Goal: Task Accomplishment & Management: Use online tool/utility

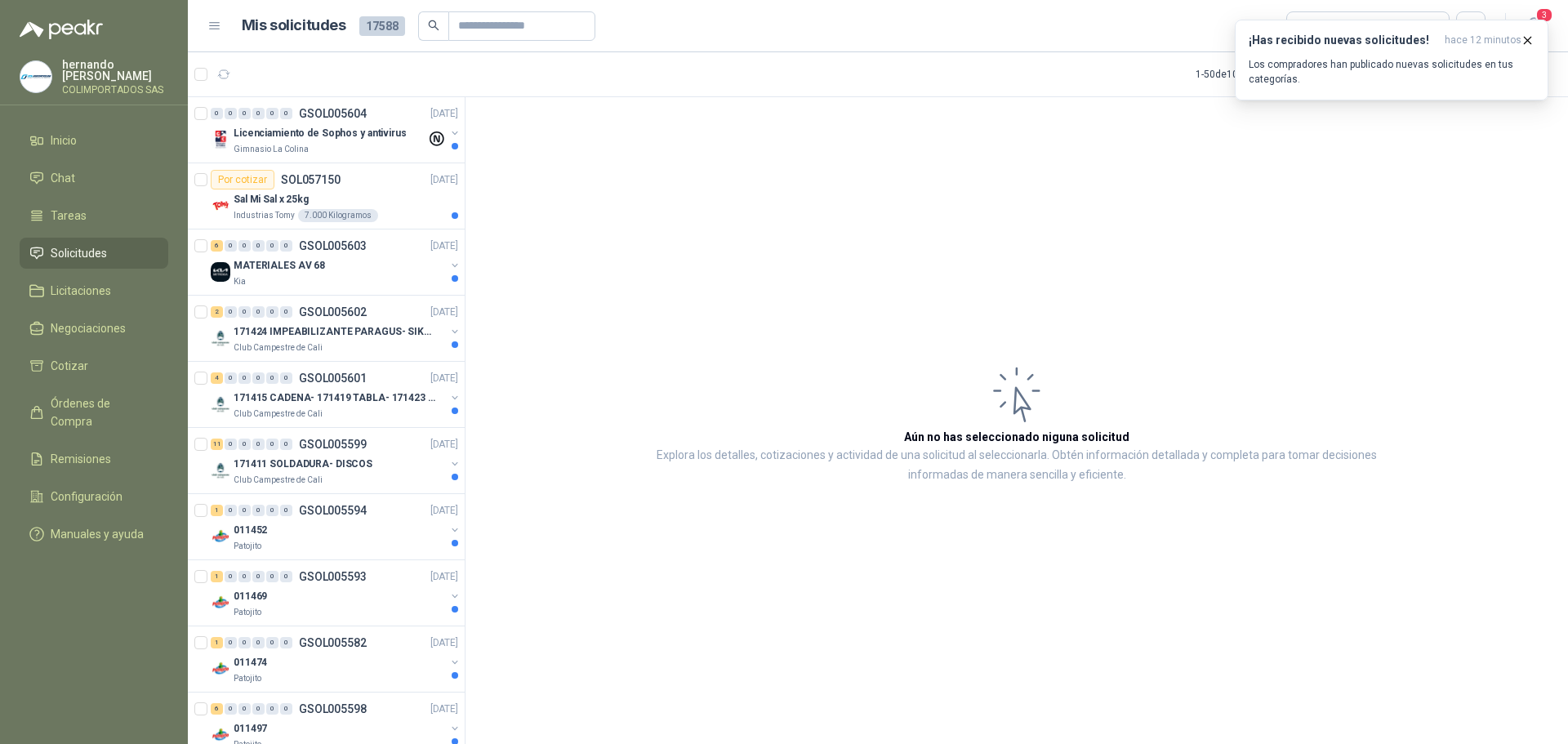
scroll to position [2043, 0]
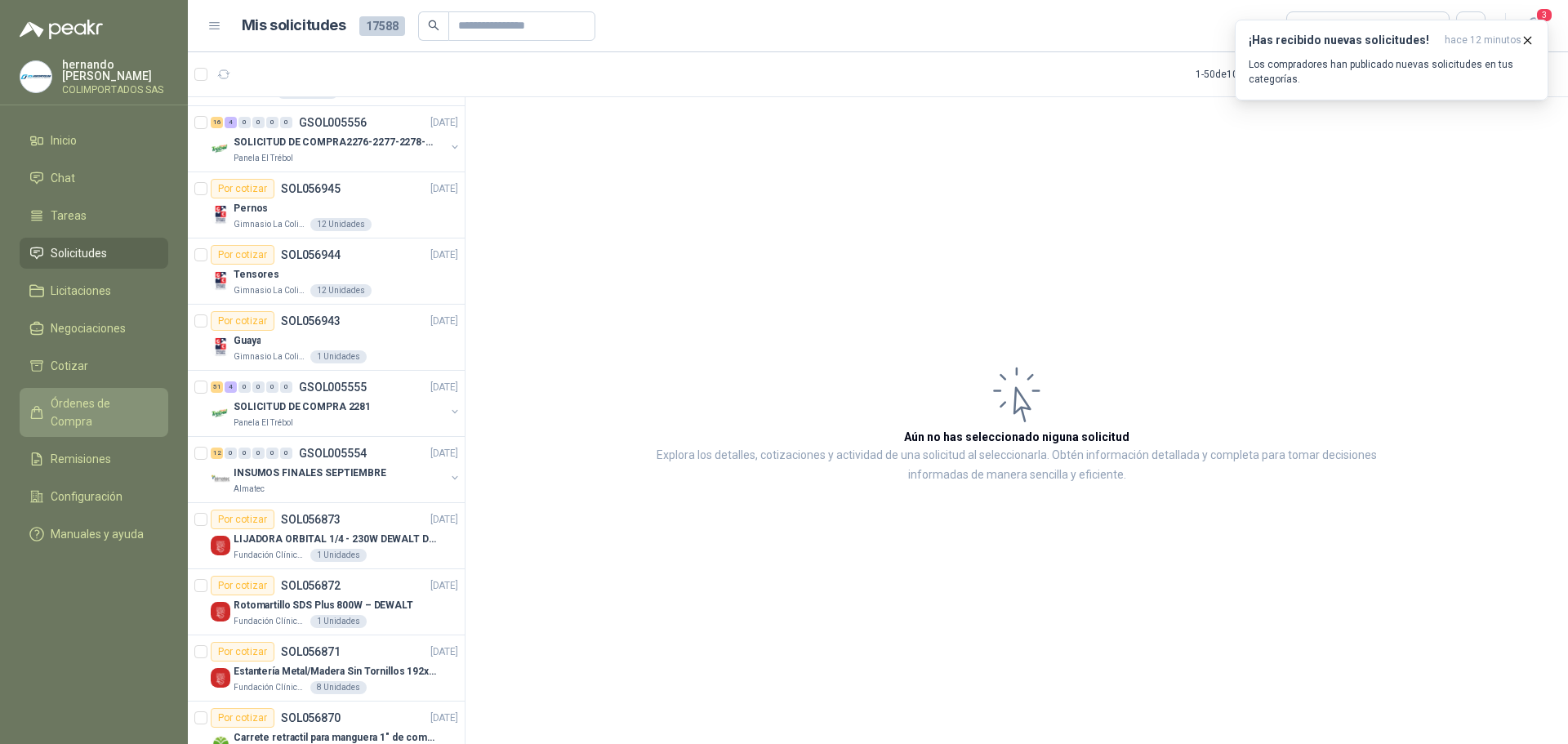
click at [123, 409] on span "Órdenes de Compra" at bounding box center [101, 412] width 102 height 36
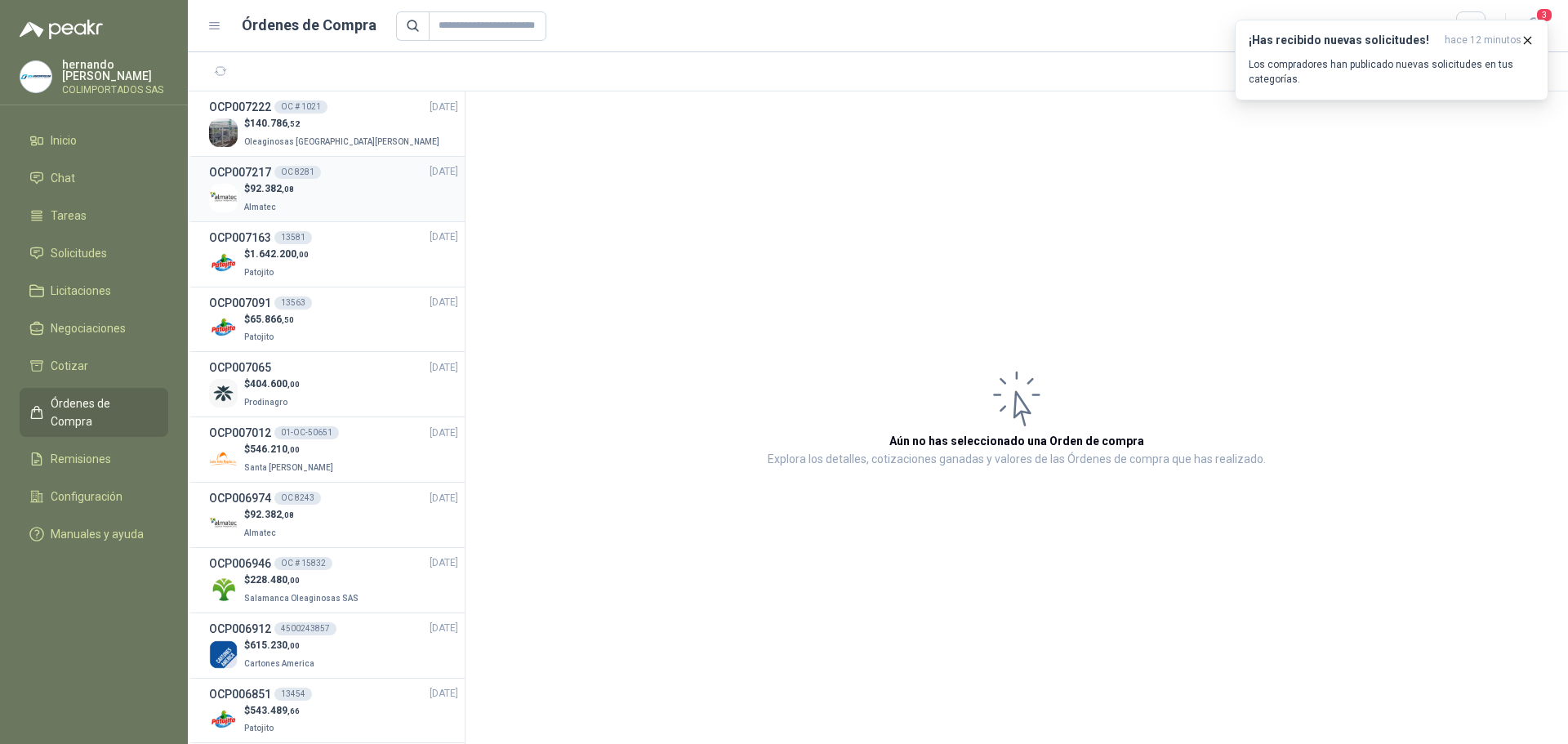
click at [321, 206] on div "$ 92.382 ,08 Almatec" at bounding box center [333, 199] width 249 height 34
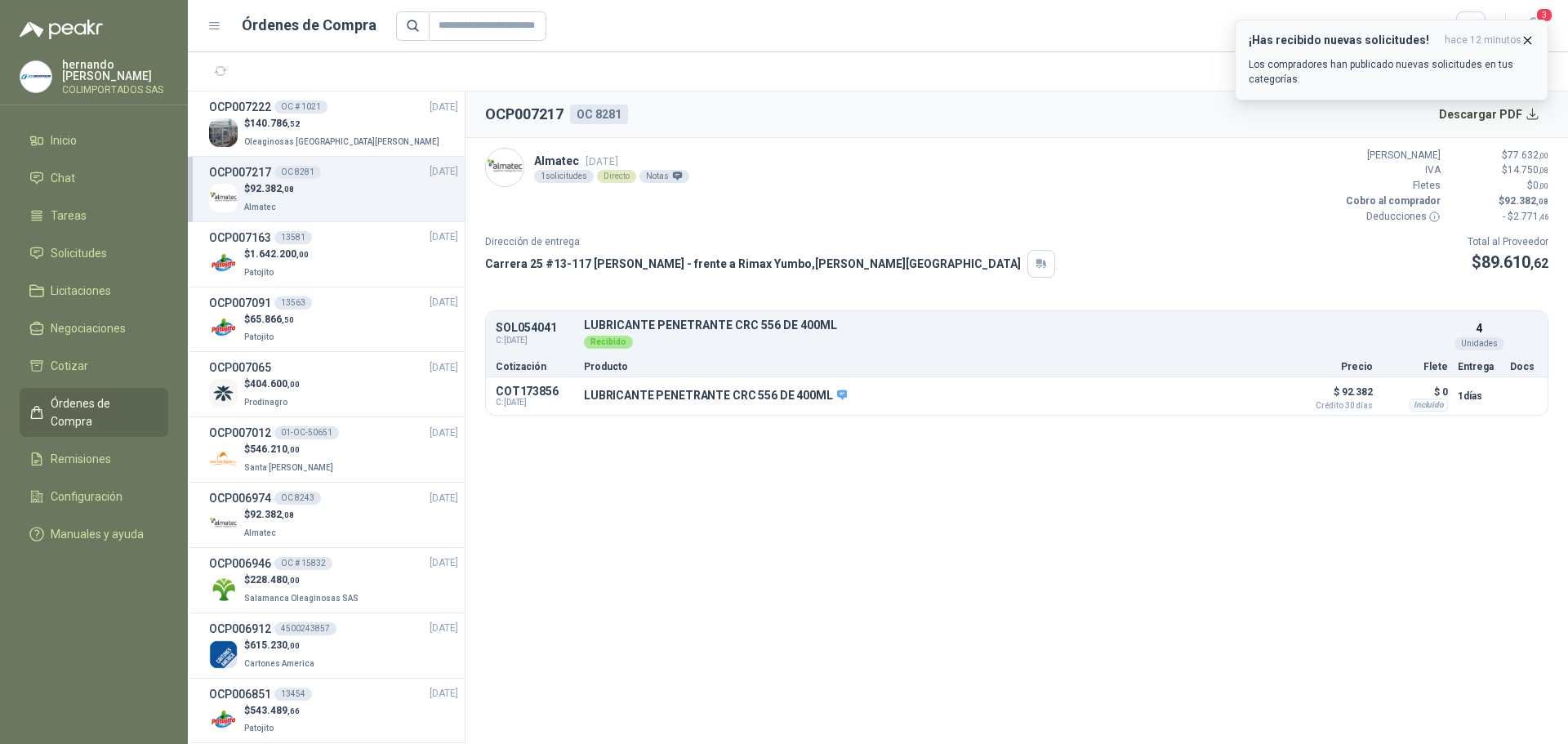
click at [1528, 41] on icon "button" at bounding box center [1528, 39] width 7 height 7
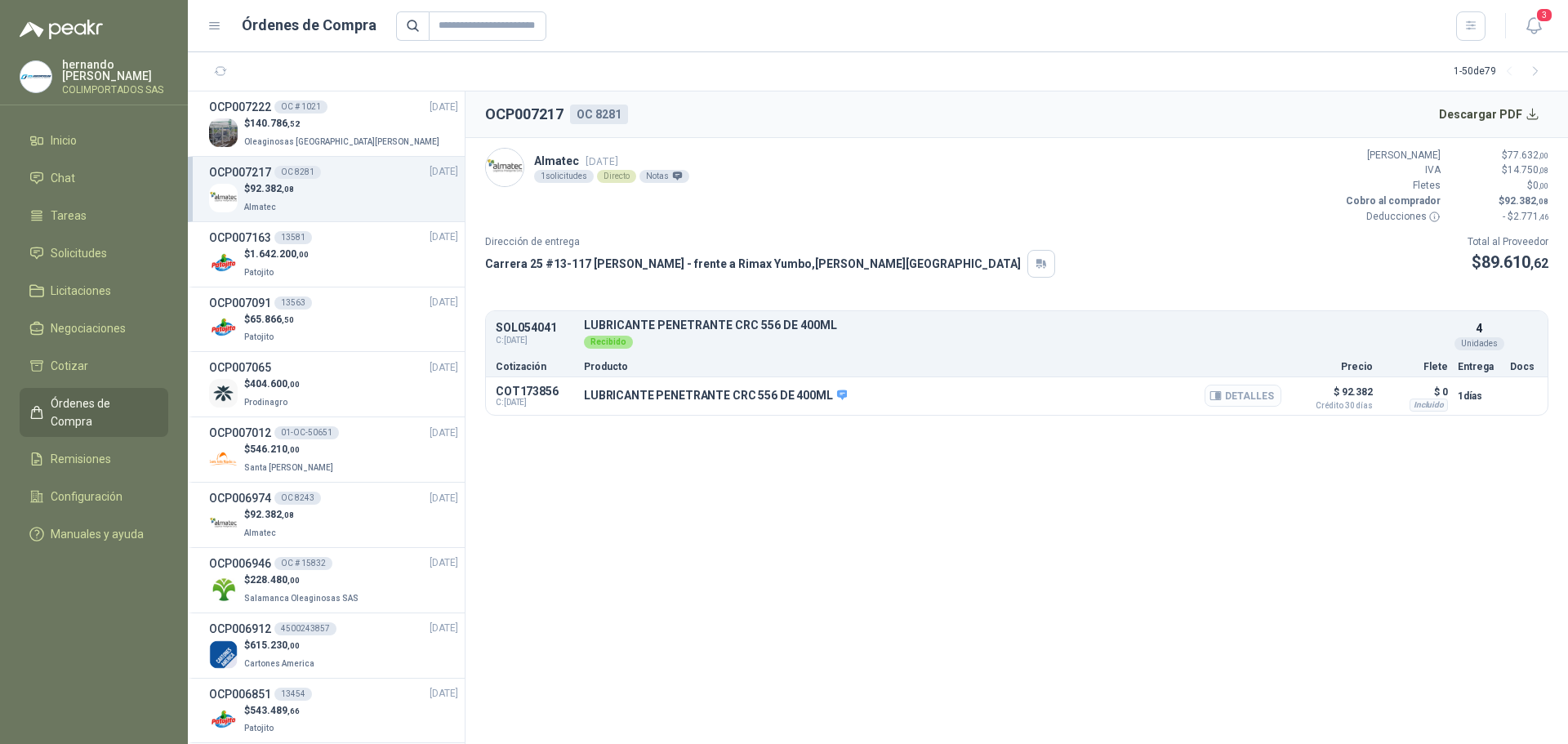
click at [1249, 398] on button "Detalles" at bounding box center [1243, 396] width 77 height 22
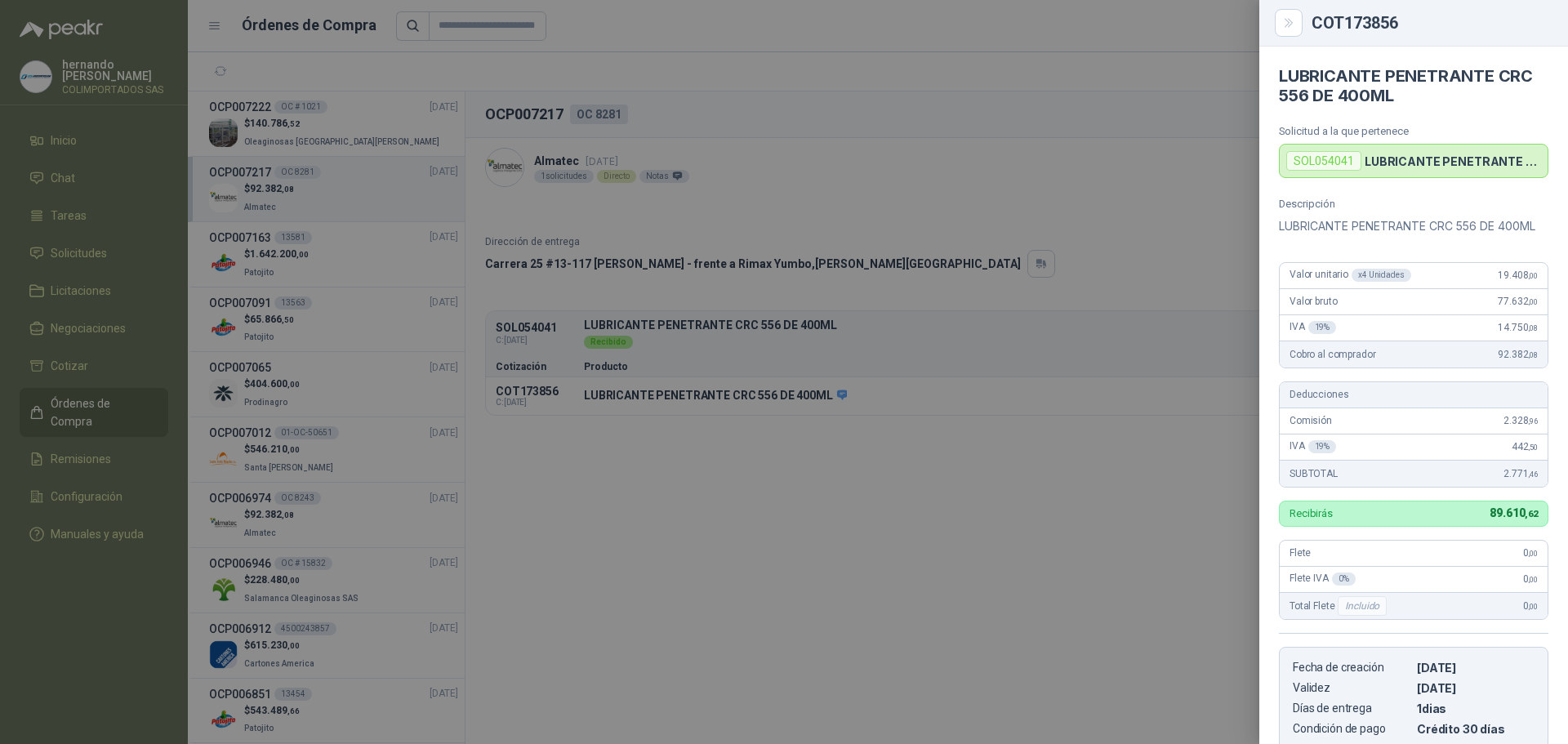
click at [885, 546] on div at bounding box center [784, 372] width 1568 height 744
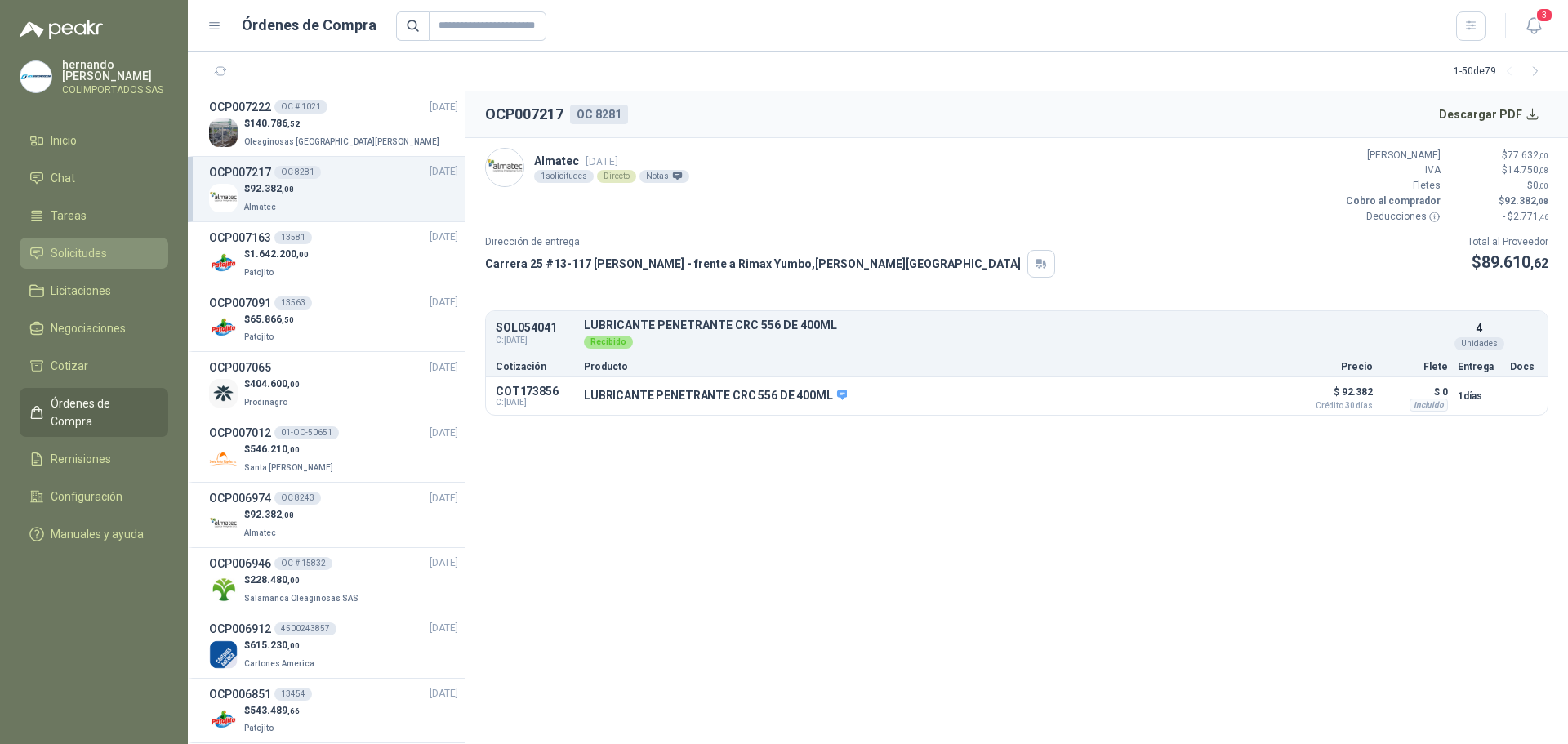
click at [99, 251] on span "Solicitudes" at bounding box center [79, 253] width 56 height 18
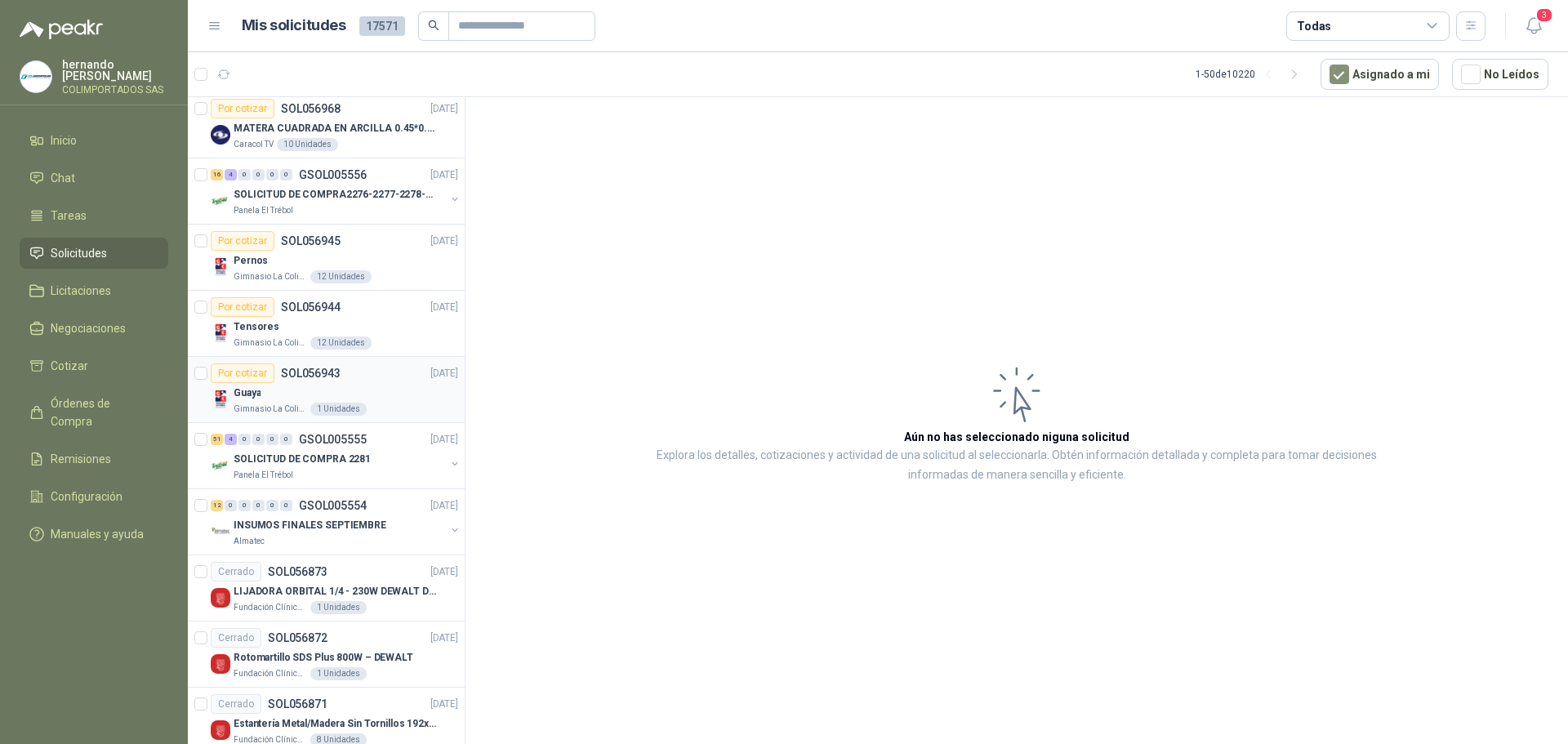
scroll to position [2533, 0]
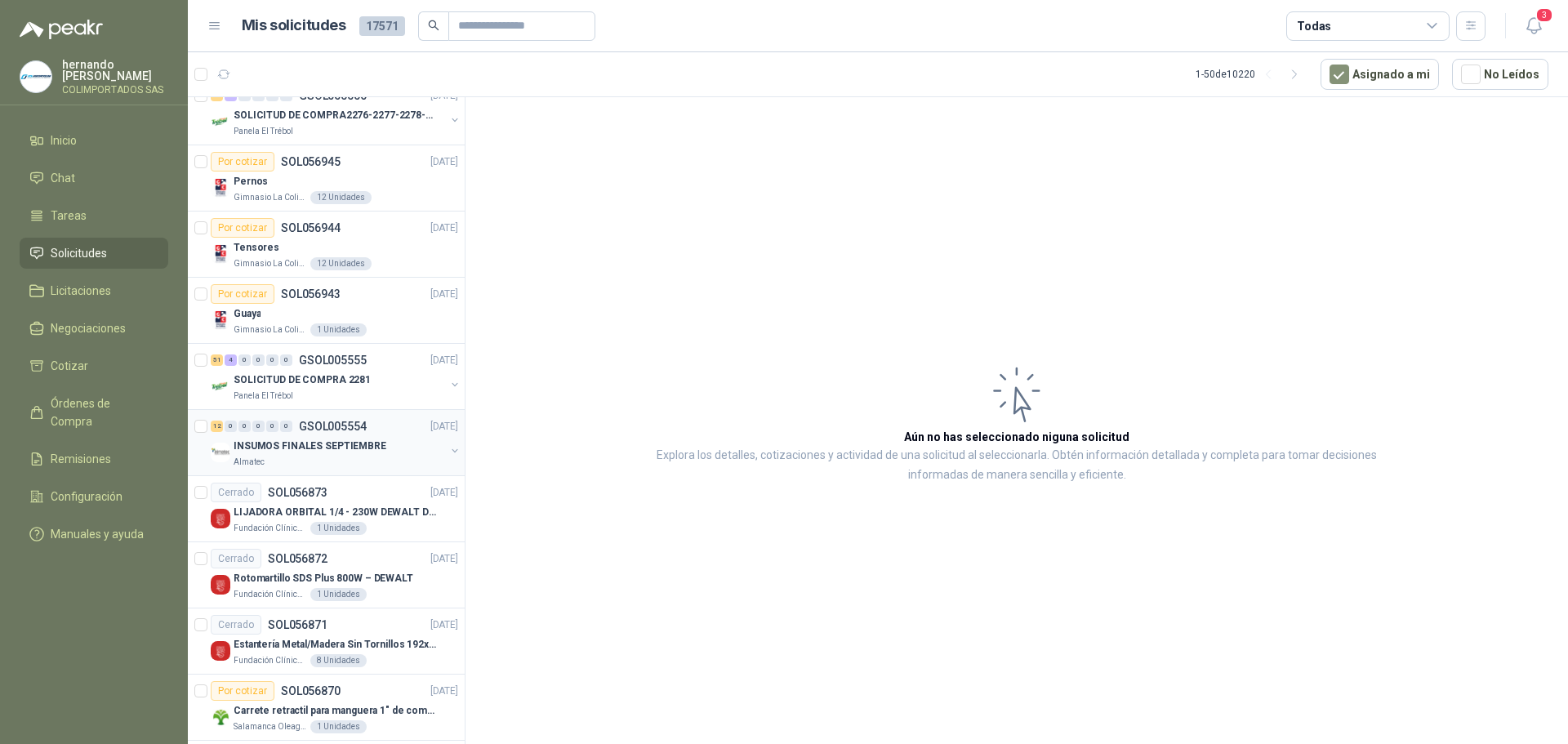
click at [390, 444] on div "INSUMOS FINALES SEPTIEMBRE" at bounding box center [339, 446] width 212 height 20
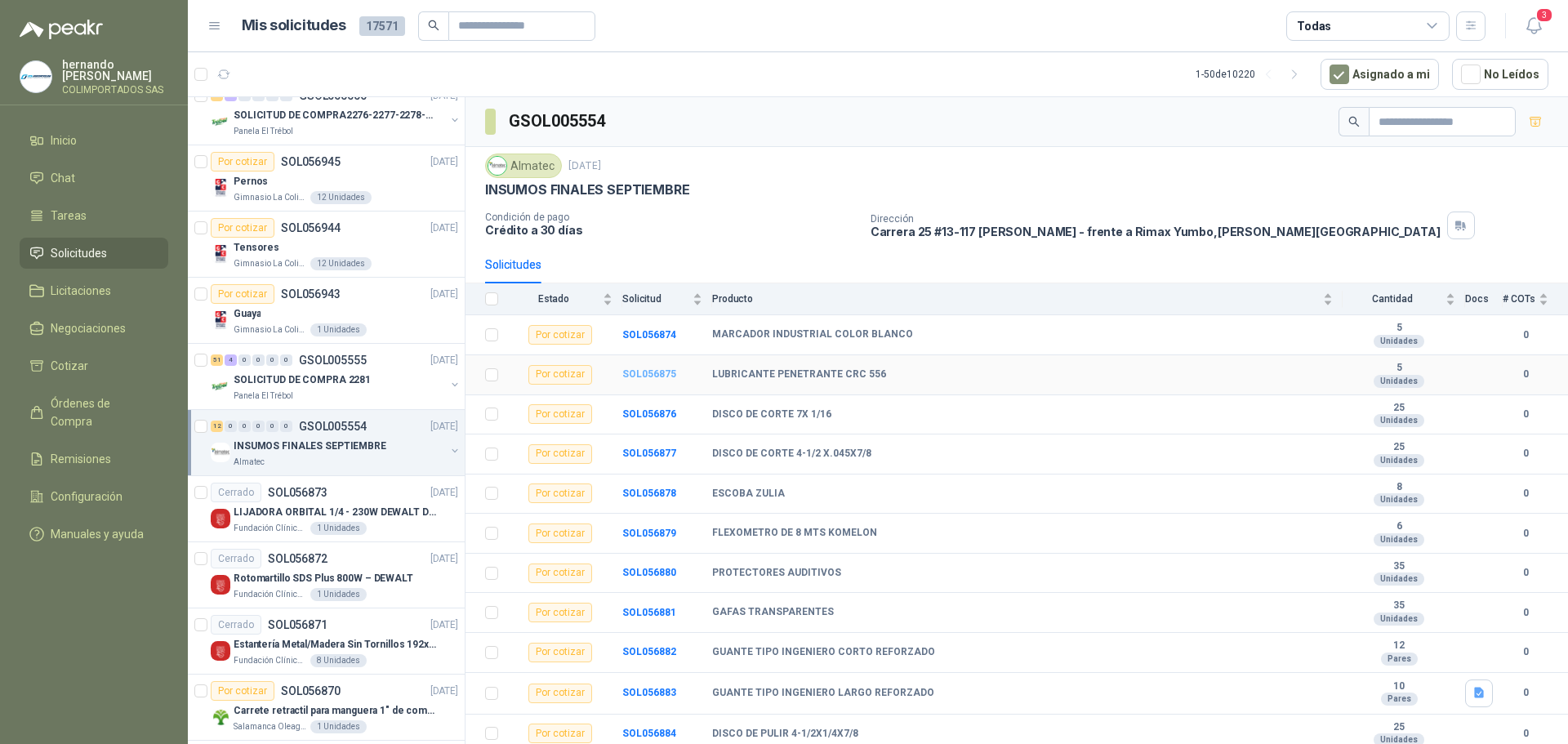
click at [641, 372] on b "SOL056875" at bounding box center [650, 374] width 54 height 11
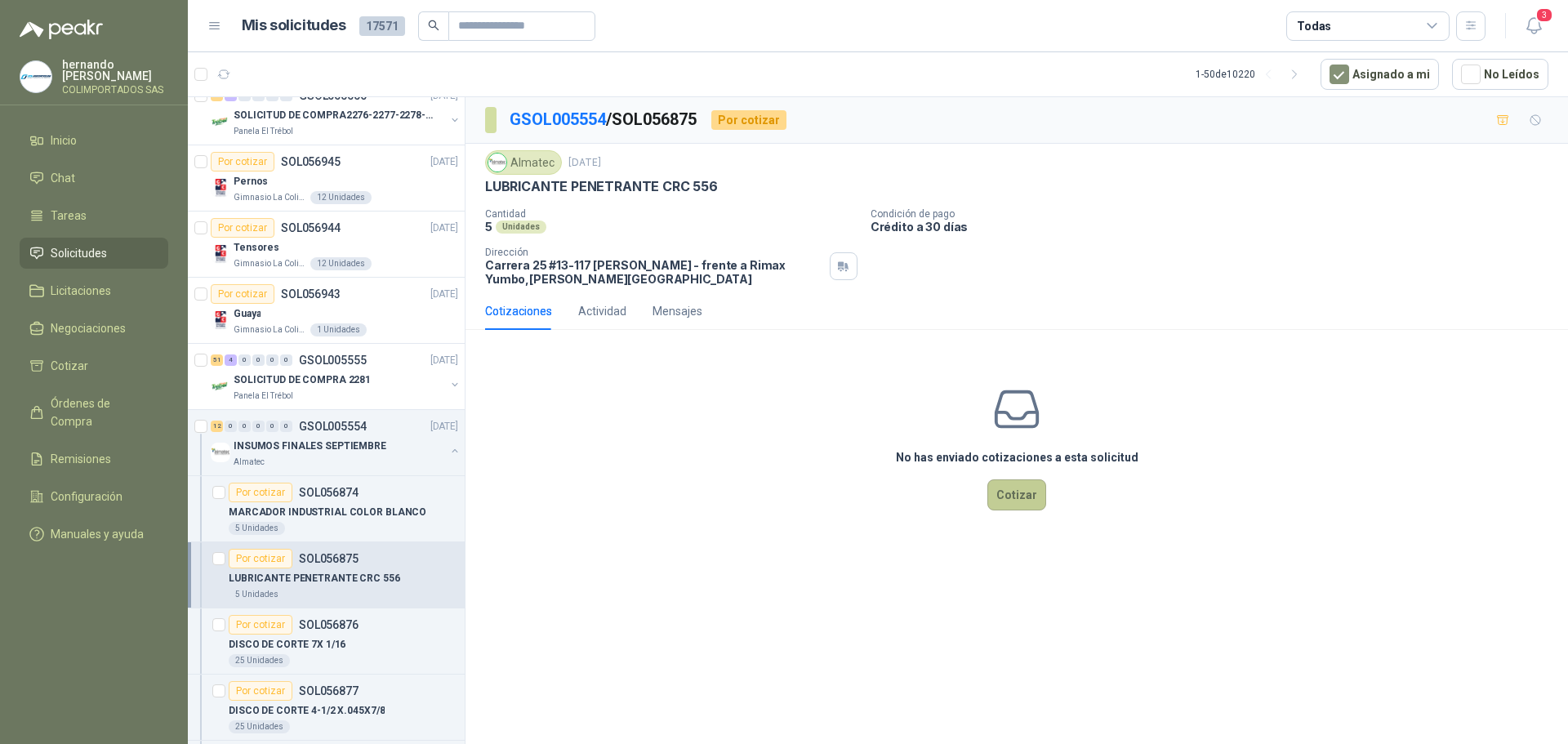
click at [1026, 498] on button "Cotizar" at bounding box center [1016, 495] width 59 height 31
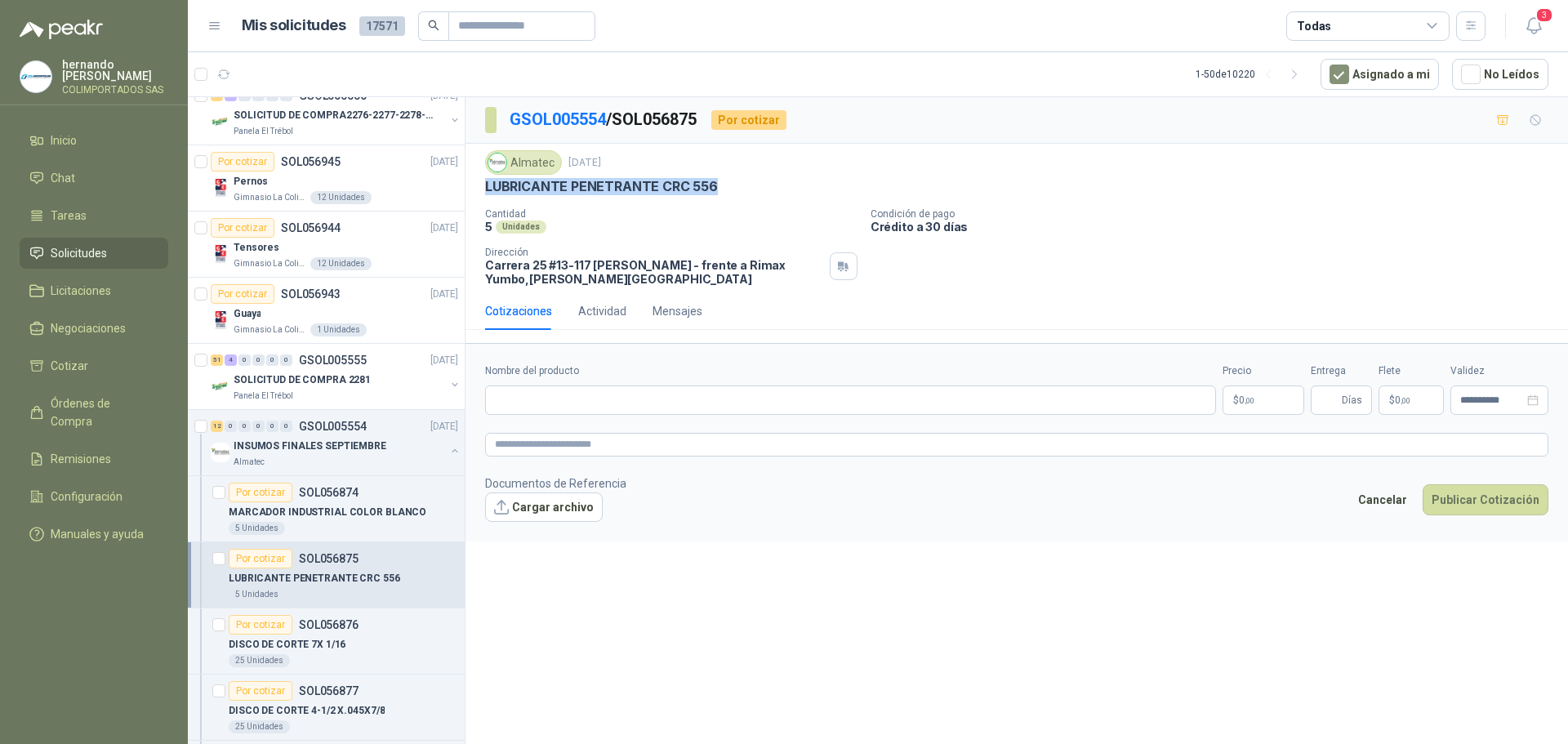
drag, startPoint x: 720, startPoint y: 186, endPoint x: 479, endPoint y: 186, distance: 241.0
click at [479, 186] on div "Almatec [DATE] LUBRICANTE PENETRANTE CRC 556  Cantidad 5 Unidades Condición de…" at bounding box center [1016, 217] width 1102 height 149
copy p "LUBRICANTE PENETRANTE CRC 556"
click at [654, 394] on input "Nombre del producto" at bounding box center [851, 400] width 731 height 29
paste input "**********"
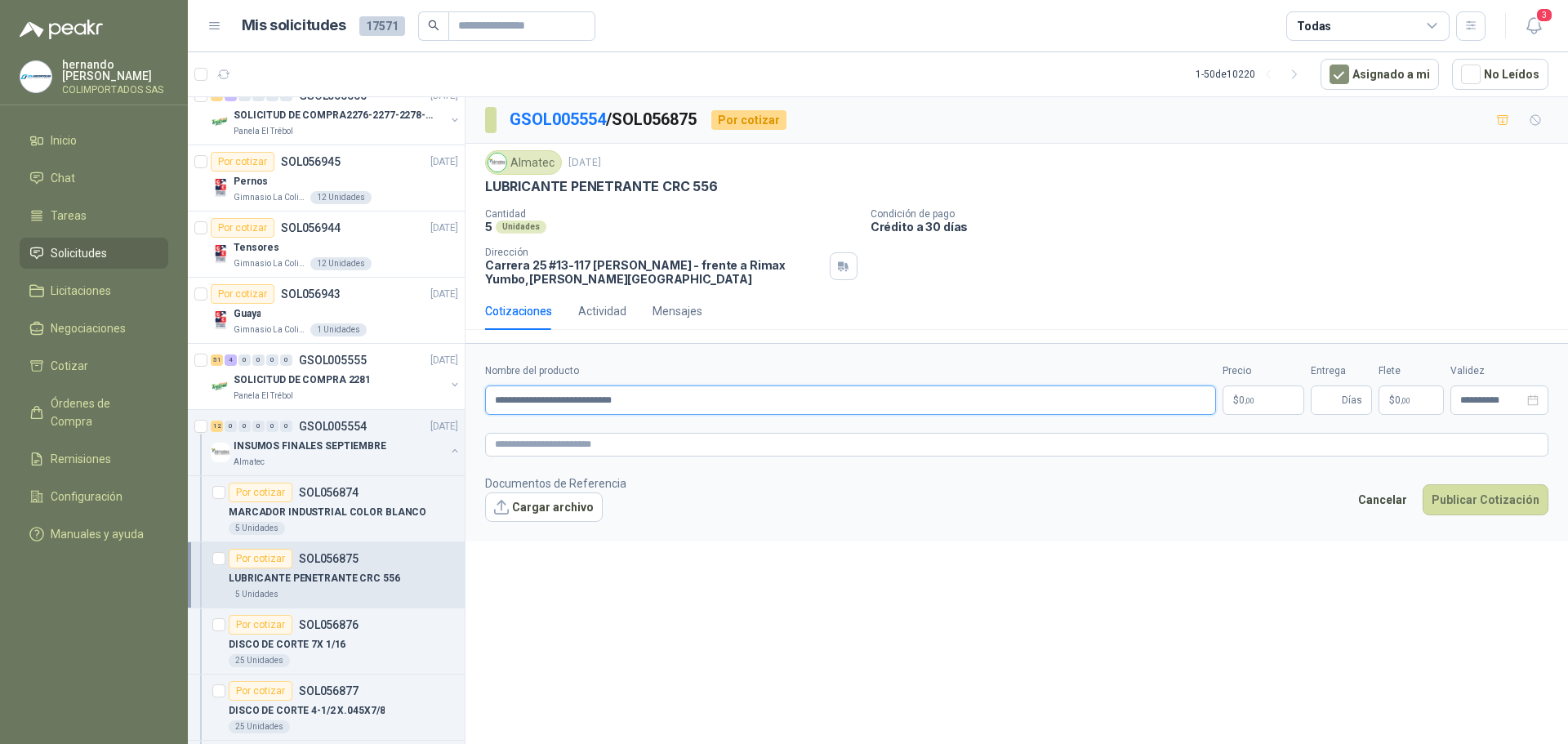
type input "**********"
click at [618, 448] on textarea at bounding box center [1016, 444] width 1063 height 23
paste textarea "**********"
type textarea "**********"
click at [1243, 397] on body "[PERSON_NAME] COLIMPORTADOS SAS Inicio Chat Tareas Solicitudes Licitaciones Neg…" at bounding box center [784, 372] width 1568 height 744
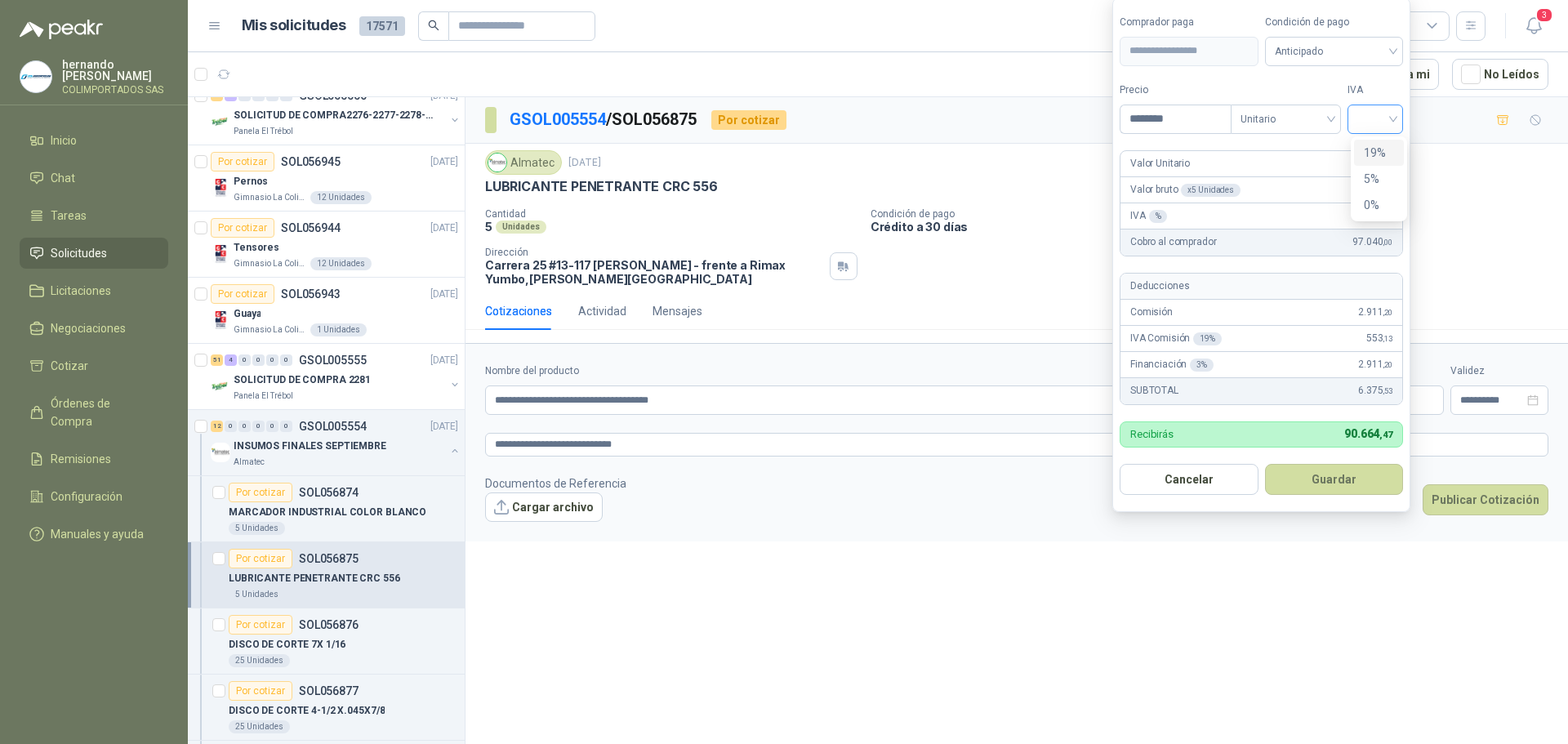
click at [1398, 118] on div at bounding box center [1375, 119] width 55 height 29
type input "********"
click at [1380, 147] on div "19%" at bounding box center [1379, 152] width 30 height 18
click at [1398, 51] on div "Anticipado" at bounding box center [1338, 51] width 141 height 29
click at [1336, 108] on div "Crédito a 30 días" at bounding box center [1338, 111] width 114 height 18
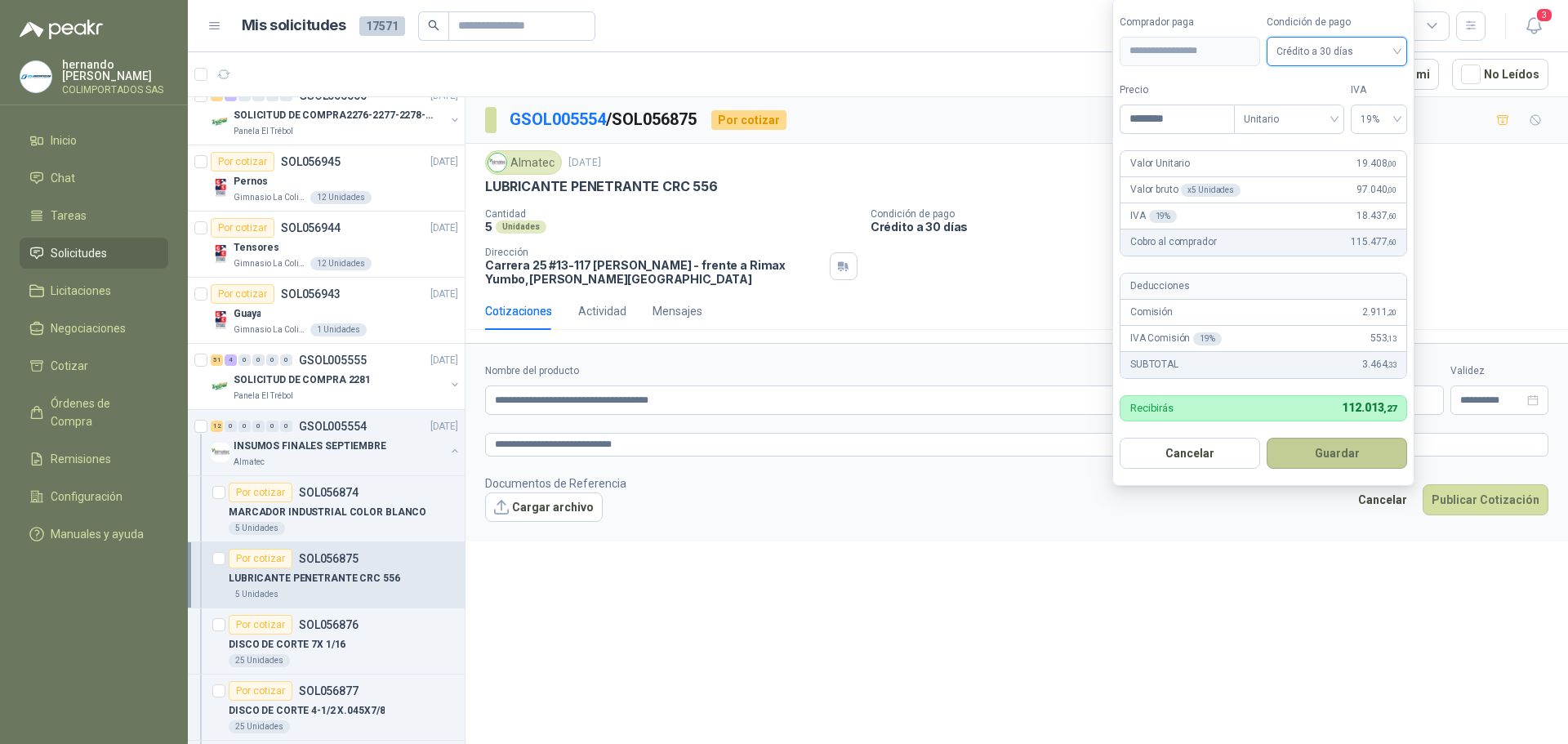
click at [1354, 452] on button "Guardar" at bounding box center [1338, 453] width 141 height 31
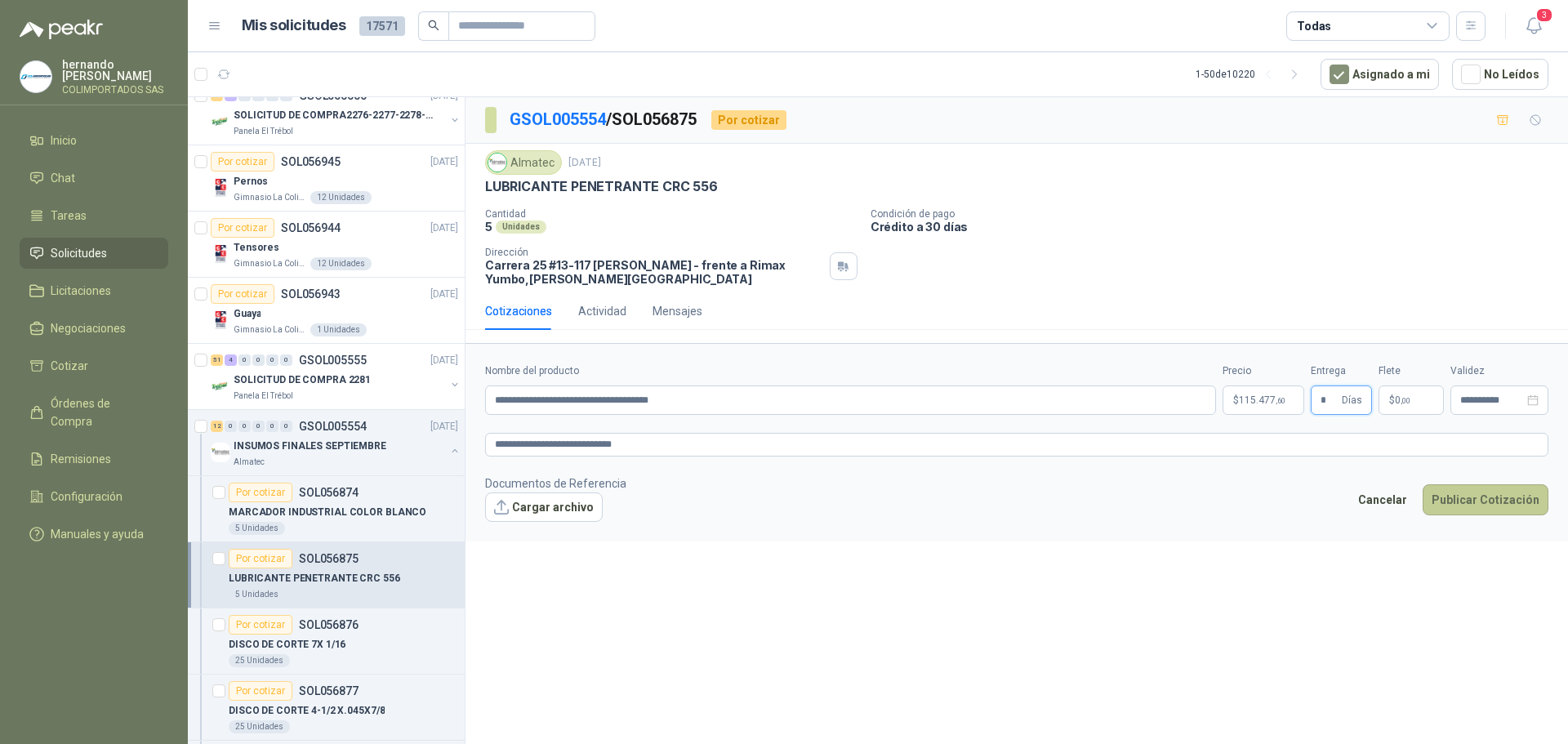
type input "*"
click at [1491, 511] on button "Publicar Cotización" at bounding box center [1486, 499] width 126 height 31
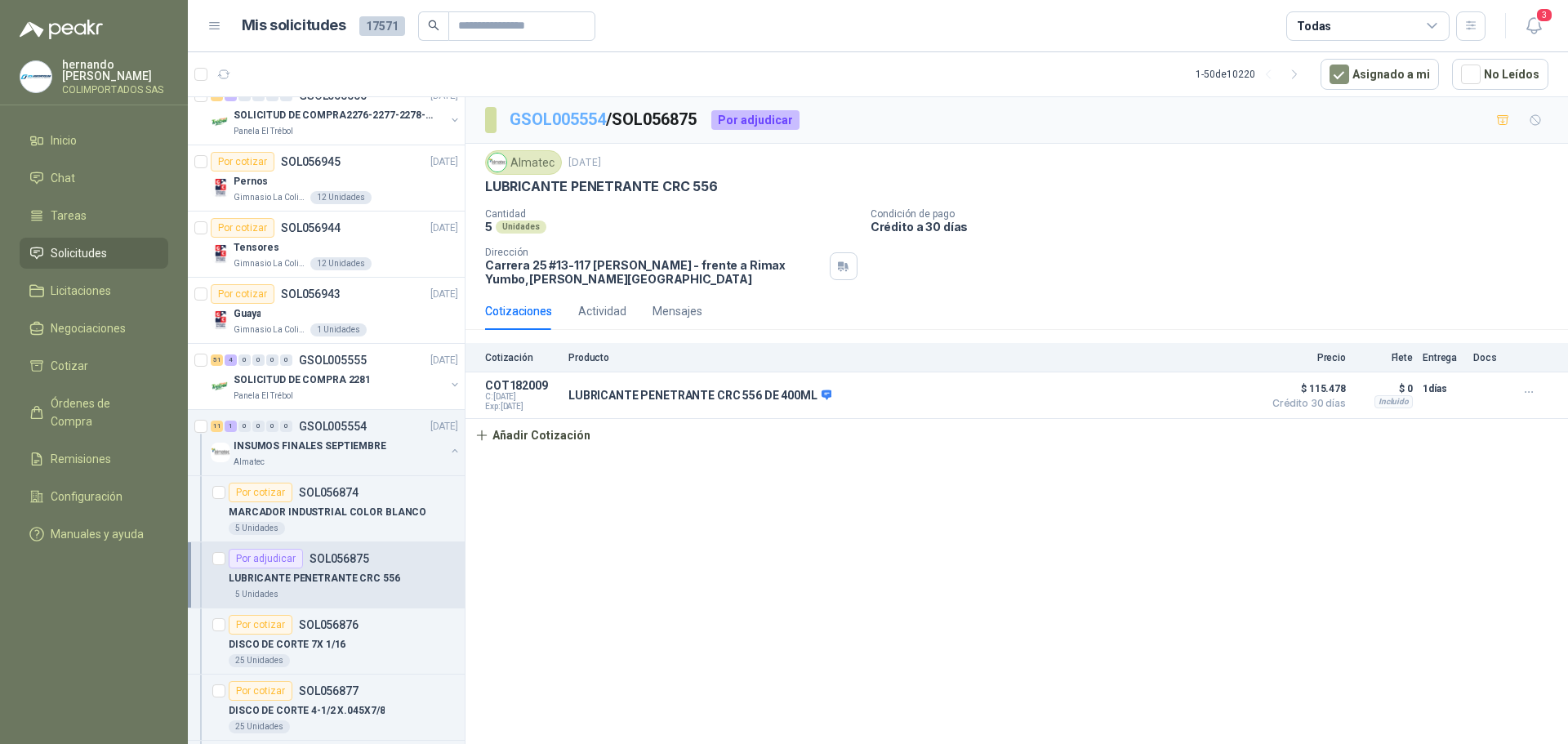
click at [572, 112] on link "GSOL005554" at bounding box center [557, 119] width 96 height 20
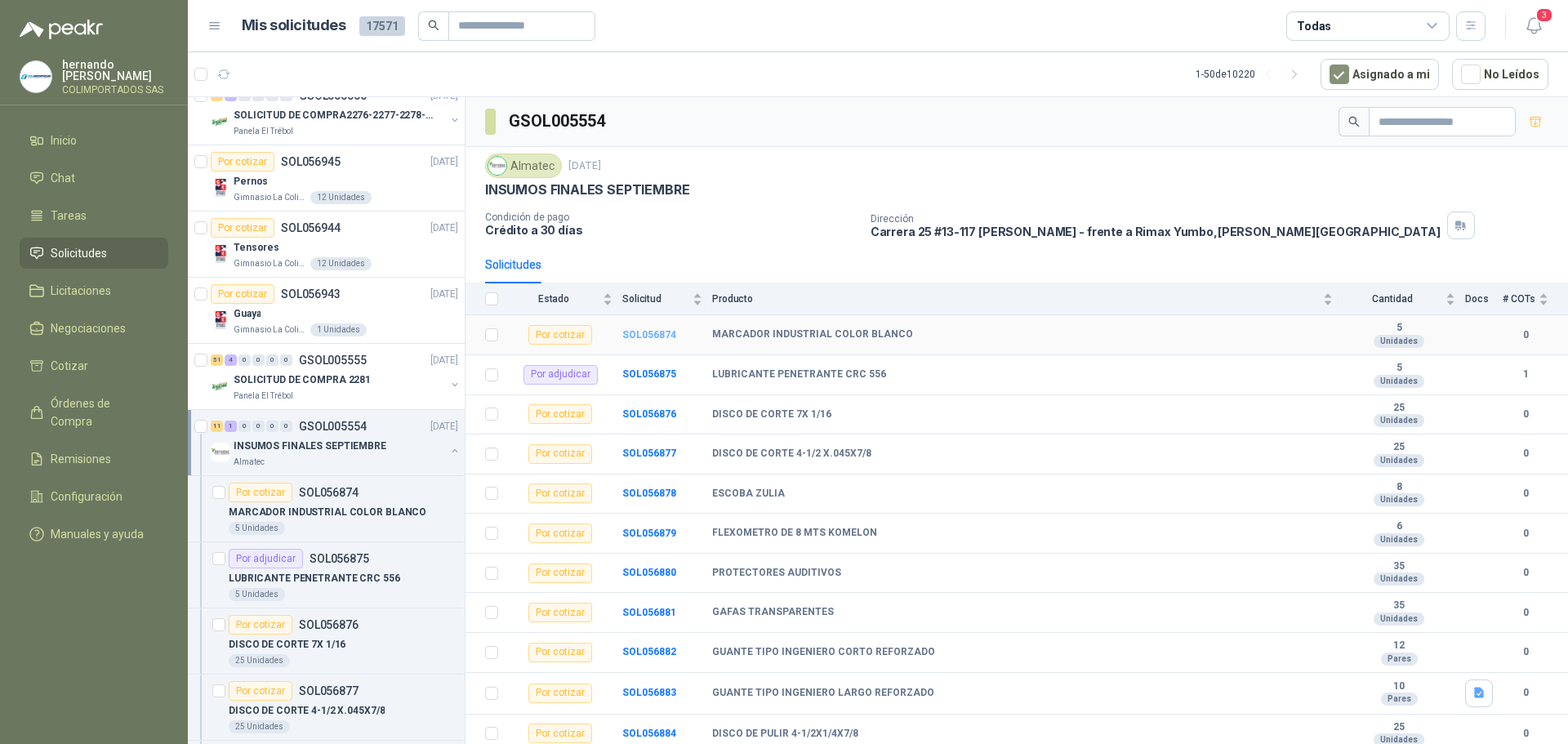
click at [657, 336] on b "SOL056874" at bounding box center [650, 335] width 54 height 11
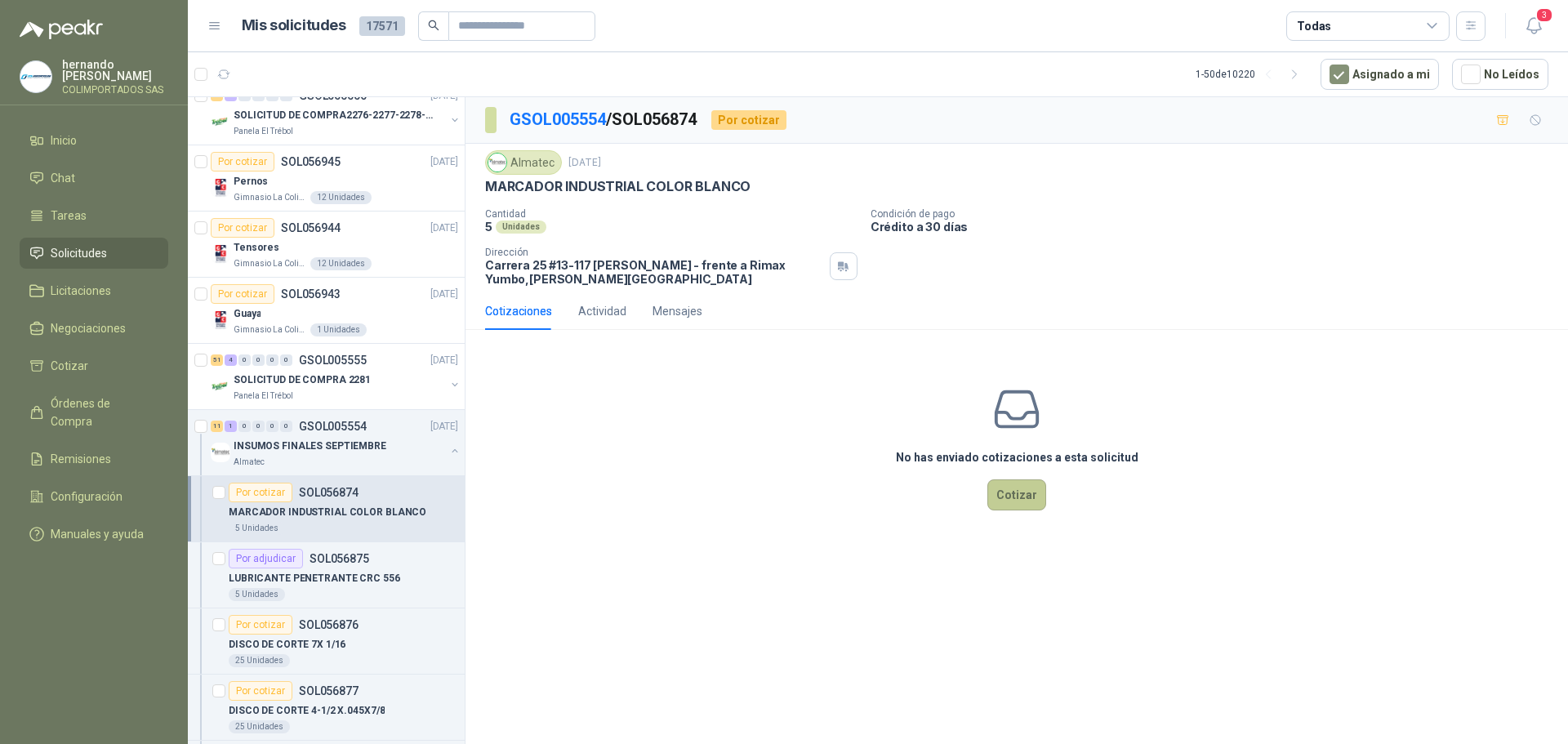
click at [1018, 499] on button "Cotizar" at bounding box center [1016, 495] width 59 height 31
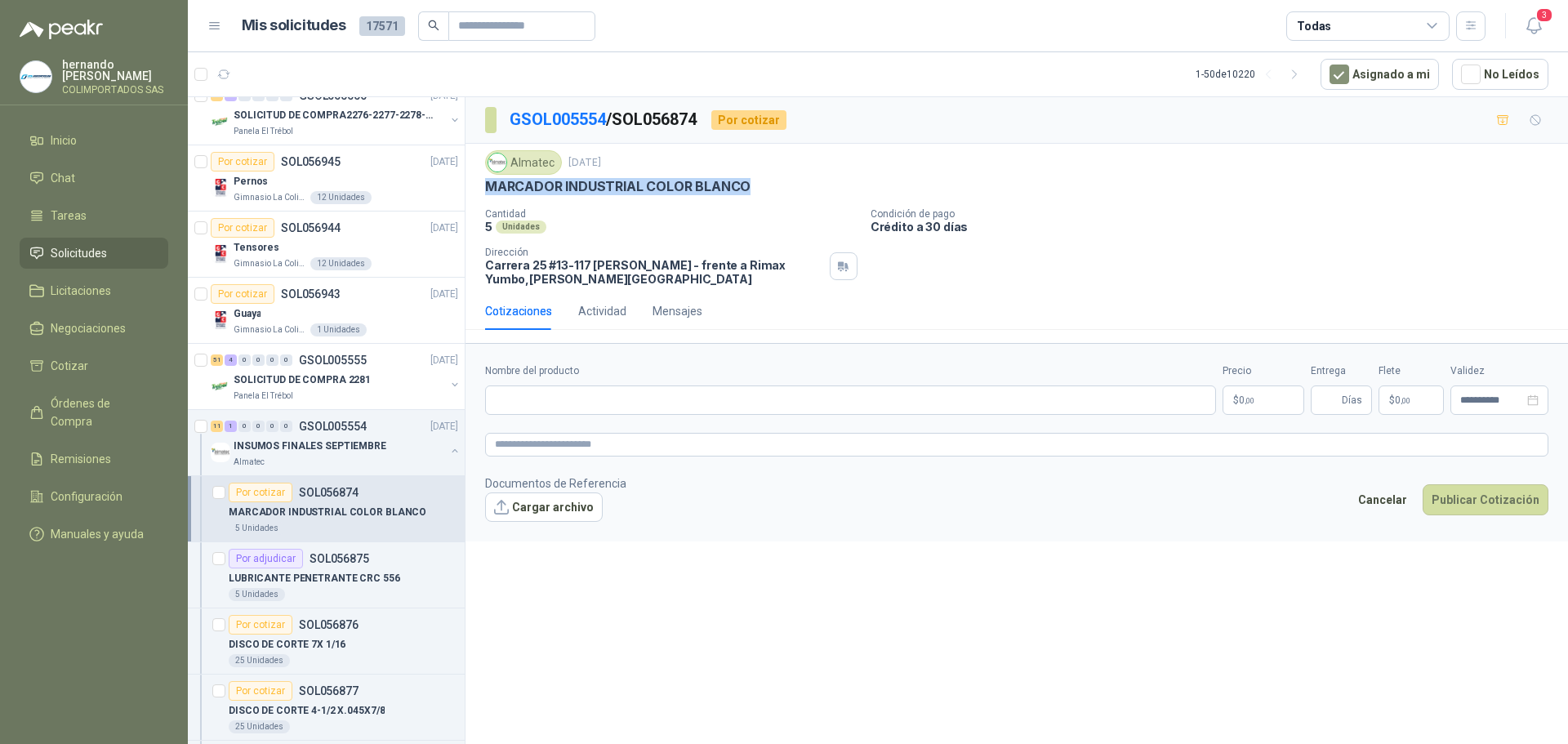
drag, startPoint x: 760, startPoint y: 185, endPoint x: 491, endPoint y: 182, distance: 269.0
click at [491, 182] on div "MARCADOR INDUSTRIAL COLOR BLANCO" at bounding box center [1016, 186] width 1063 height 17
copy p "MARCADOR INDUSTRIAL COLOR BLANCO"
click at [622, 402] on input "Nombre del producto" at bounding box center [851, 400] width 731 height 29
paste input "**********"
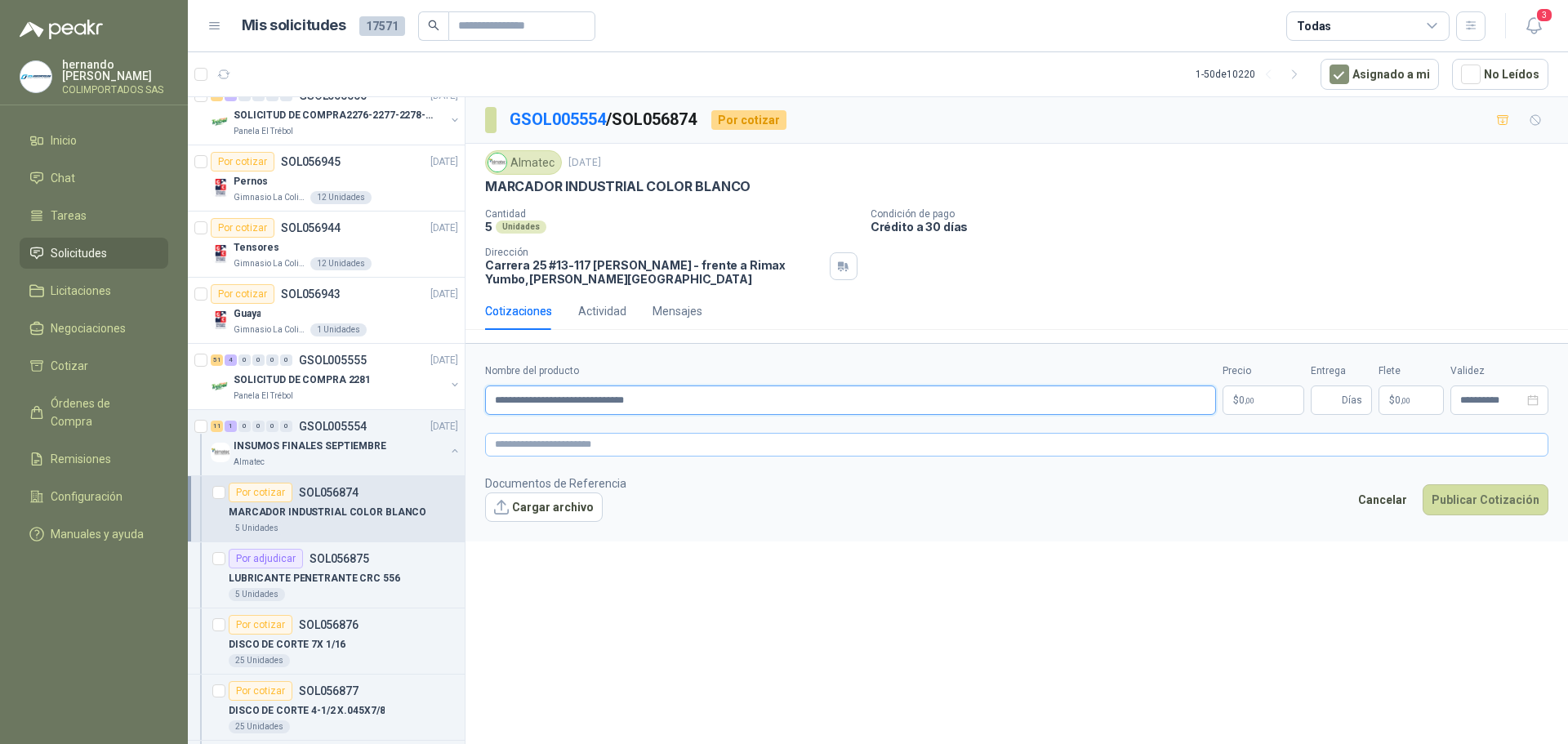
type input "**********"
click at [648, 445] on textarea at bounding box center [1016, 444] width 1063 height 23
paste textarea "**********"
type textarea "**********"
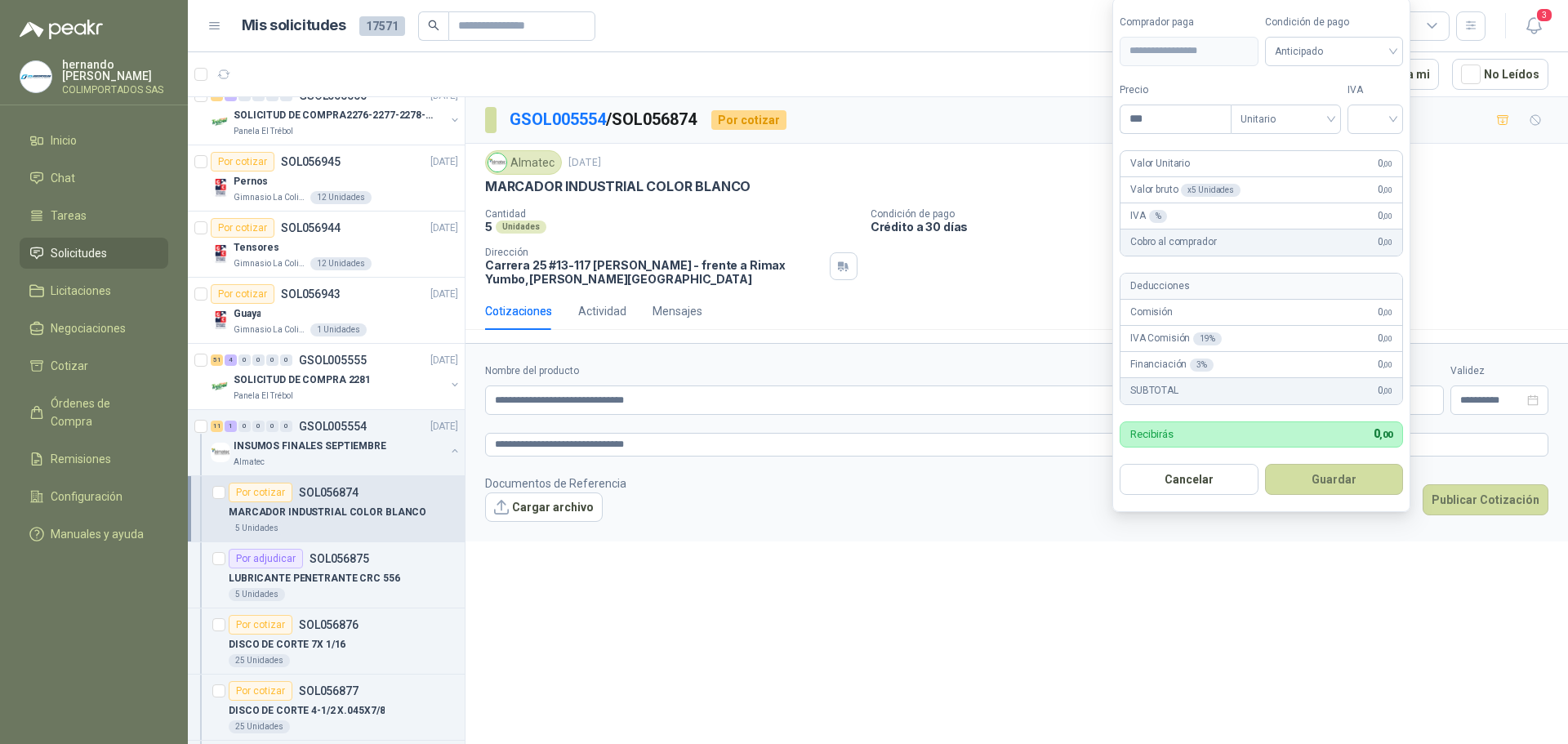
click at [1261, 404] on body "[PERSON_NAME] COLIMPORTADOS SAS Inicio Chat Tareas Solicitudes Licitaciones Neg…" at bounding box center [784, 372] width 1568 height 744
click at [1402, 114] on div at bounding box center [1375, 119] width 55 height 29
type input "********"
click at [1382, 154] on div "19%" at bounding box center [1379, 152] width 30 height 18
click at [1398, 48] on div "Anticipado" at bounding box center [1338, 51] width 141 height 29
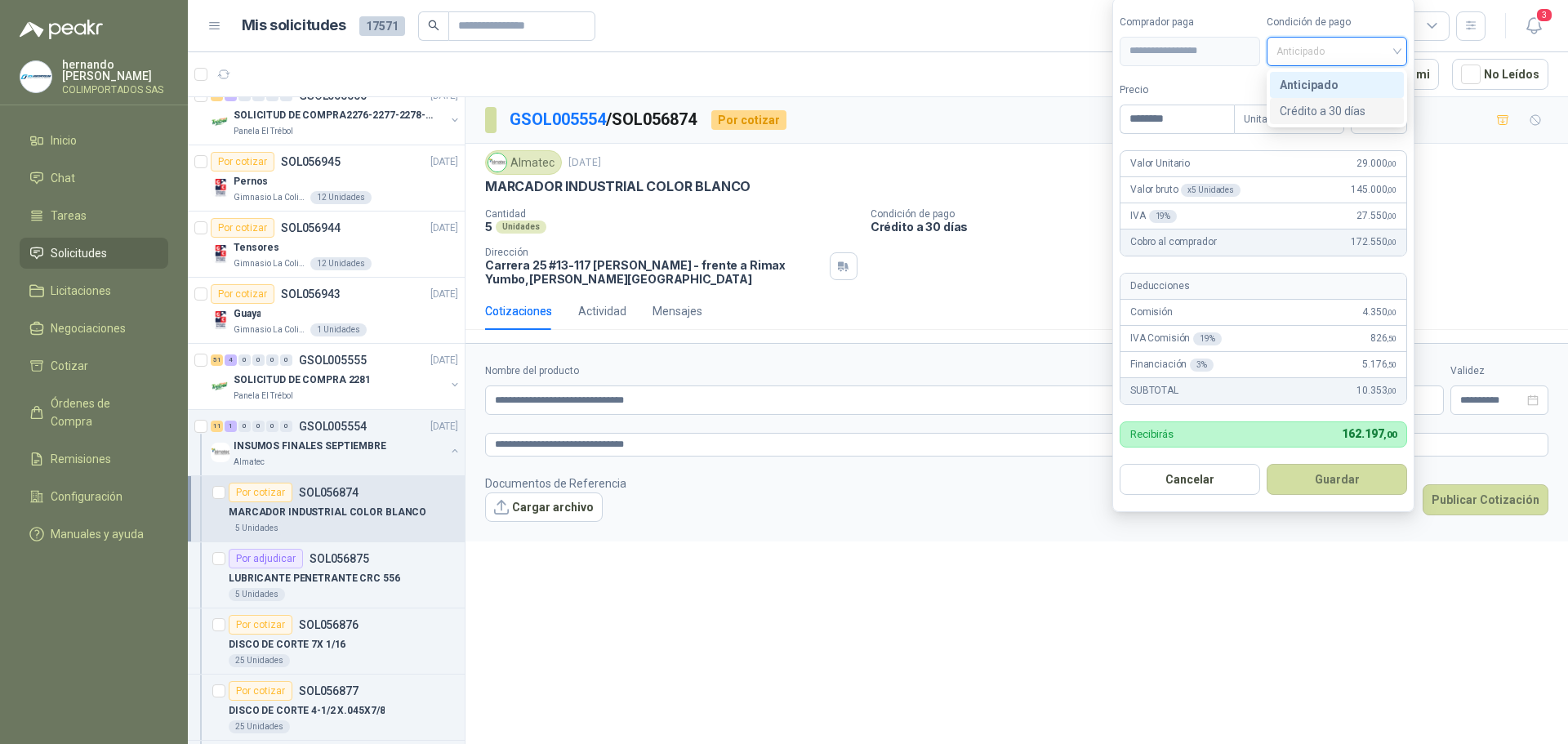
click at [1338, 108] on div "Crédito a 30 días" at bounding box center [1338, 111] width 114 height 18
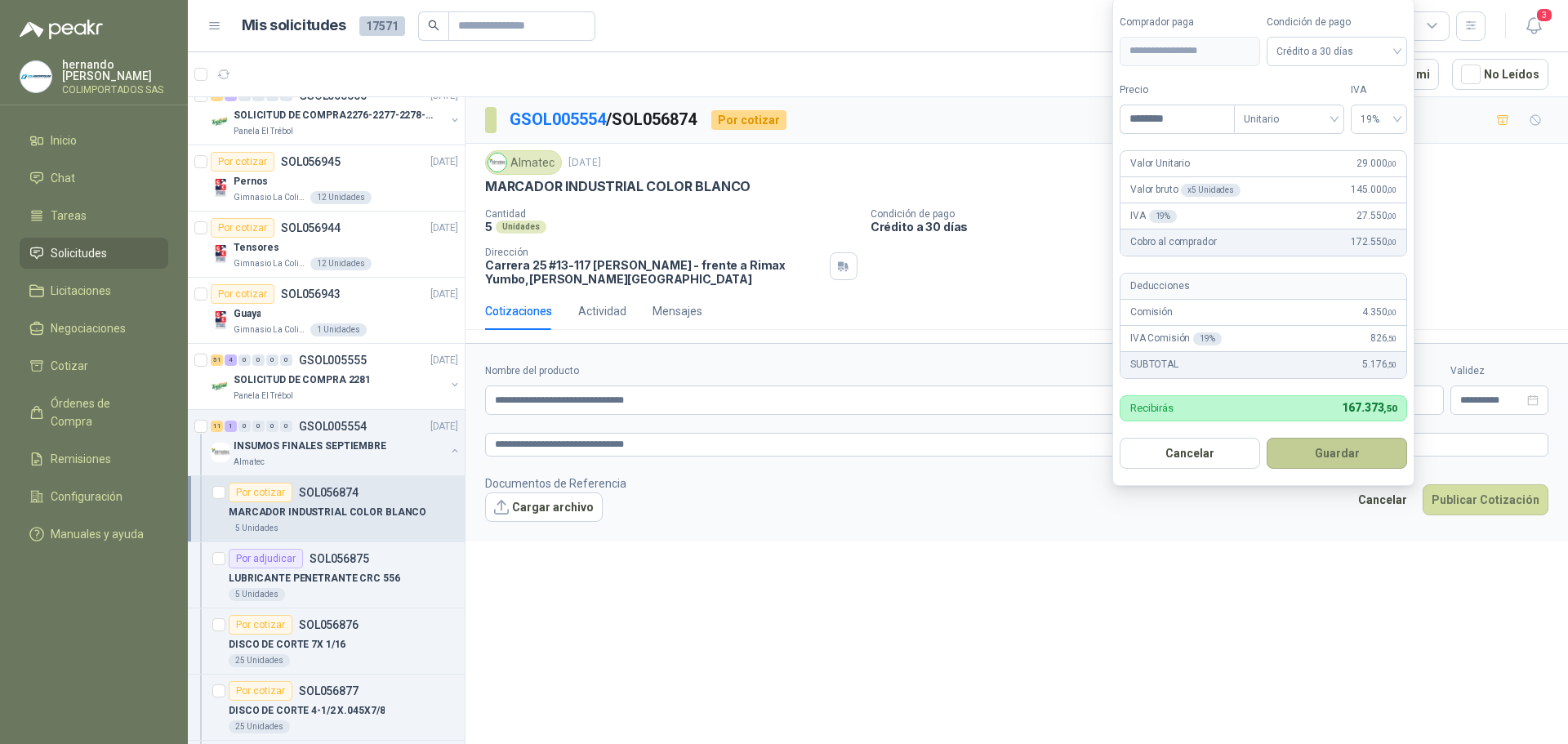
click at [1334, 455] on button "Guardar" at bounding box center [1338, 453] width 141 height 31
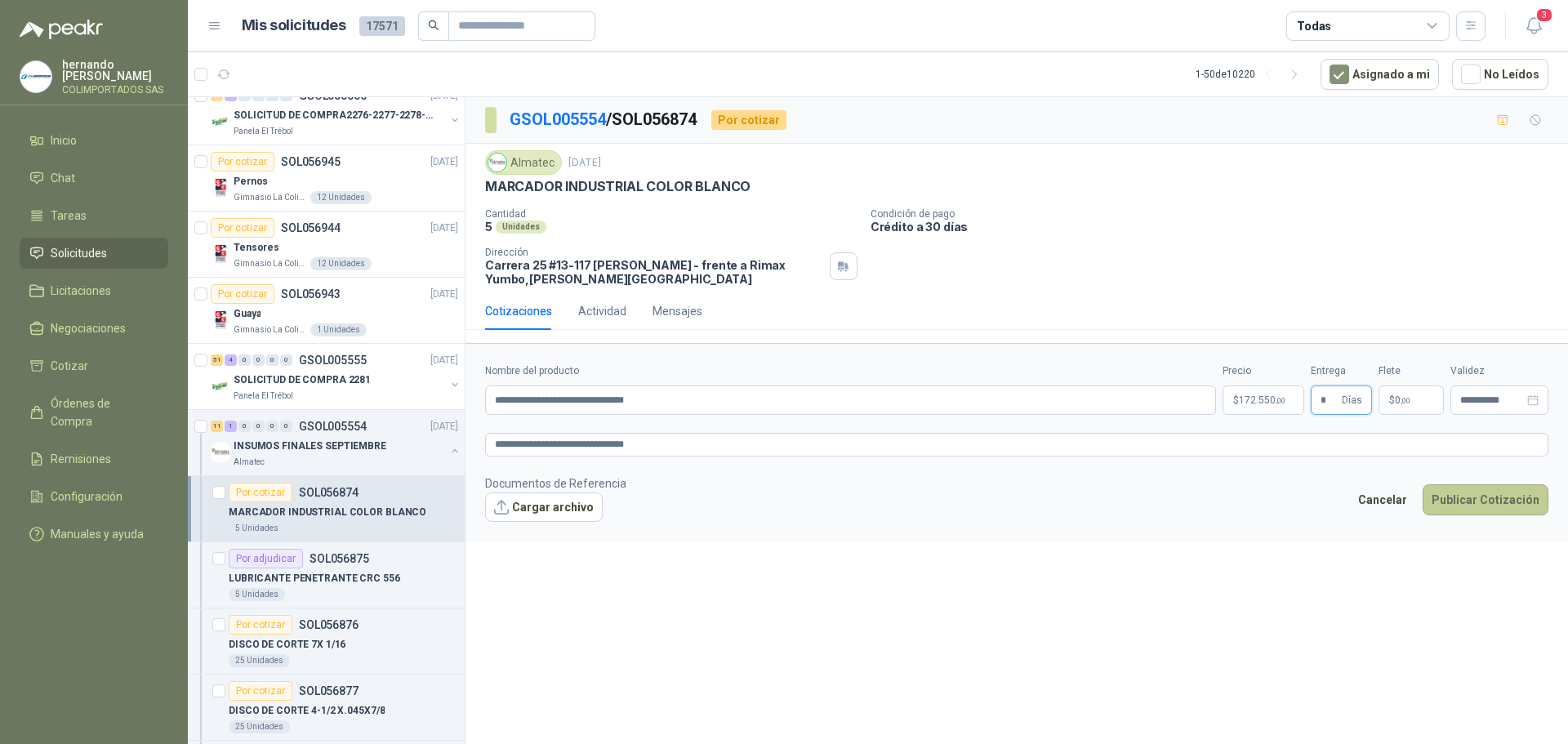
type input "*"
click at [1483, 493] on button "Publicar Cotización" at bounding box center [1486, 499] width 126 height 31
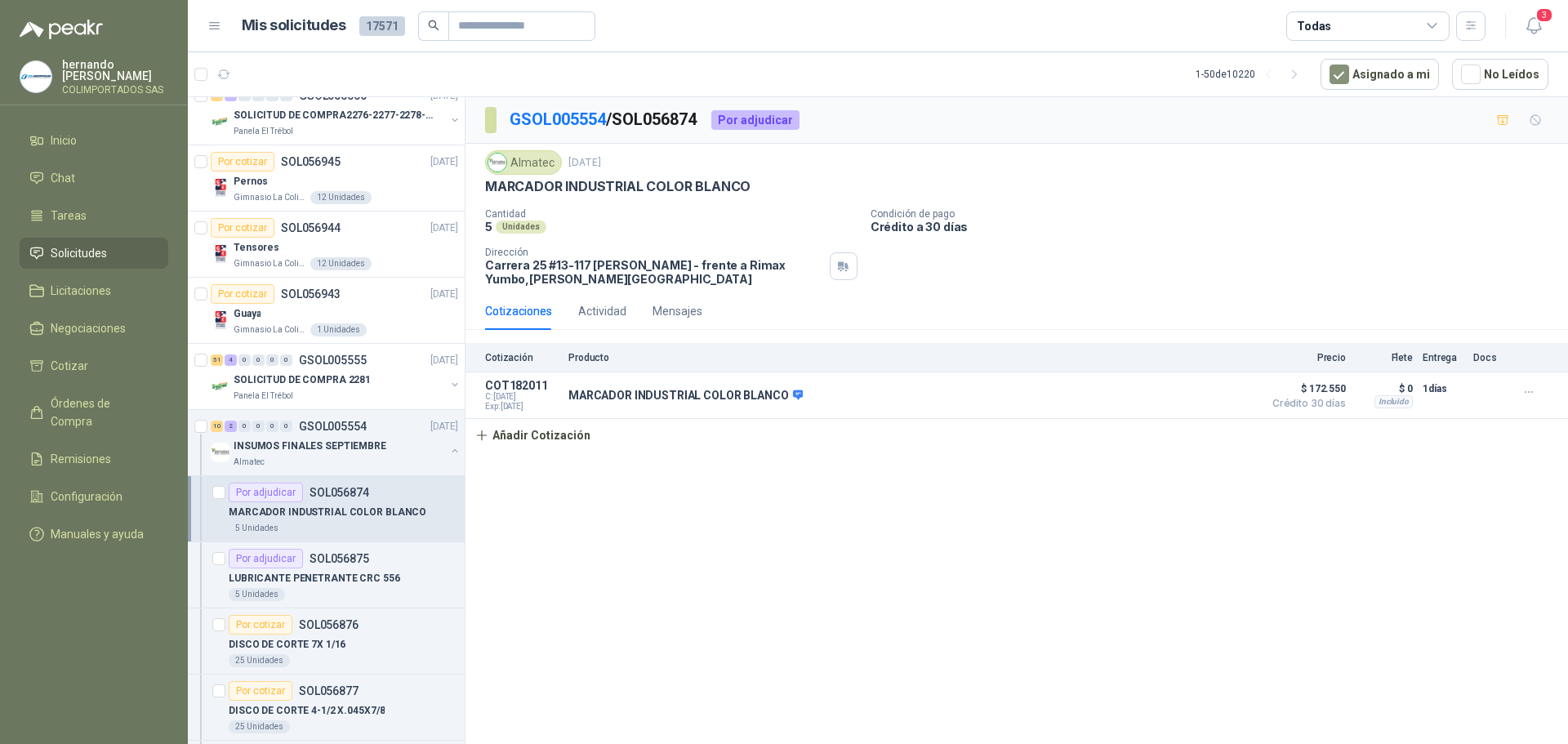
click at [567, 108] on p "GSOL005554 / SOL056874" at bounding box center [603, 119] width 188 height 25
click at [574, 118] on link "GSOL005554" at bounding box center [557, 119] width 96 height 20
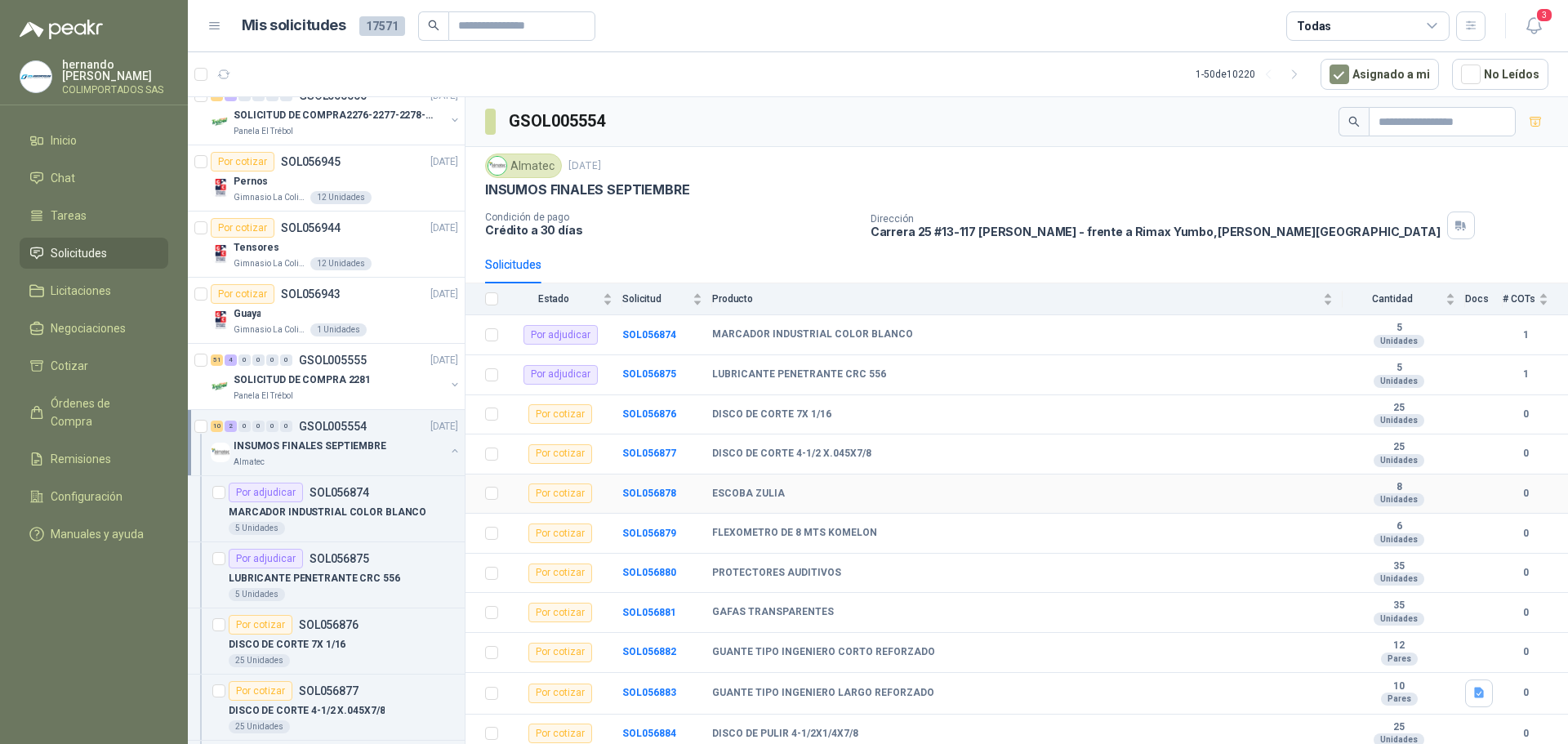
scroll to position [44, 0]
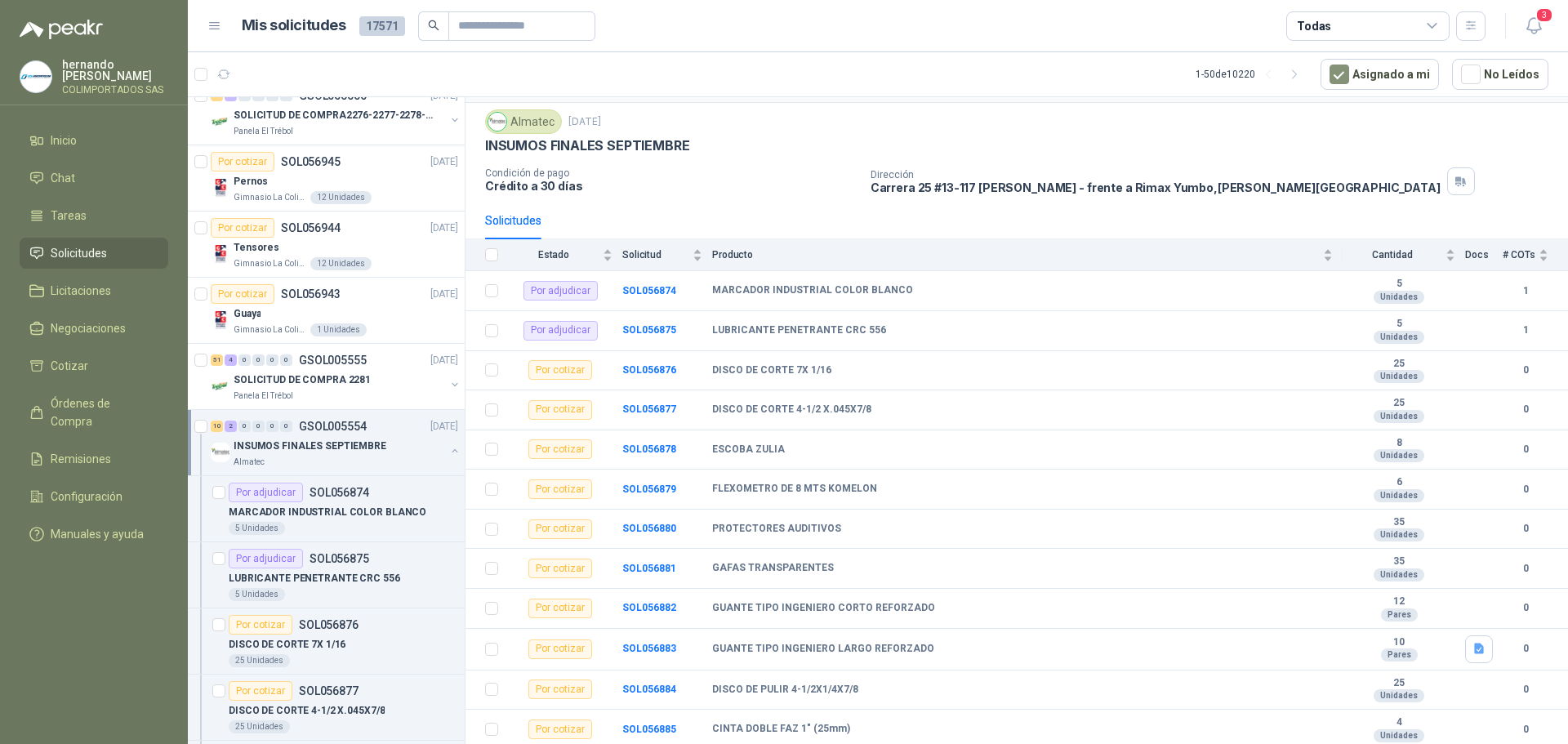
click at [449, 451] on button "button" at bounding box center [455, 451] width 13 height 13
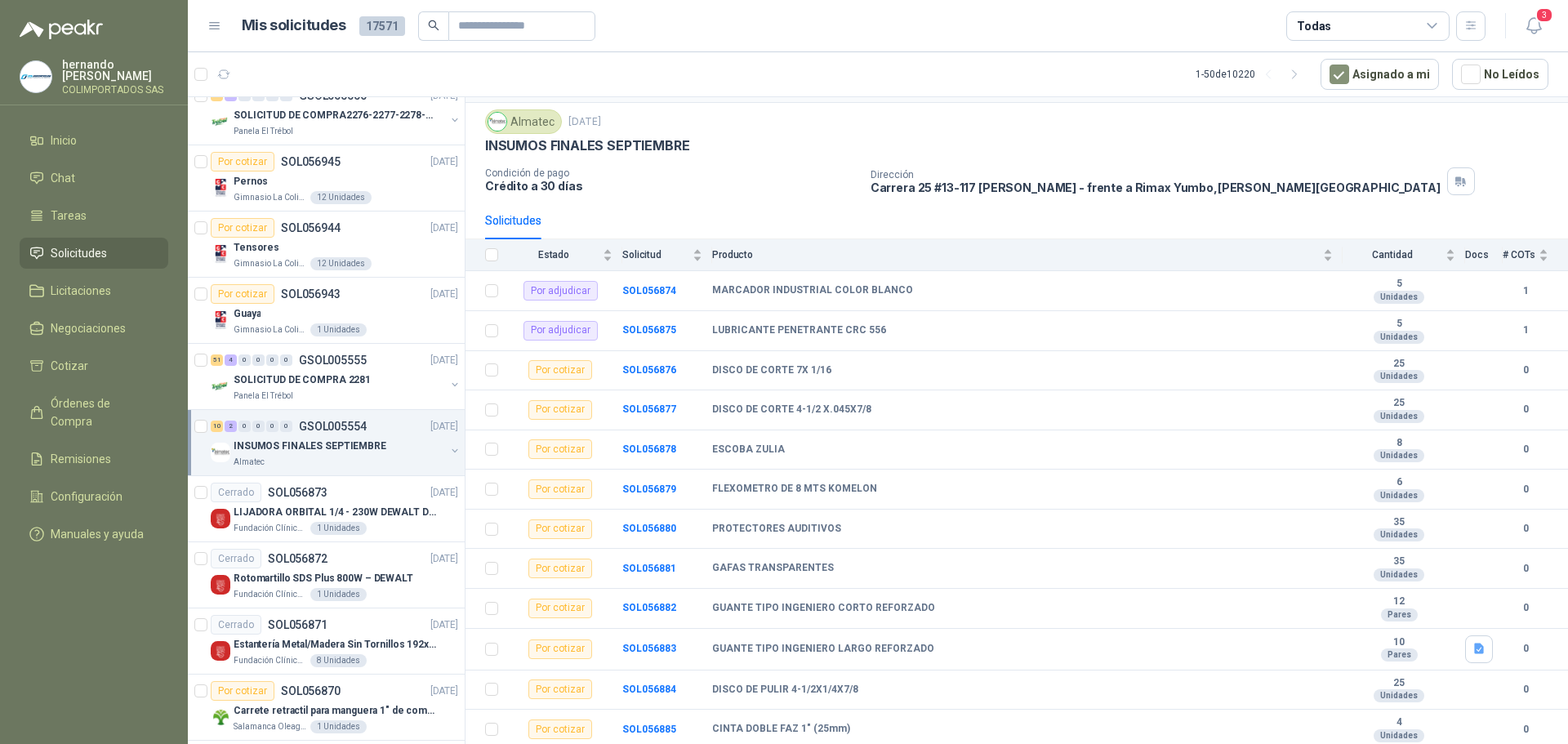
scroll to position [6, 0]
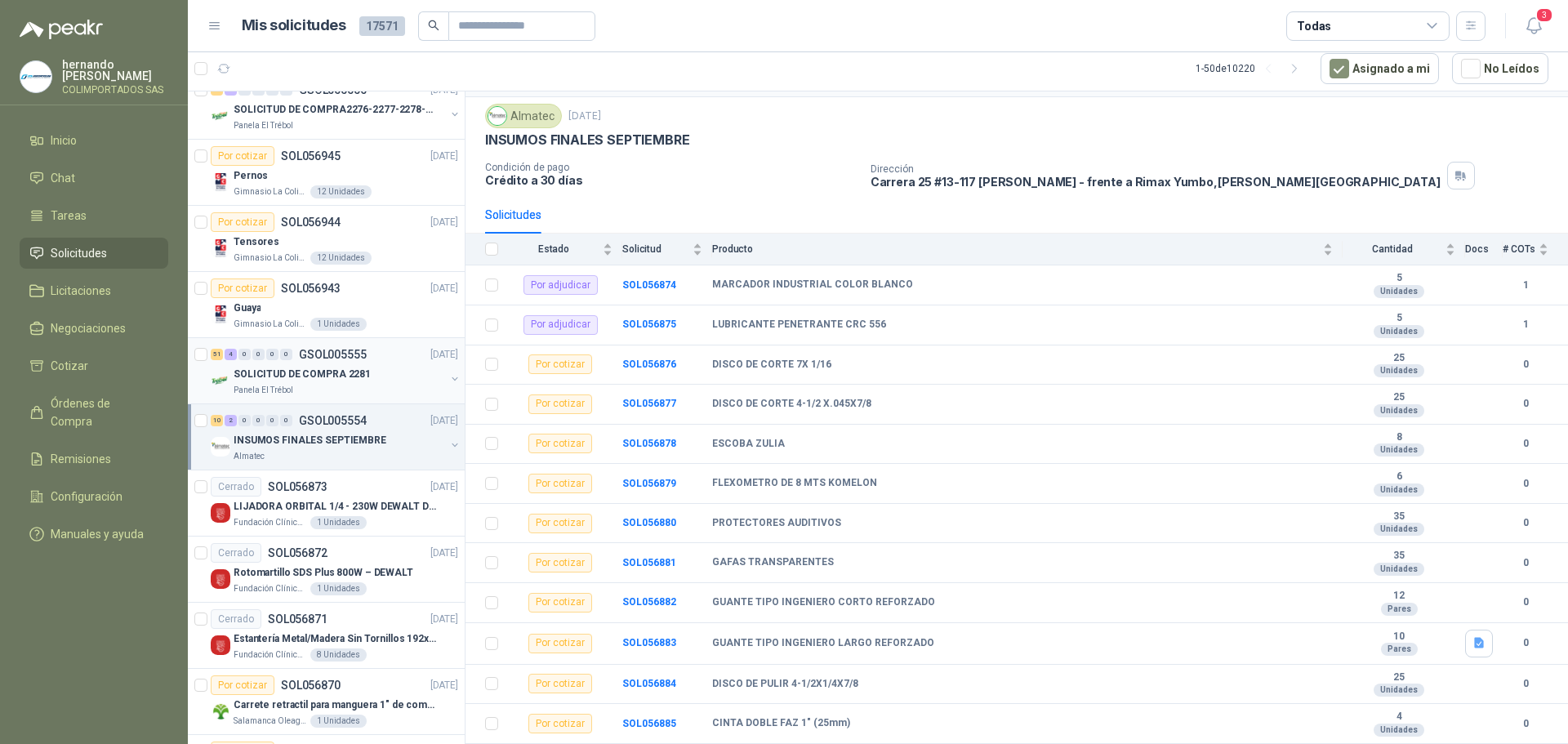
click at [375, 386] on div "Panela El Trébol" at bounding box center [339, 391] width 212 height 13
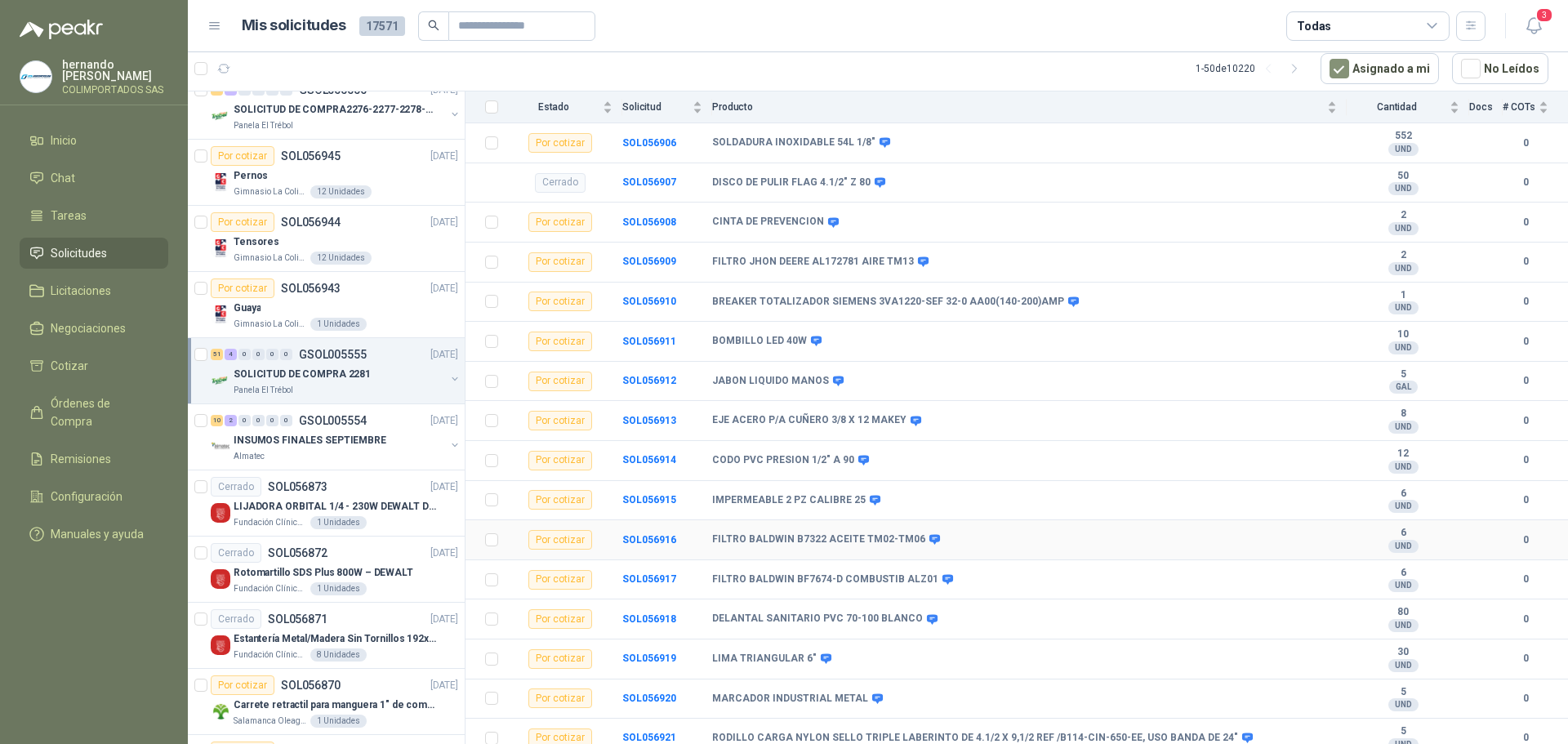
scroll to position [1063, 0]
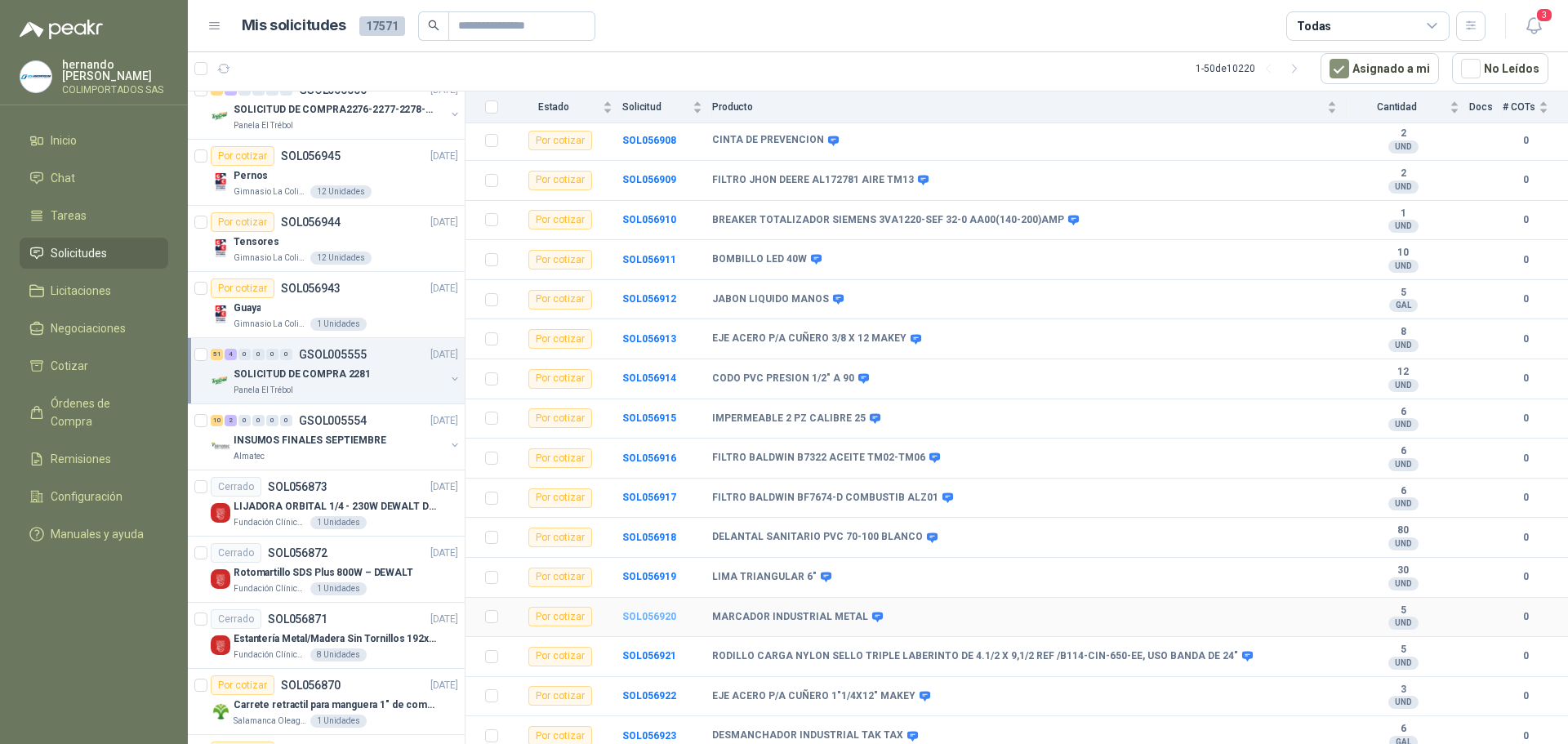
click at [648, 613] on b "SOL056920" at bounding box center [650, 617] width 54 height 11
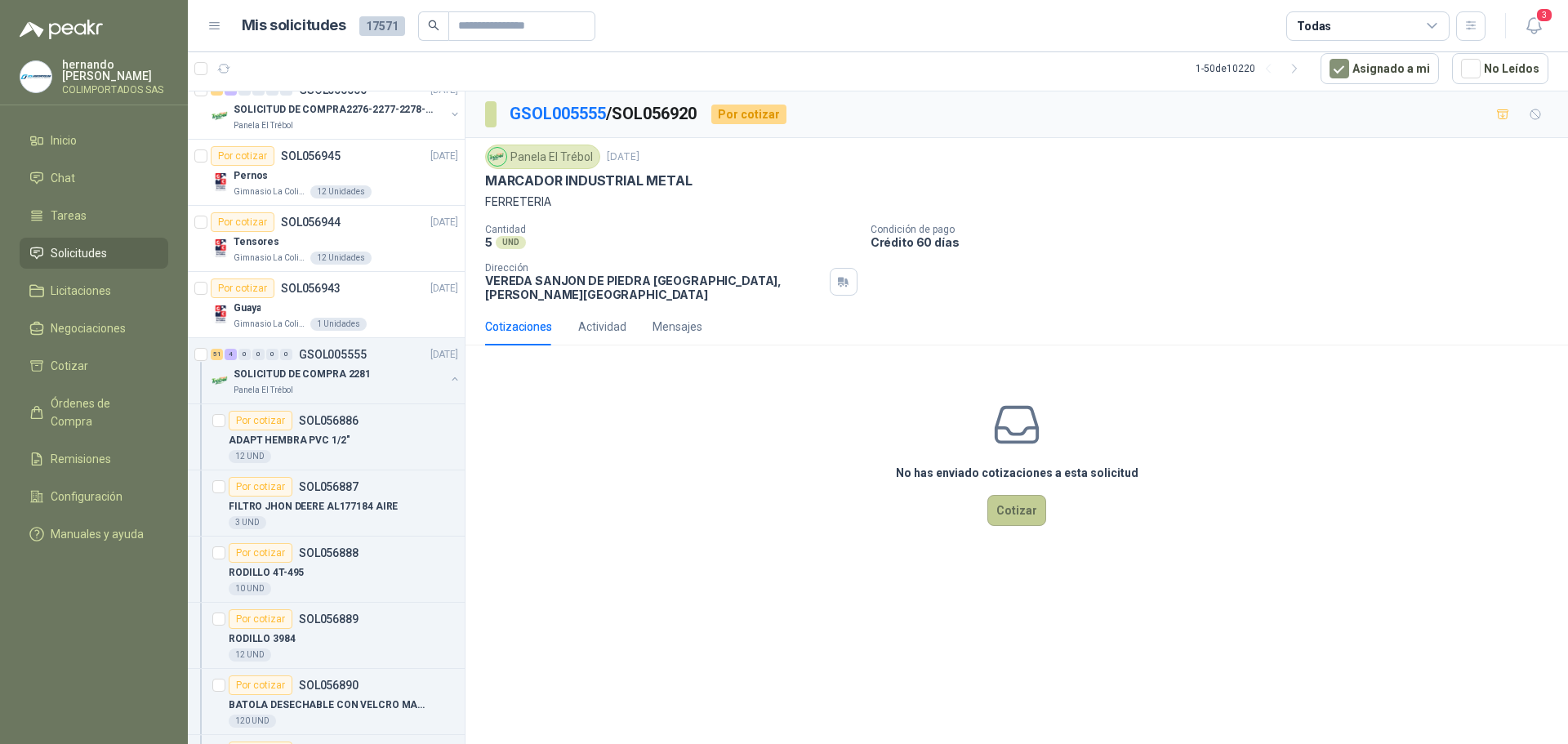
click at [1018, 509] on button "Cotizar" at bounding box center [1016, 510] width 59 height 31
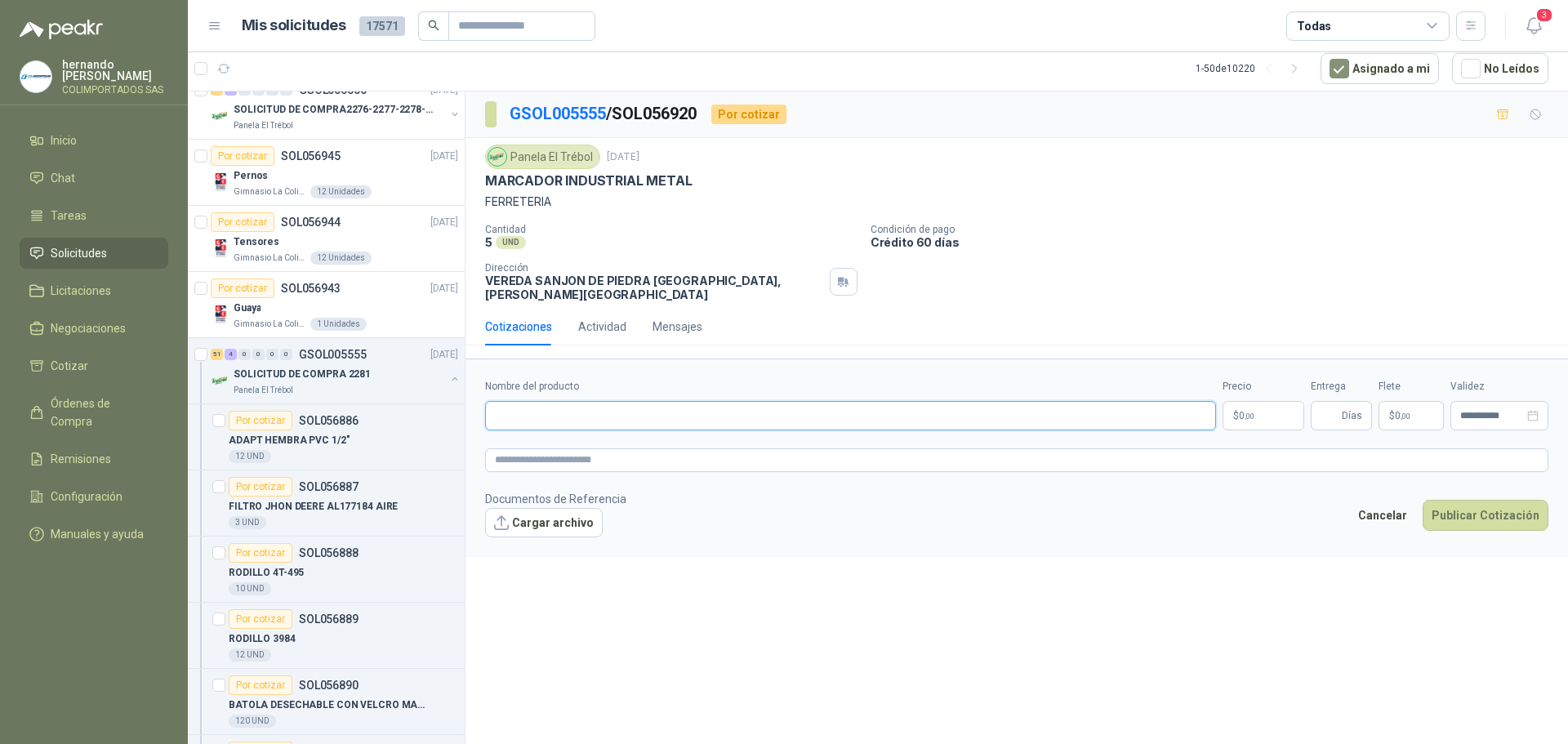
click at [643, 404] on input "Nombre del producto" at bounding box center [851, 415] width 731 height 29
paste input "**********"
click at [657, 453] on textarea at bounding box center [1016, 460] width 1063 height 23
click at [689, 408] on input "**********" at bounding box center [851, 415] width 731 height 29
type input "**********"
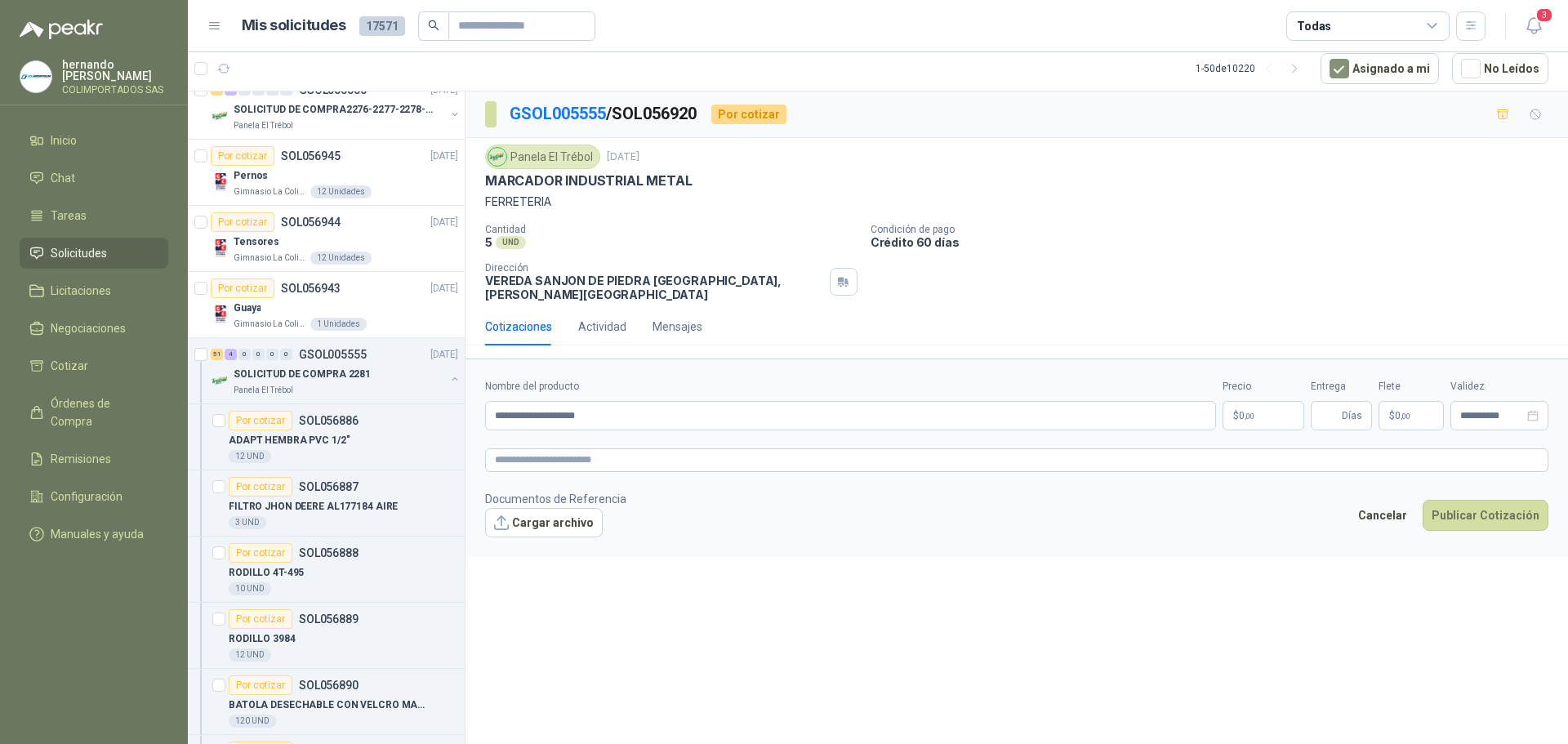
click at [732, 635] on div "**********" at bounding box center [1016, 418] width 1102 height 653
click at [606, 449] on textarea at bounding box center [1016, 460] width 1063 height 23
paste textarea "**********"
type textarea "**********"
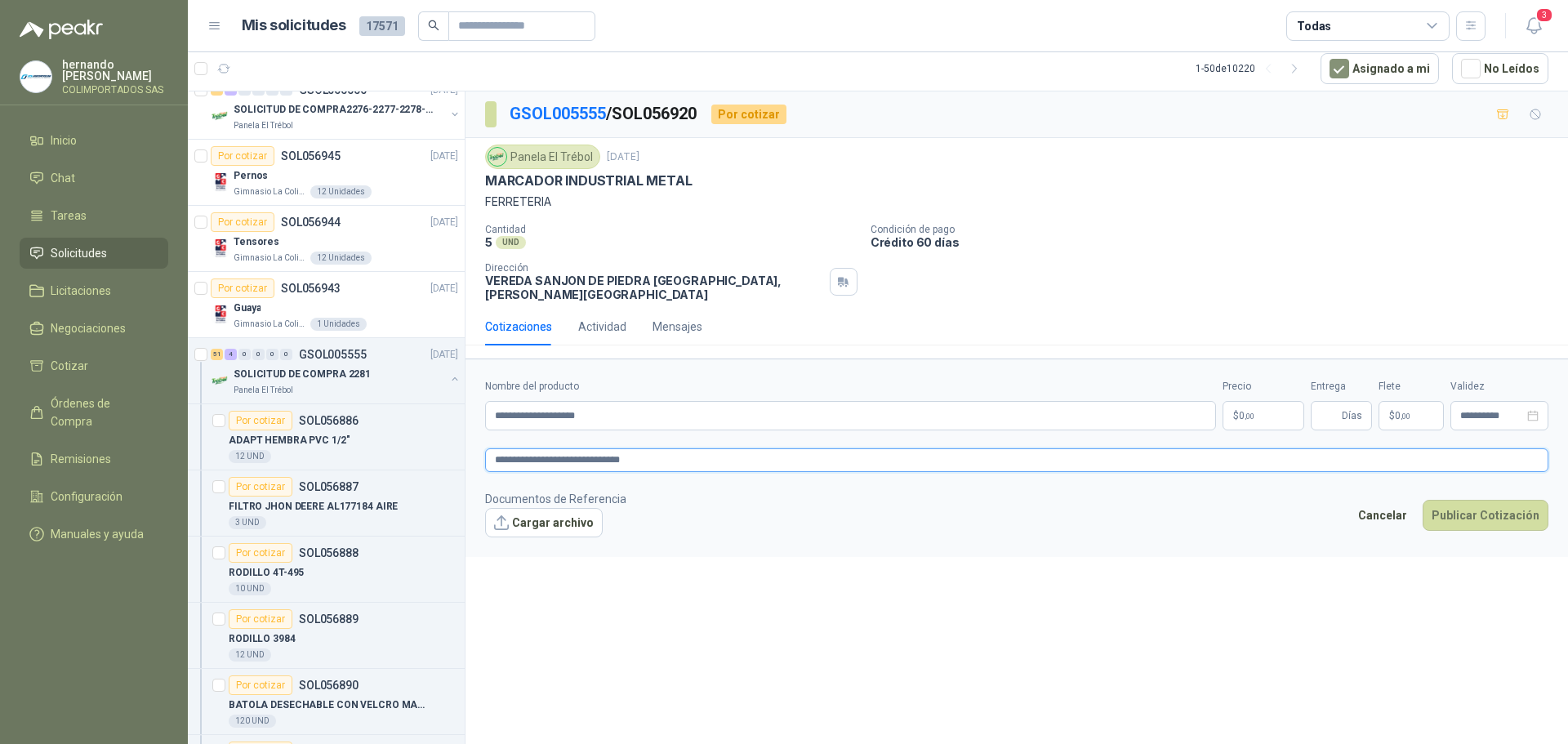
type textarea "**********"
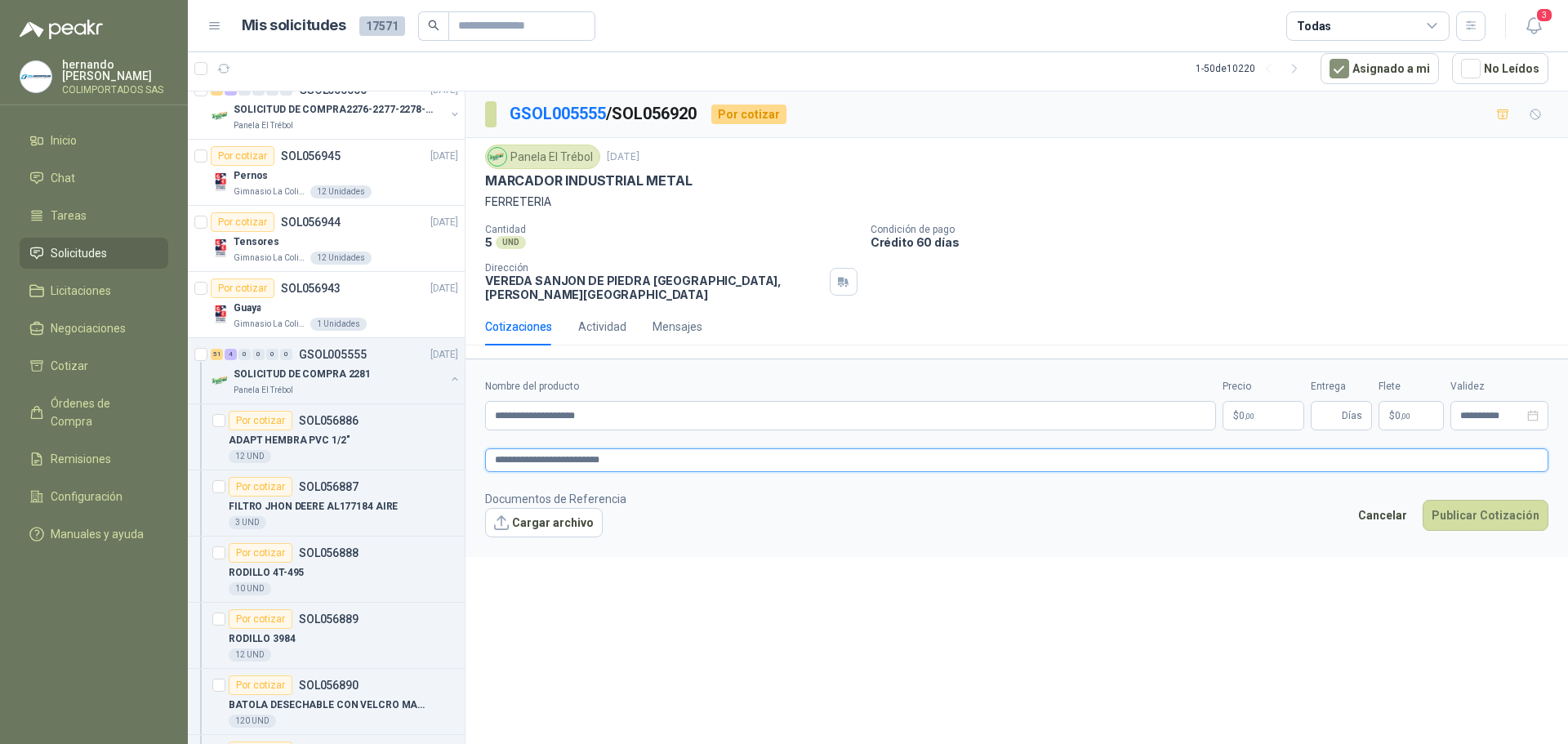
type textarea "**********"
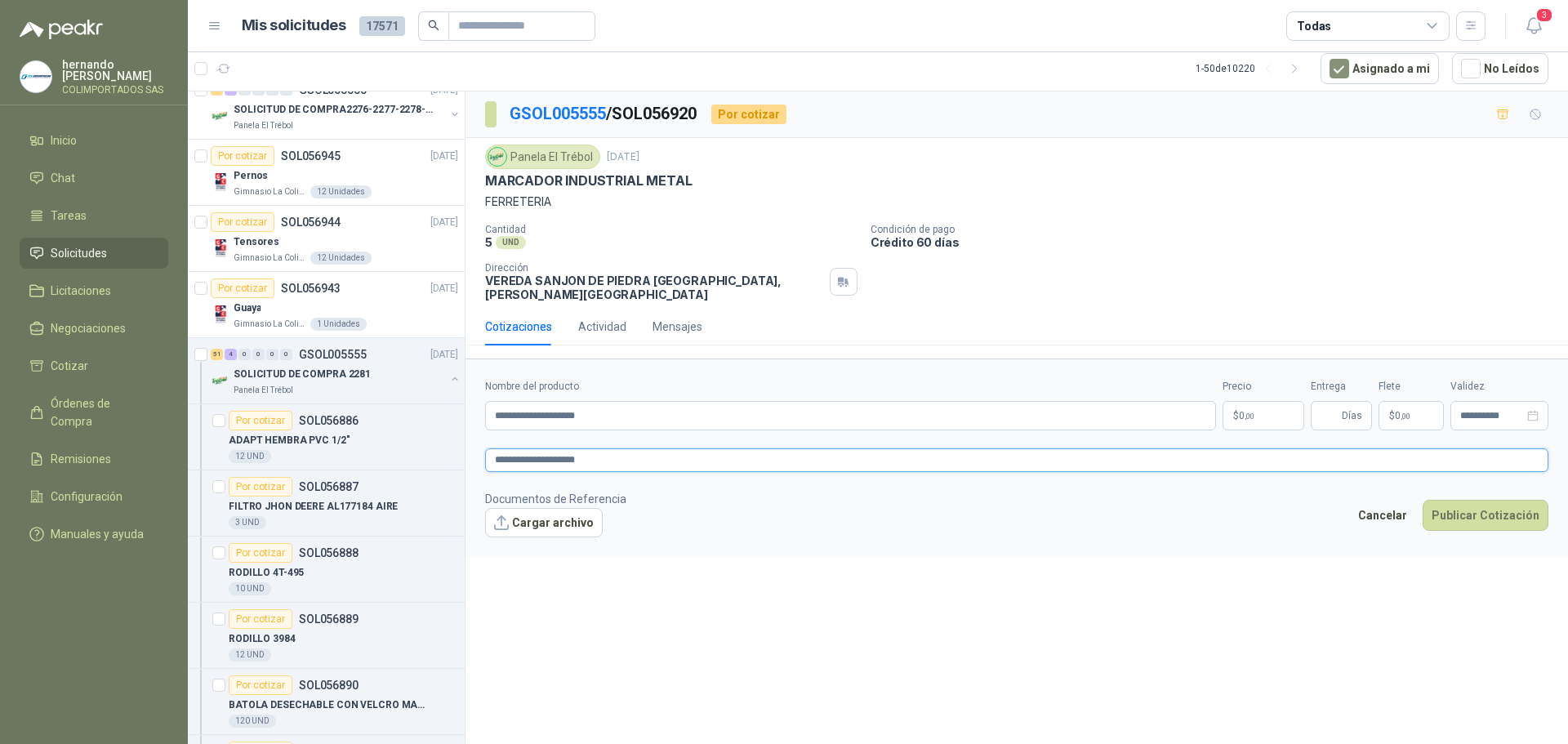
type textarea "**********"
click at [1269, 401] on p "$ 0 ,00" at bounding box center [1263, 415] width 81 height 29
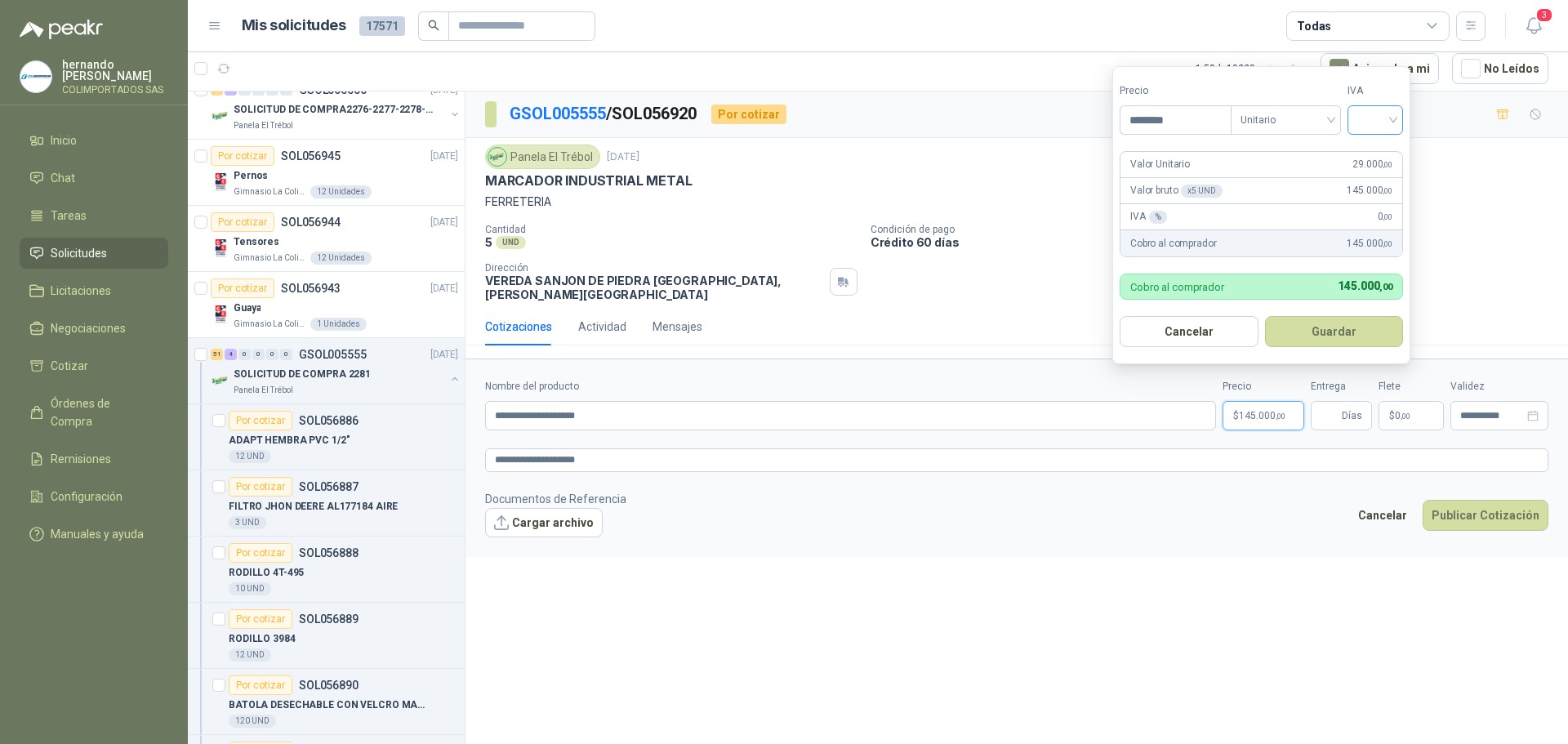
type input "********"
click at [1391, 122] on input "search" at bounding box center [1375, 118] width 36 height 24
click at [1380, 150] on div "19%" at bounding box center [1379, 153] width 30 height 18
click at [1332, 329] on button "Guardar" at bounding box center [1338, 331] width 141 height 31
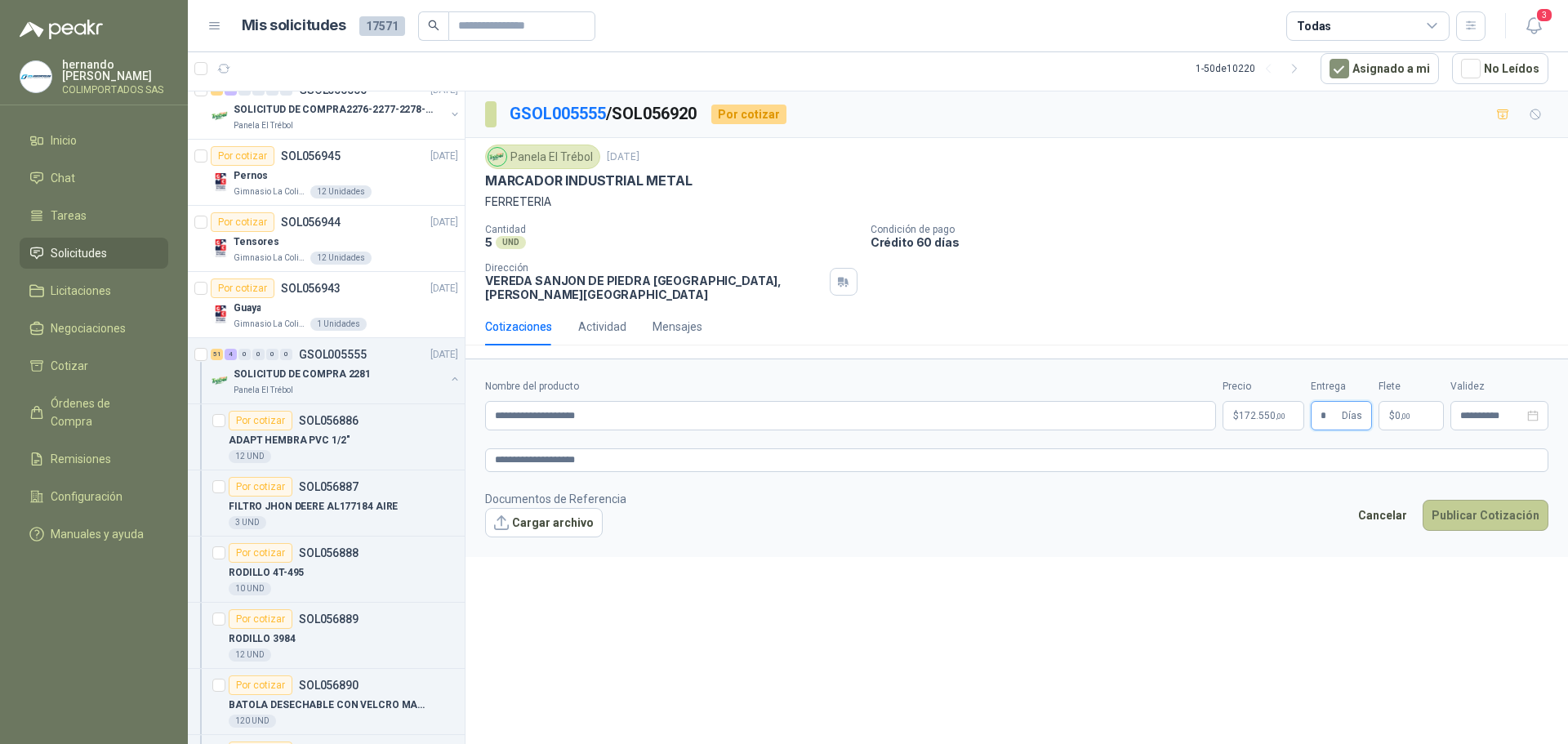
type input "*"
click at [1485, 502] on button "Publicar Cotización" at bounding box center [1486, 515] width 126 height 31
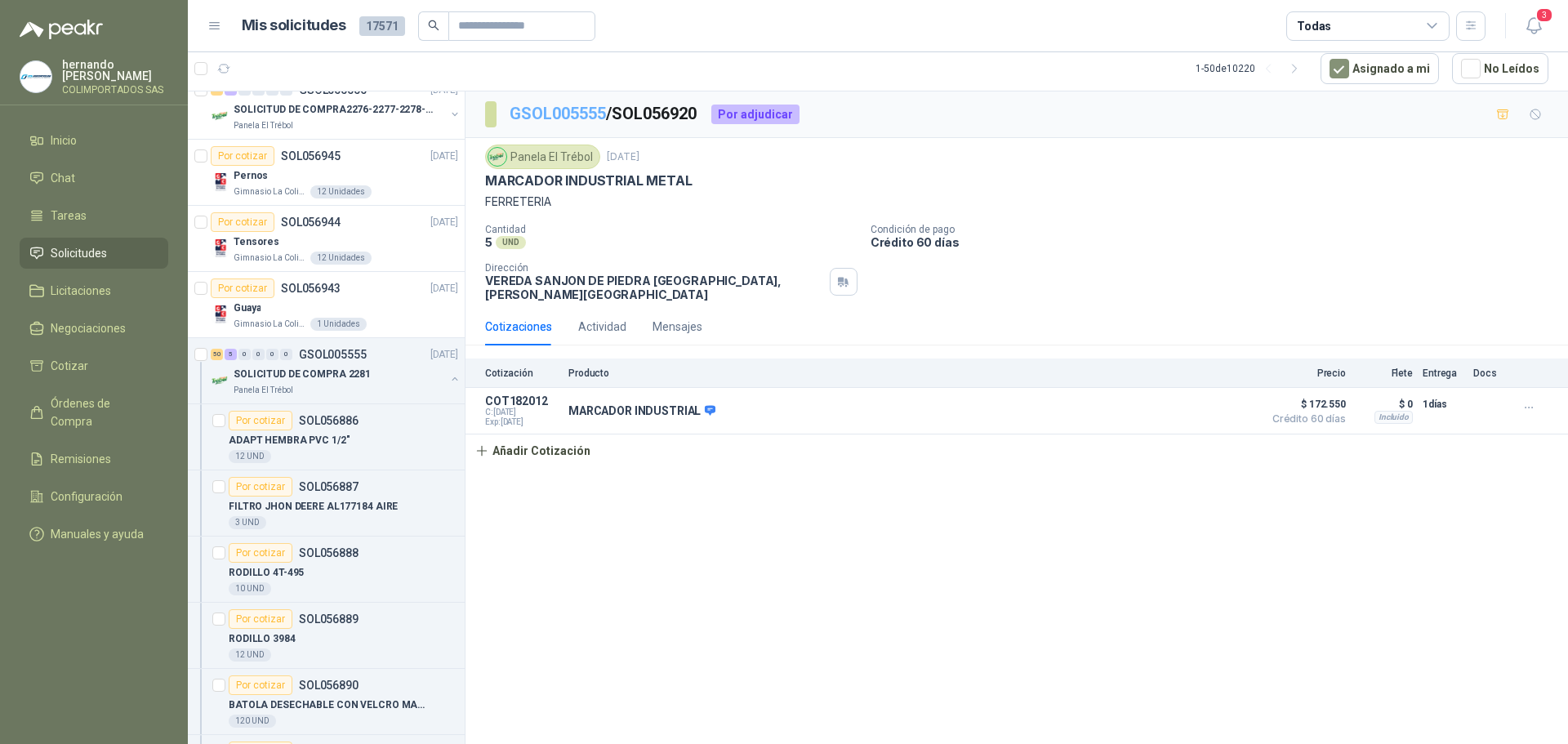
click at [578, 119] on link "GSOL005555" at bounding box center [557, 113] width 96 height 20
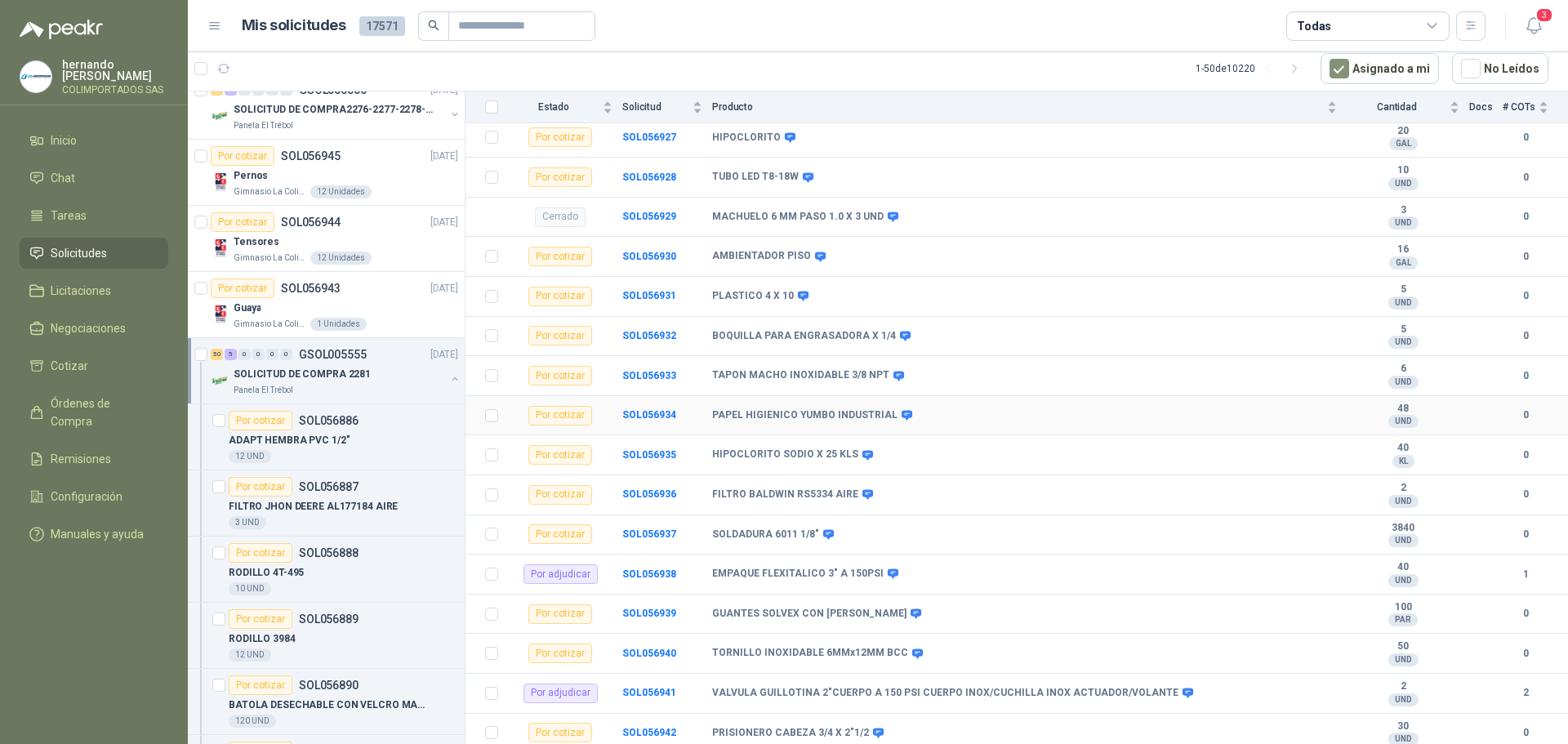
scroll to position [1829, 0]
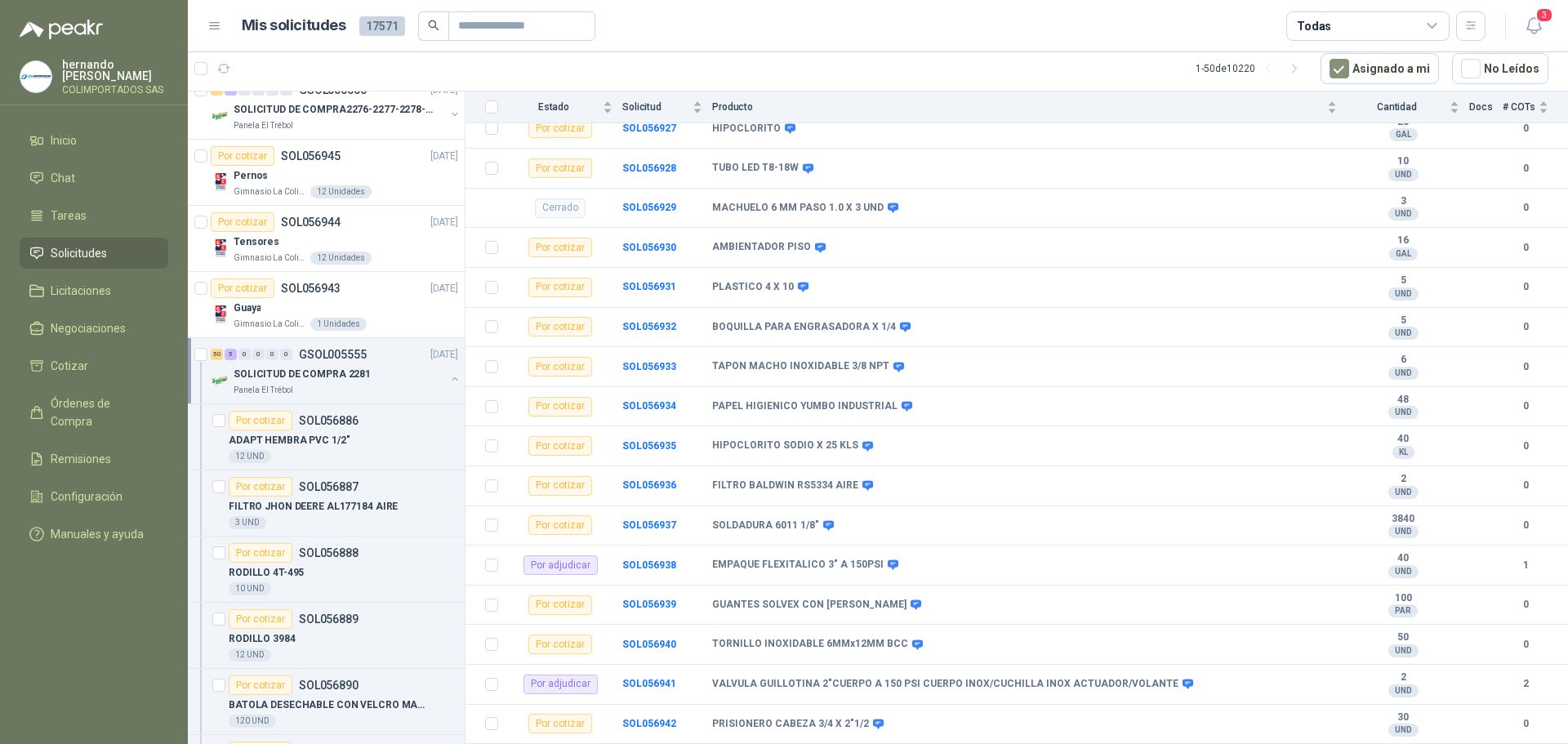
click at [449, 379] on button "button" at bounding box center [455, 379] width 13 height 13
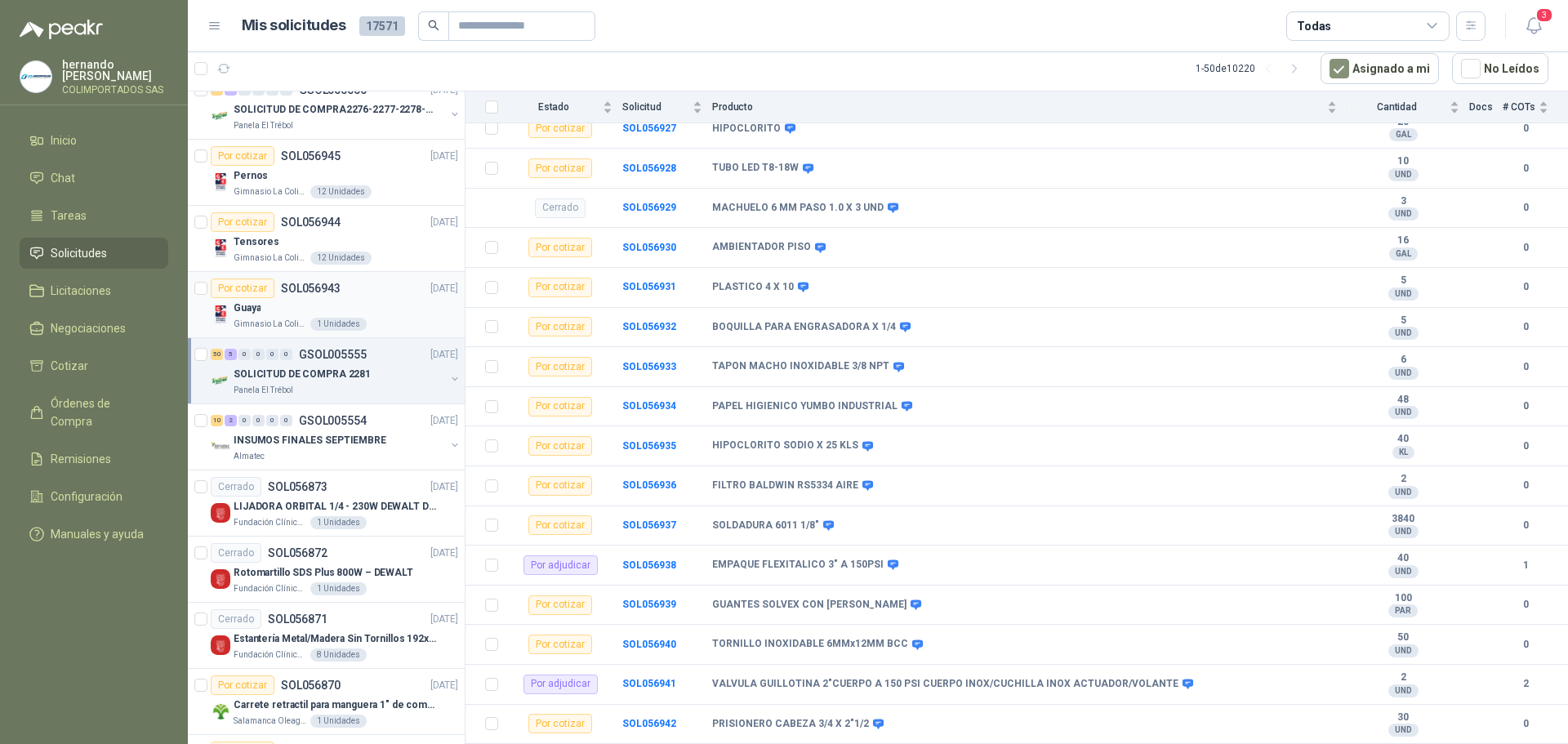
click at [378, 309] on div "Guaya" at bounding box center [346, 307] width 225 height 20
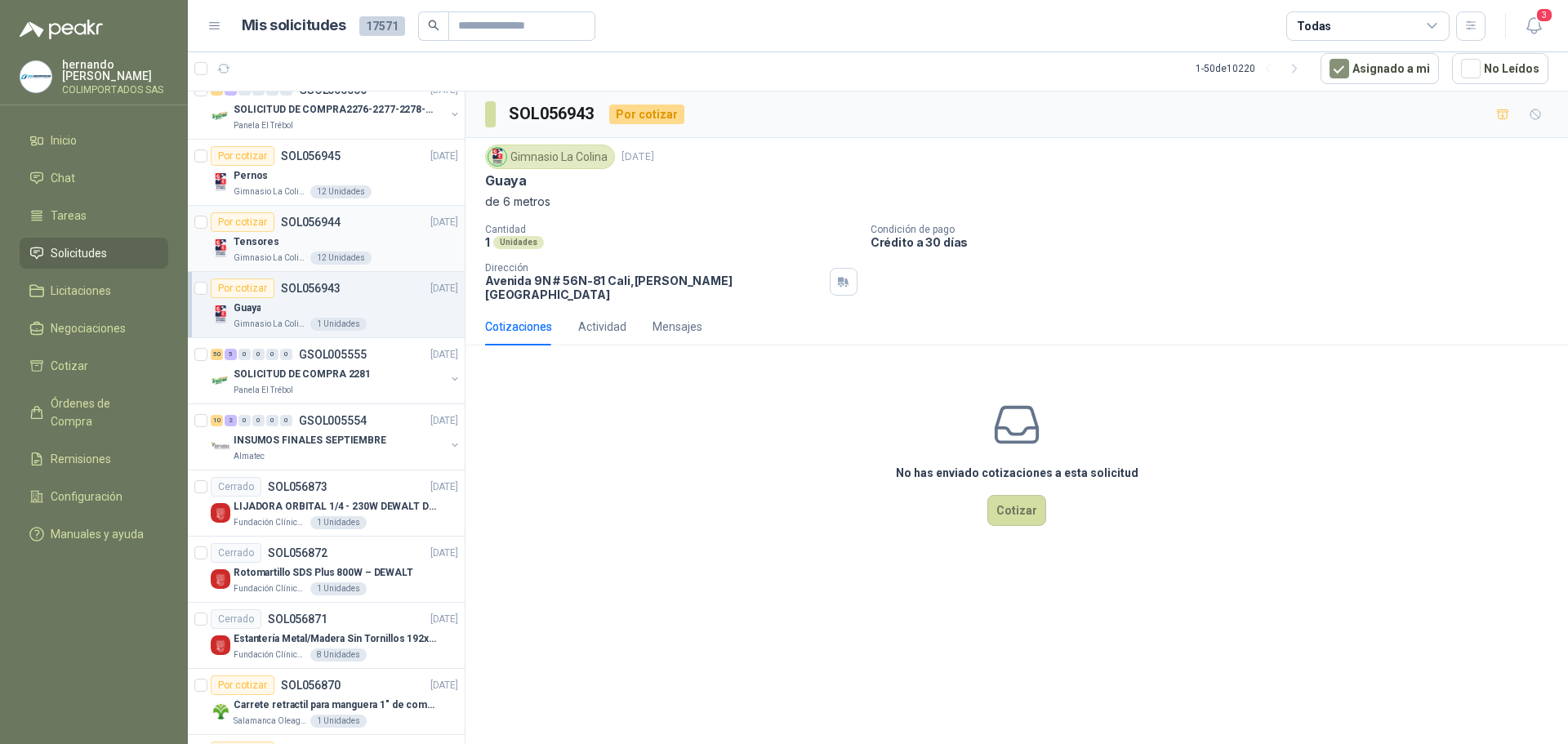
click at [395, 241] on div "Tensores" at bounding box center [346, 242] width 225 height 20
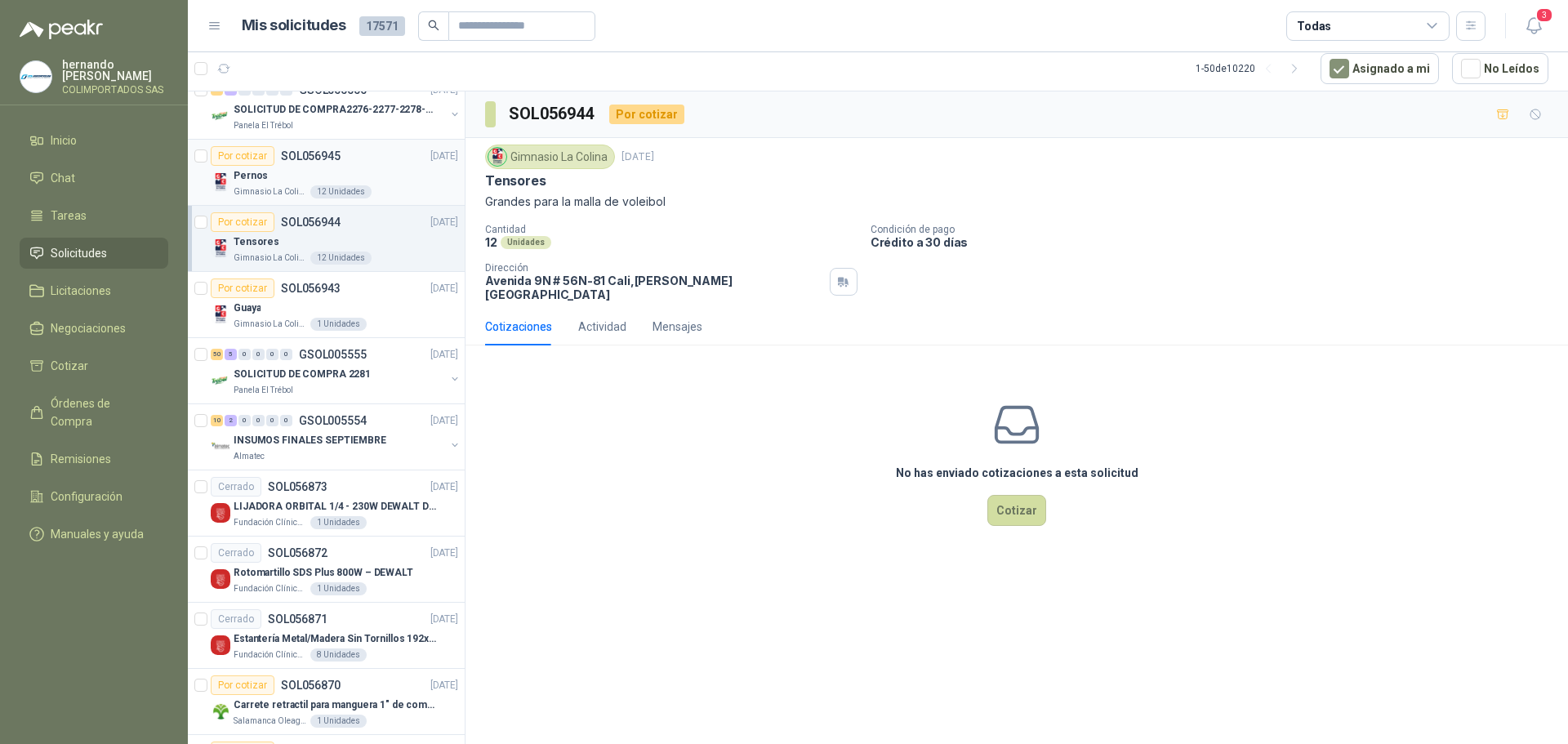
click at [385, 188] on div "Gimnasio La Colina 12 Unidades" at bounding box center [346, 192] width 225 height 13
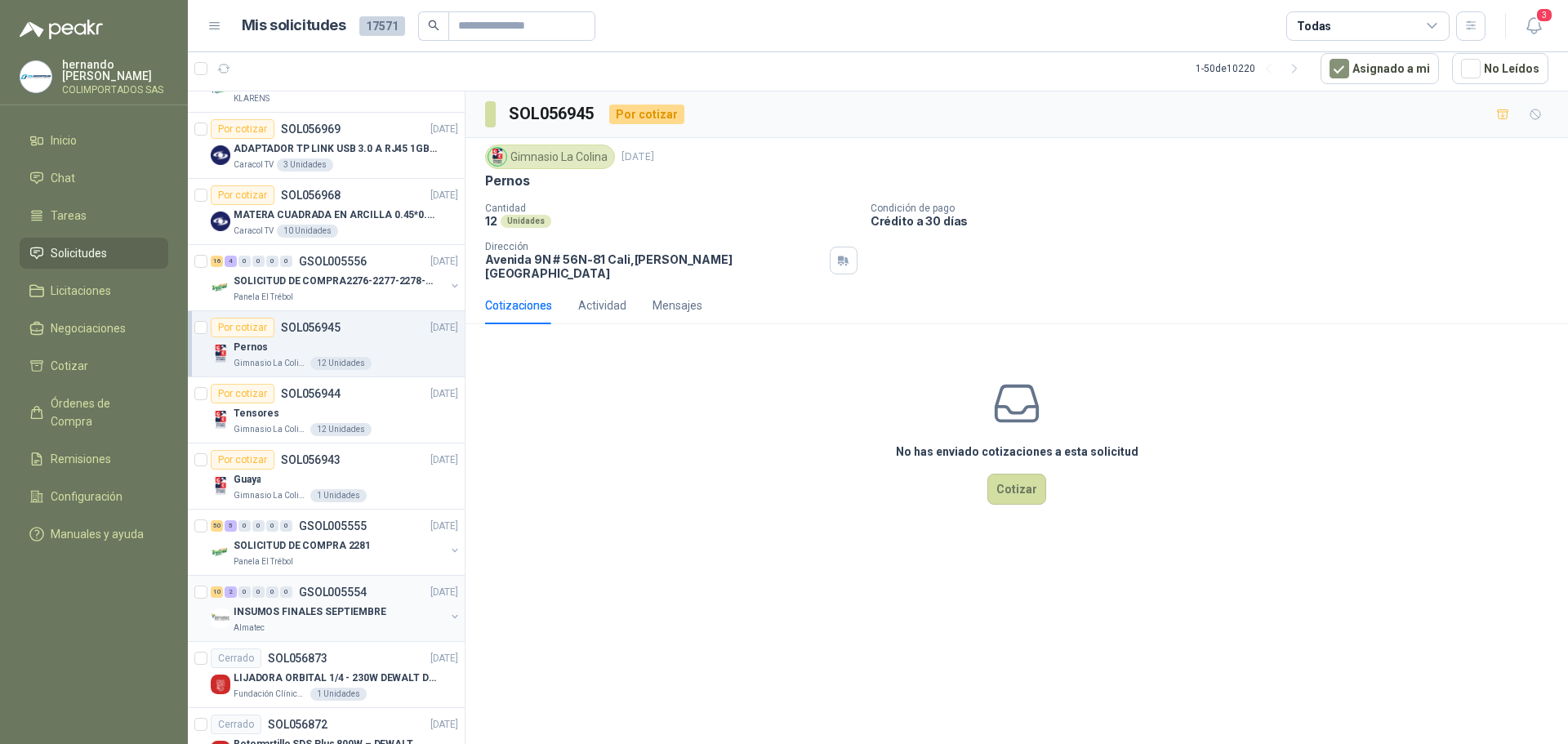
scroll to position [2207, 0]
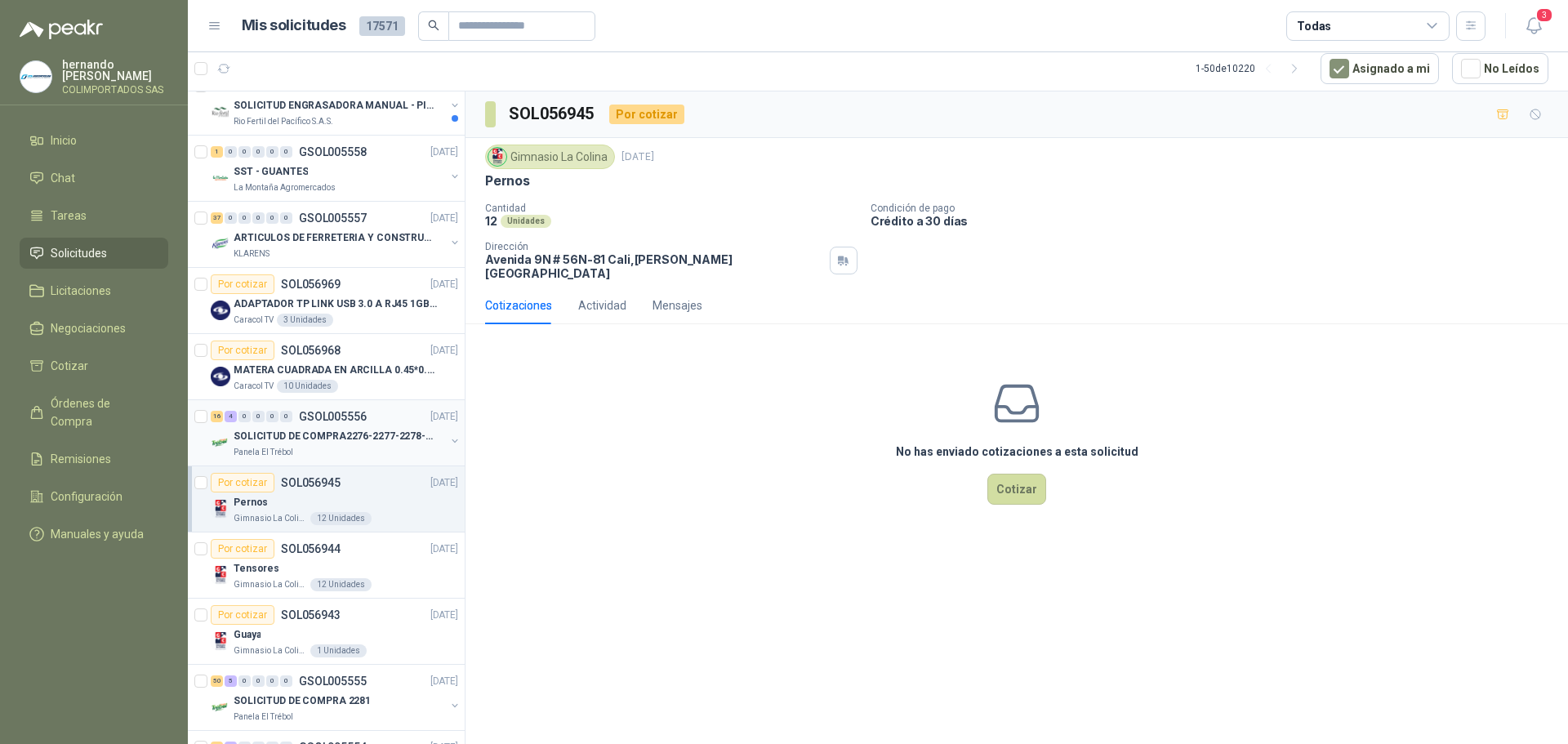
click at [354, 450] on div "Panela El Trébol" at bounding box center [339, 453] width 212 height 13
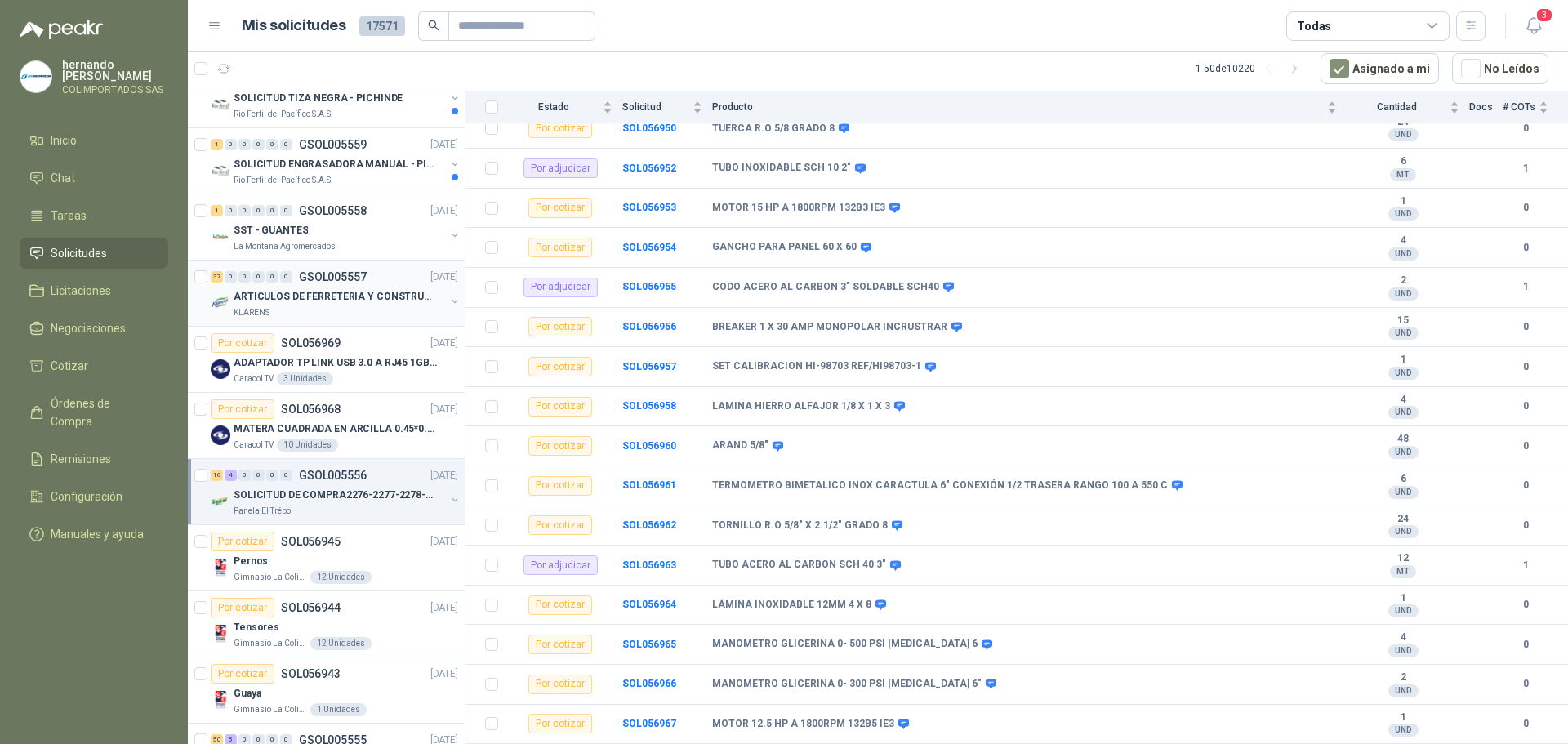
scroll to position [2124, 0]
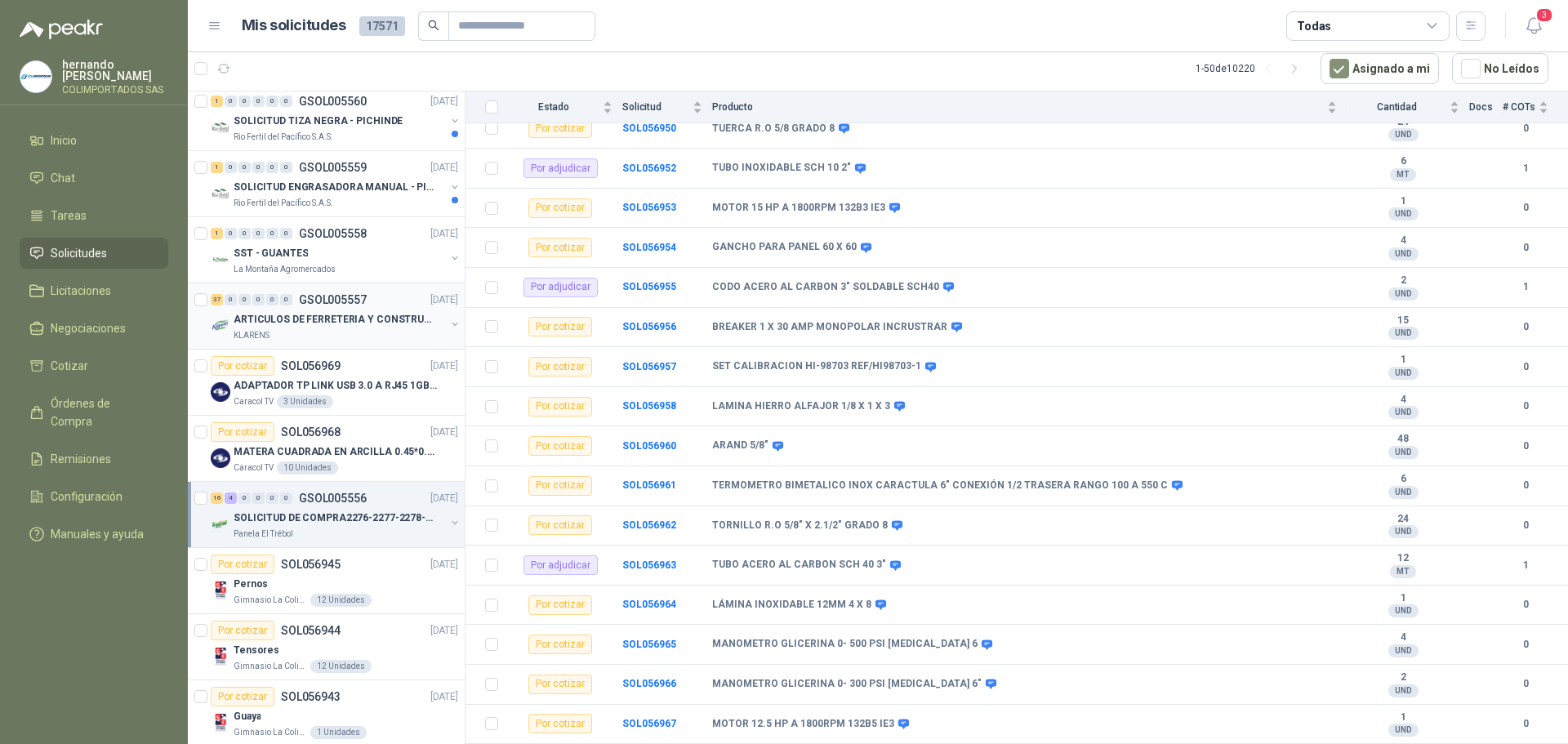
click at [305, 324] on p "ARTICULOS DE FERRETERIA Y CONSTRUCCION EN GENERAL" at bounding box center [334, 320] width 203 height 16
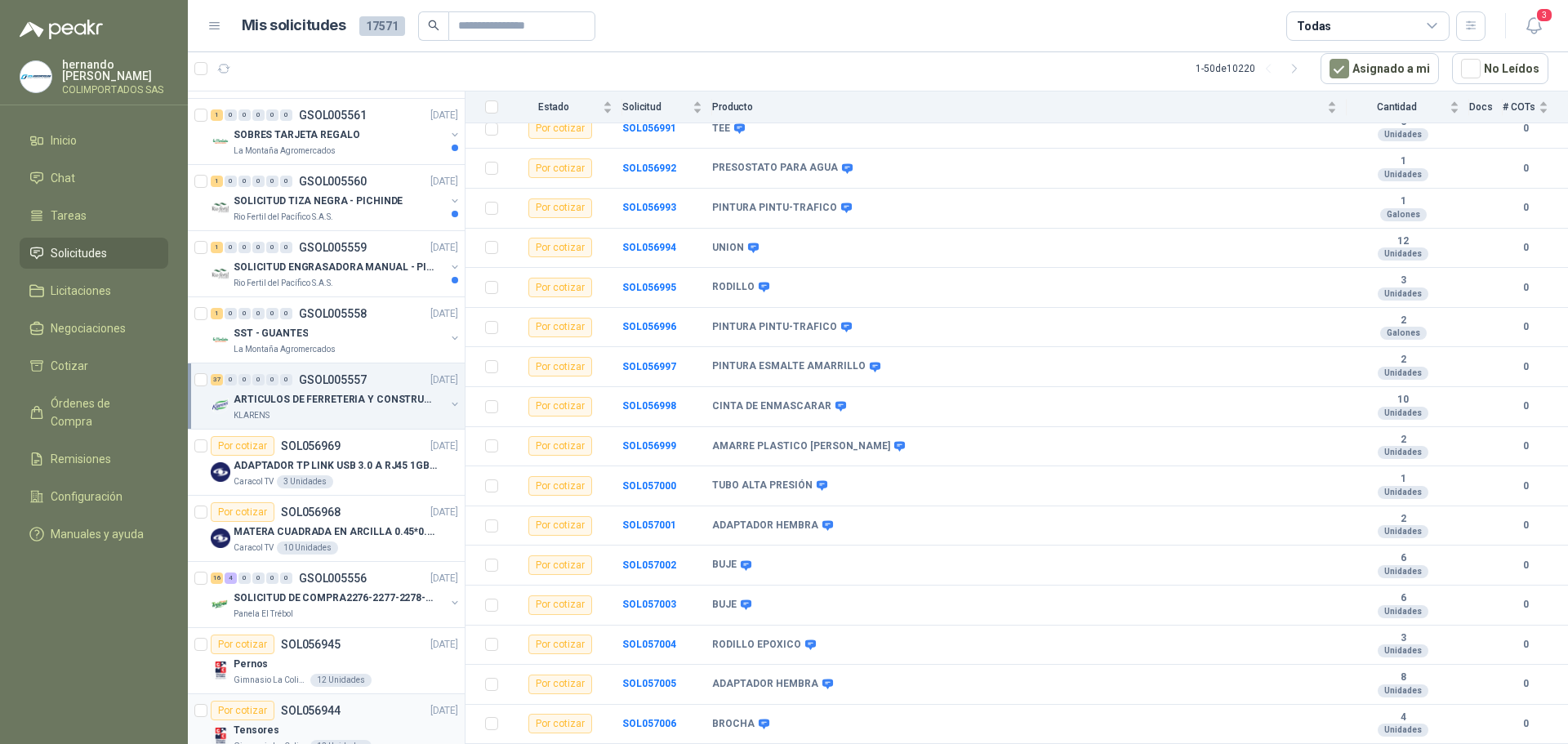
scroll to position [2043, 0]
click at [367, 337] on div "SST - GUANTES" at bounding box center [339, 335] width 212 height 20
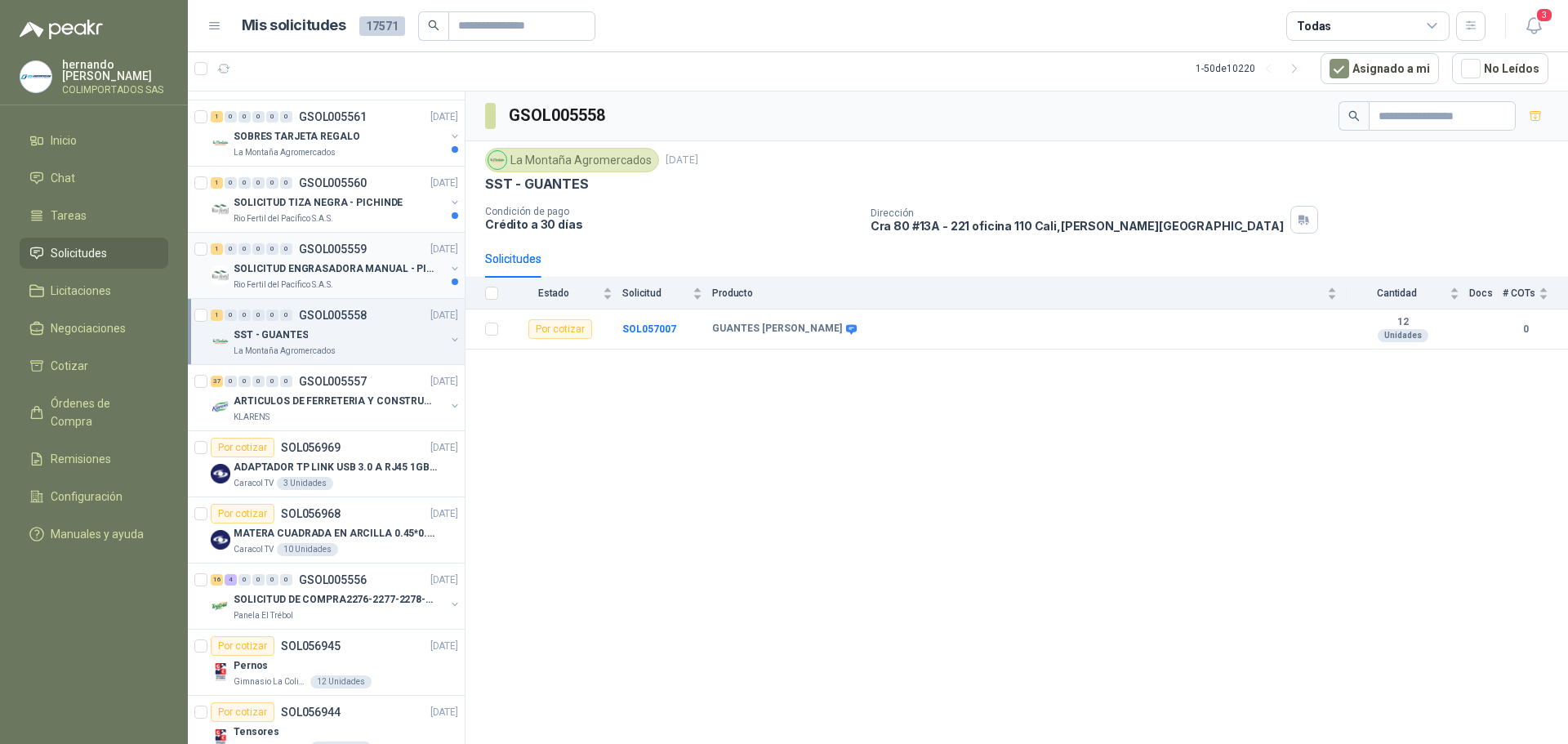
click at [364, 278] on div "SOLICITUD ENGRASADORA MANUAL - PICHINDE" at bounding box center [339, 268] width 212 height 20
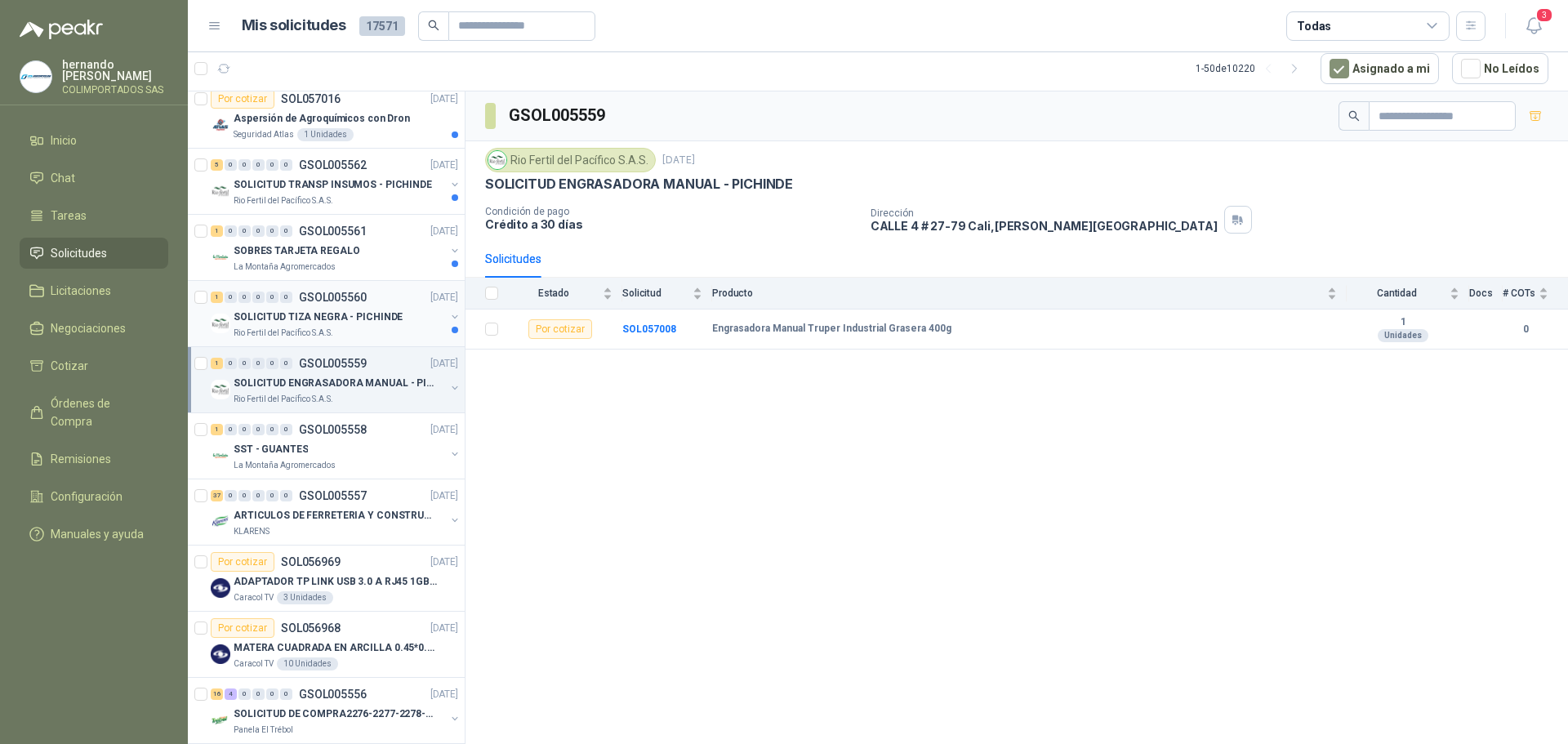
scroll to position [1880, 0]
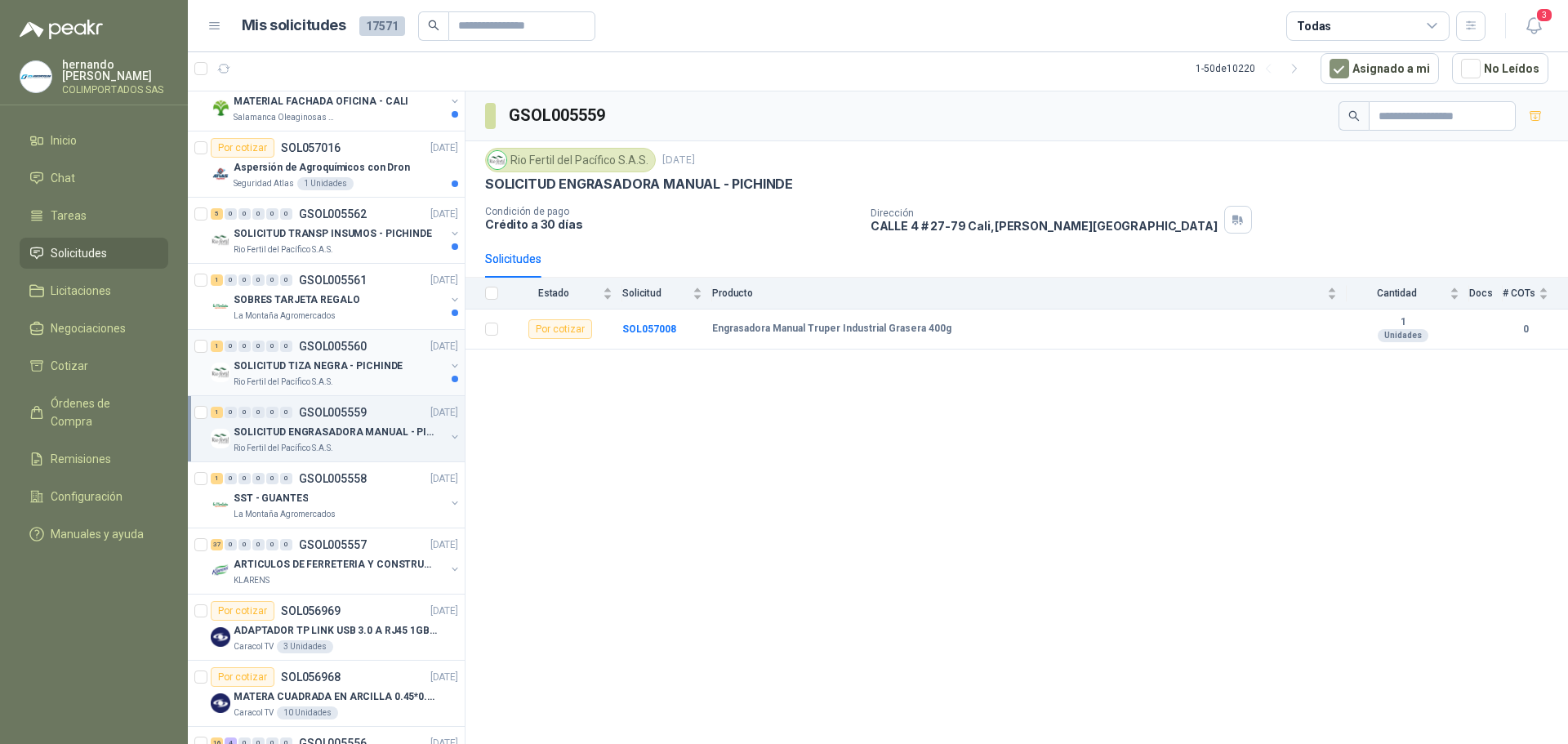
click at [348, 378] on div "Rio Fertil del Pacífico S.A.S." at bounding box center [339, 382] width 212 height 13
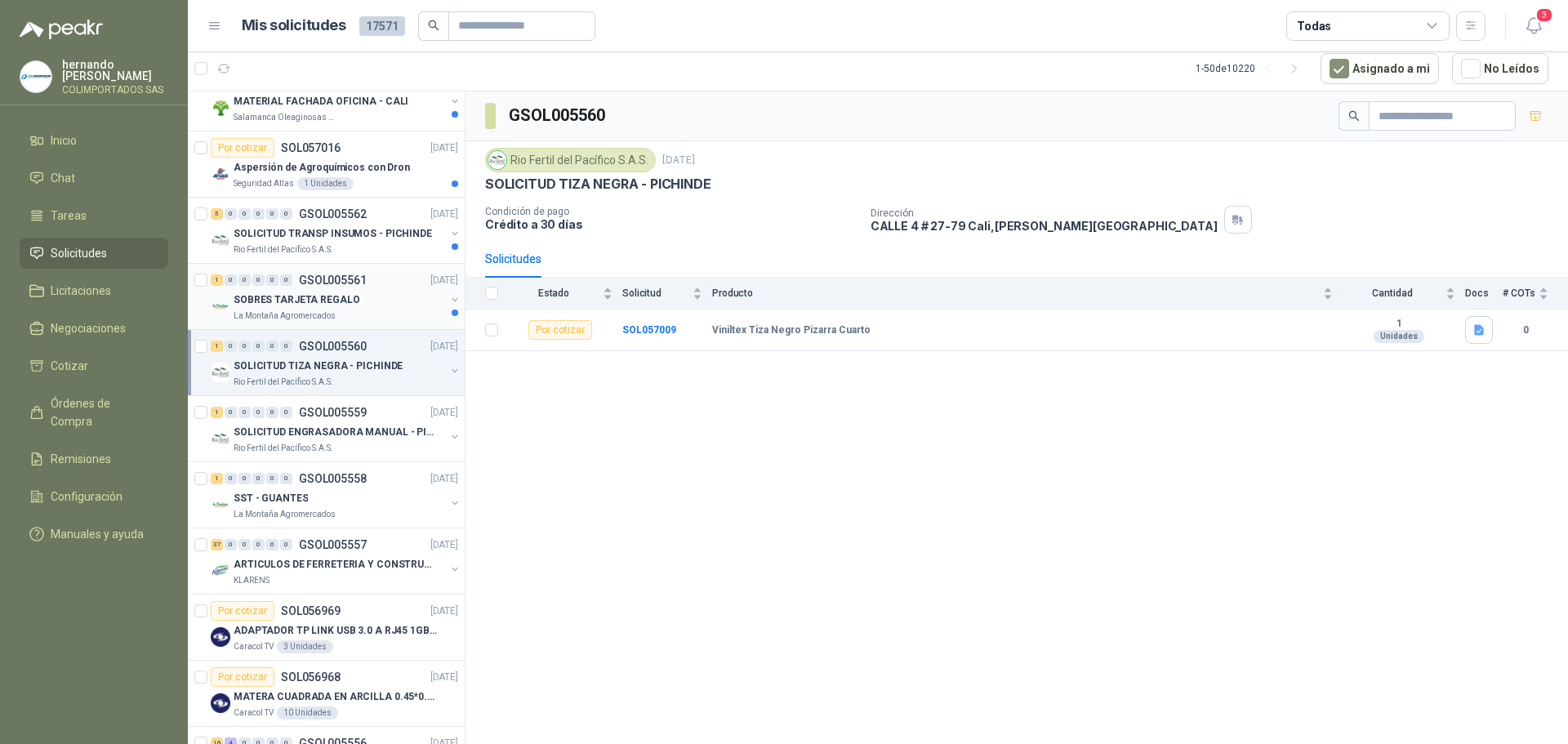
click at [366, 315] on div "La Montaña Agromercados" at bounding box center [339, 317] width 212 height 13
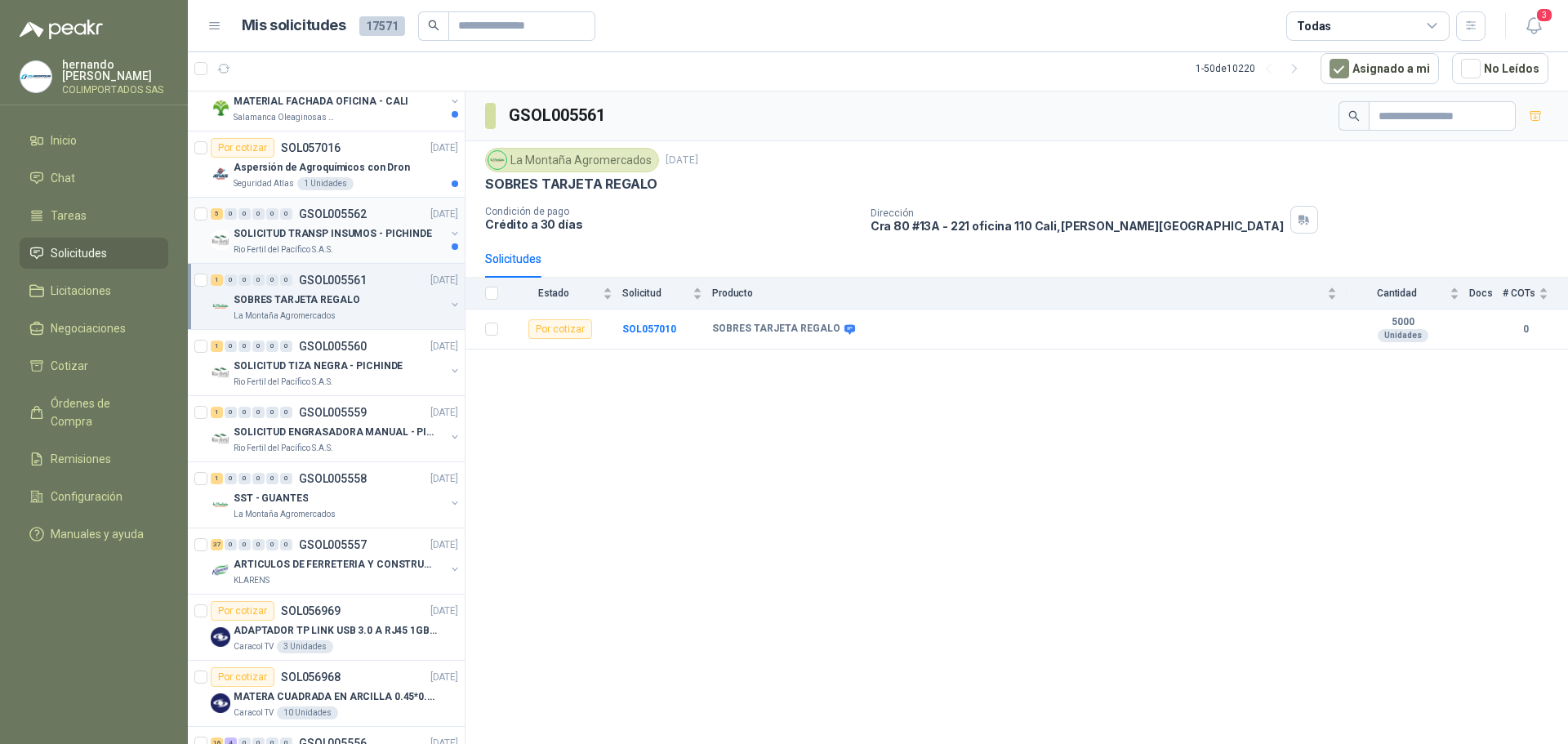
click at [361, 246] on div "Rio Fertil del Pacífico S.A.S." at bounding box center [339, 250] width 212 height 13
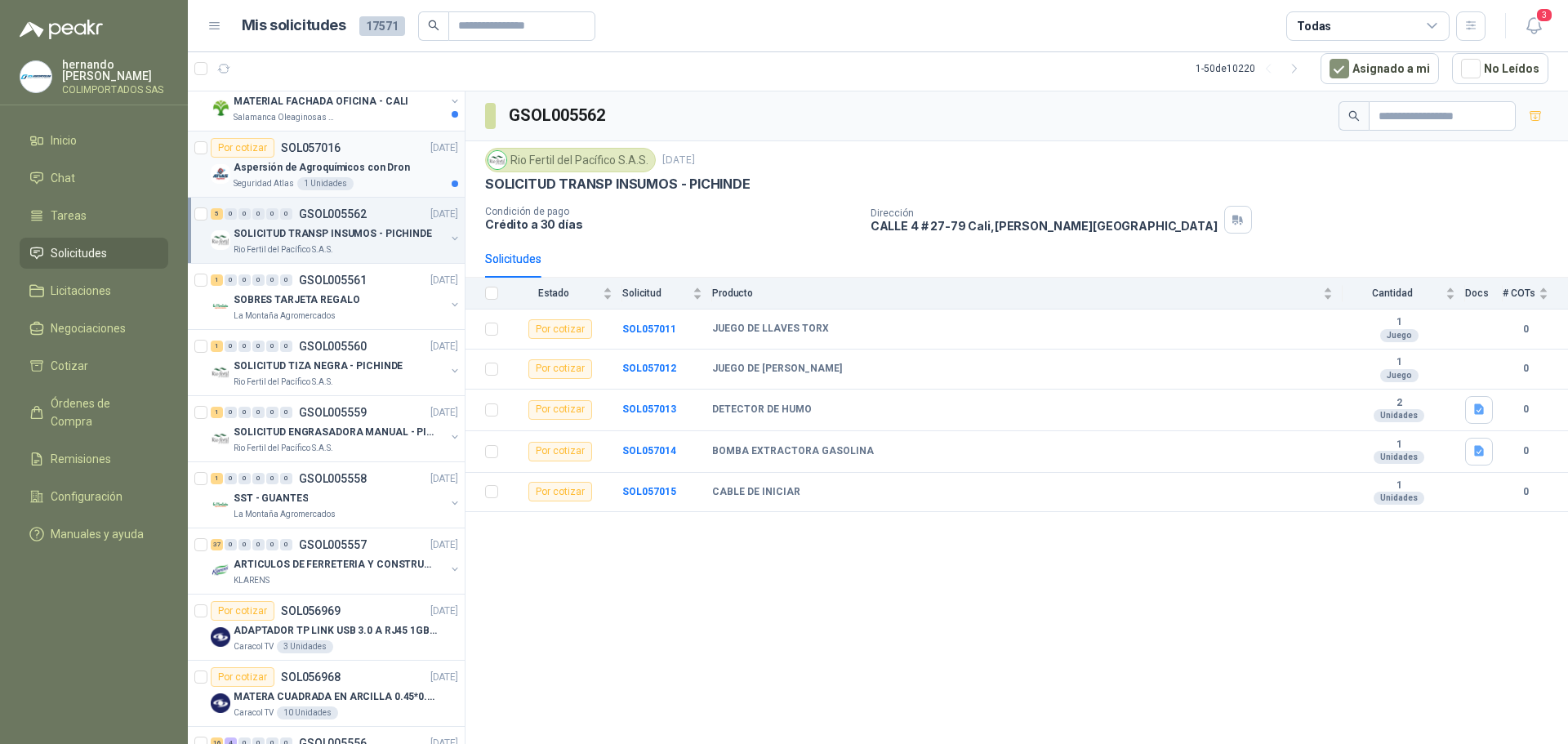
click at [399, 184] on div "Seguridad Atlas 1 Unidades" at bounding box center [346, 184] width 225 height 13
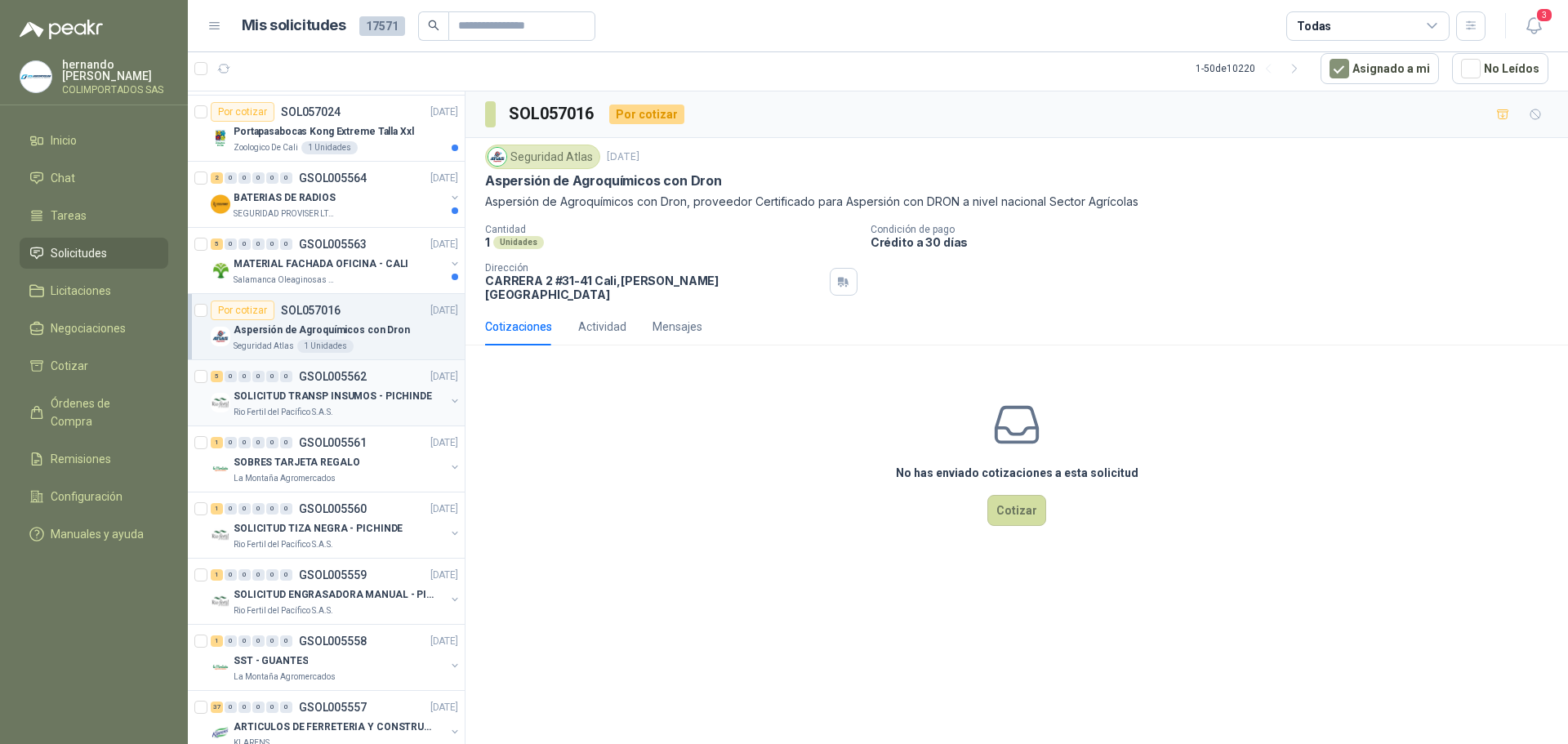
scroll to position [1716, 0]
click at [355, 278] on div "Salamanca Oleaginosas SAS" at bounding box center [339, 281] width 212 height 13
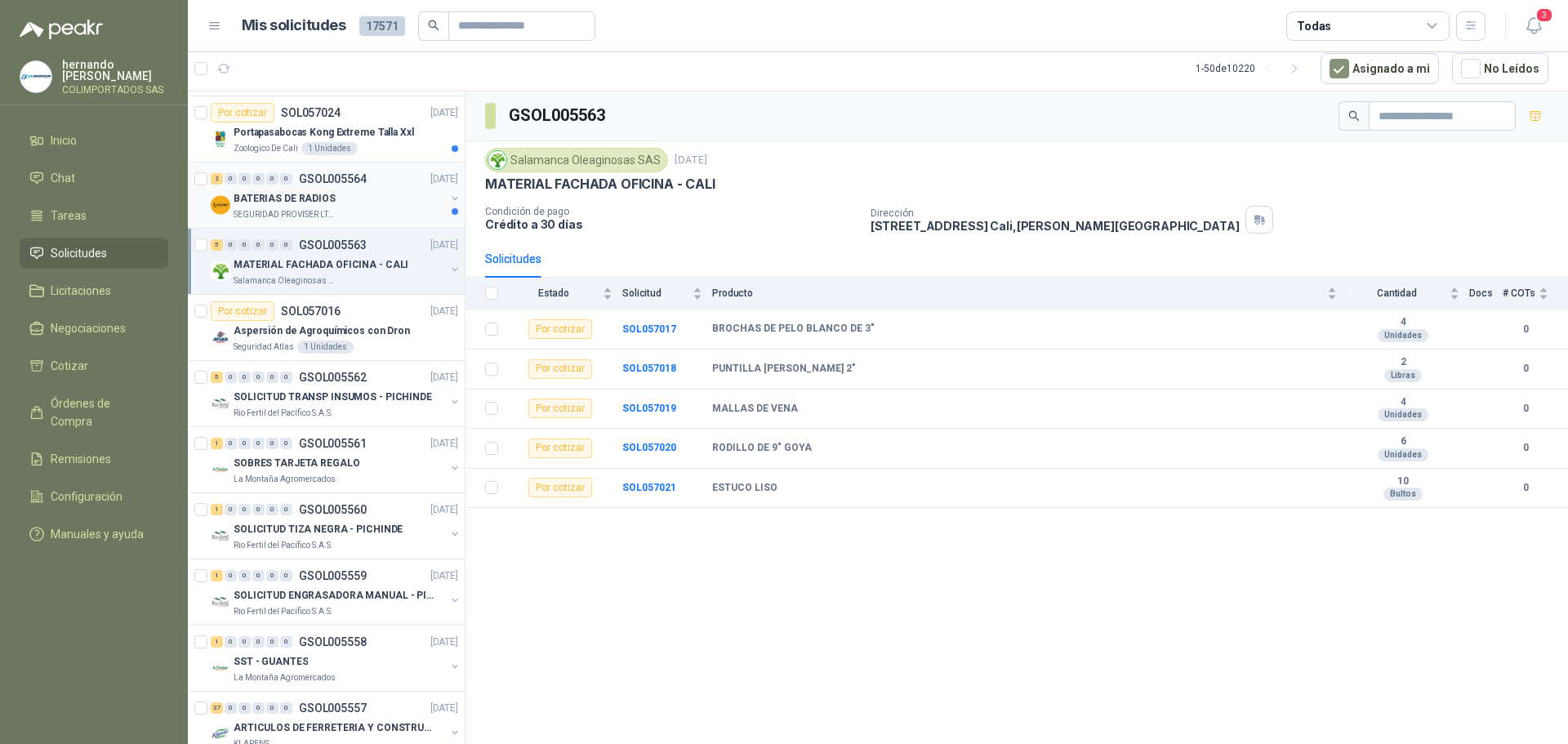
click at [367, 211] on div "SEGURIDAD PROVISER LTDA" at bounding box center [339, 215] width 212 height 13
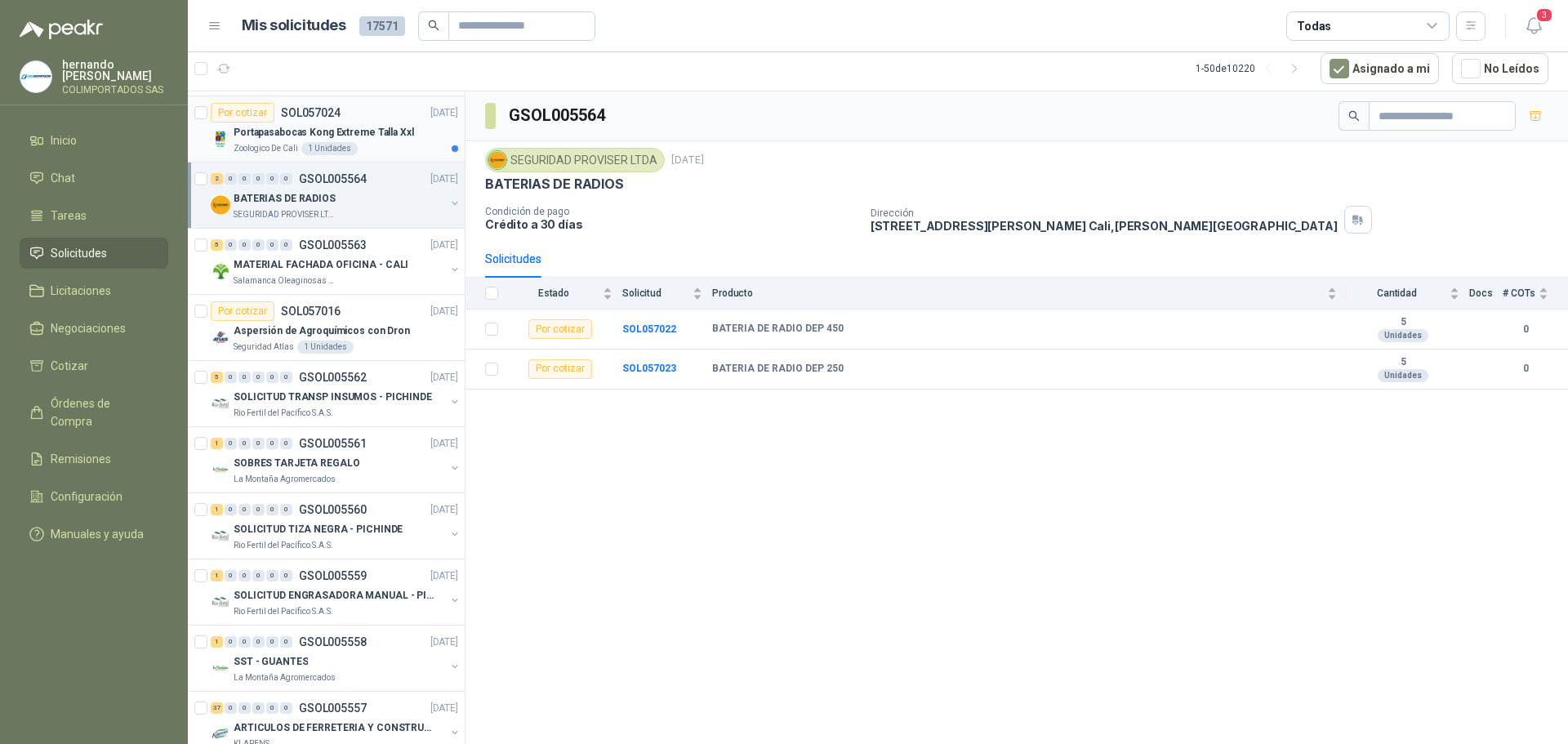
click at [396, 150] on div "Zoologico De Cali 1 Unidades" at bounding box center [346, 149] width 225 height 13
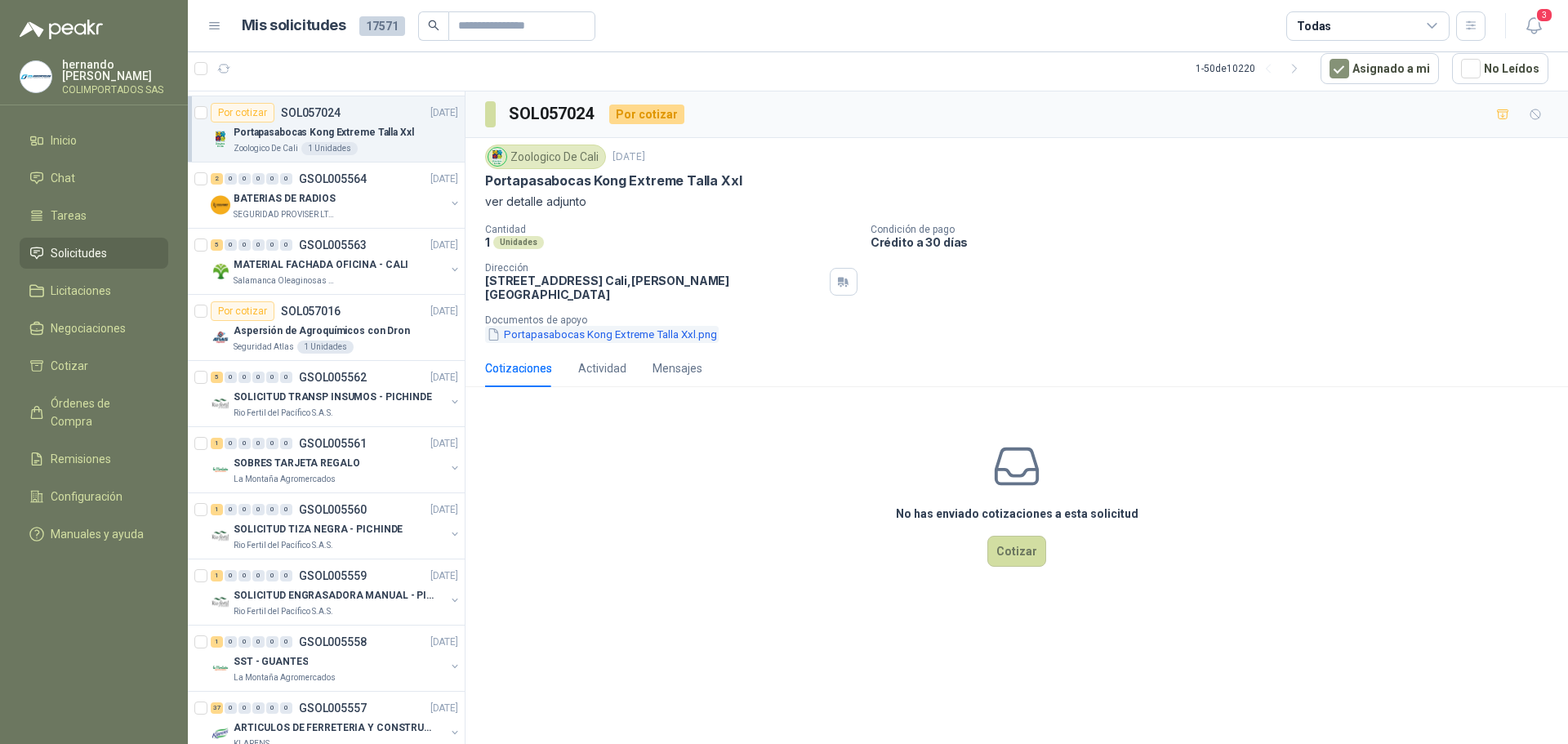
click at [561, 328] on button "Portapasabocas Kong Extreme Talla Xxl.png" at bounding box center [601, 335] width 233 height 17
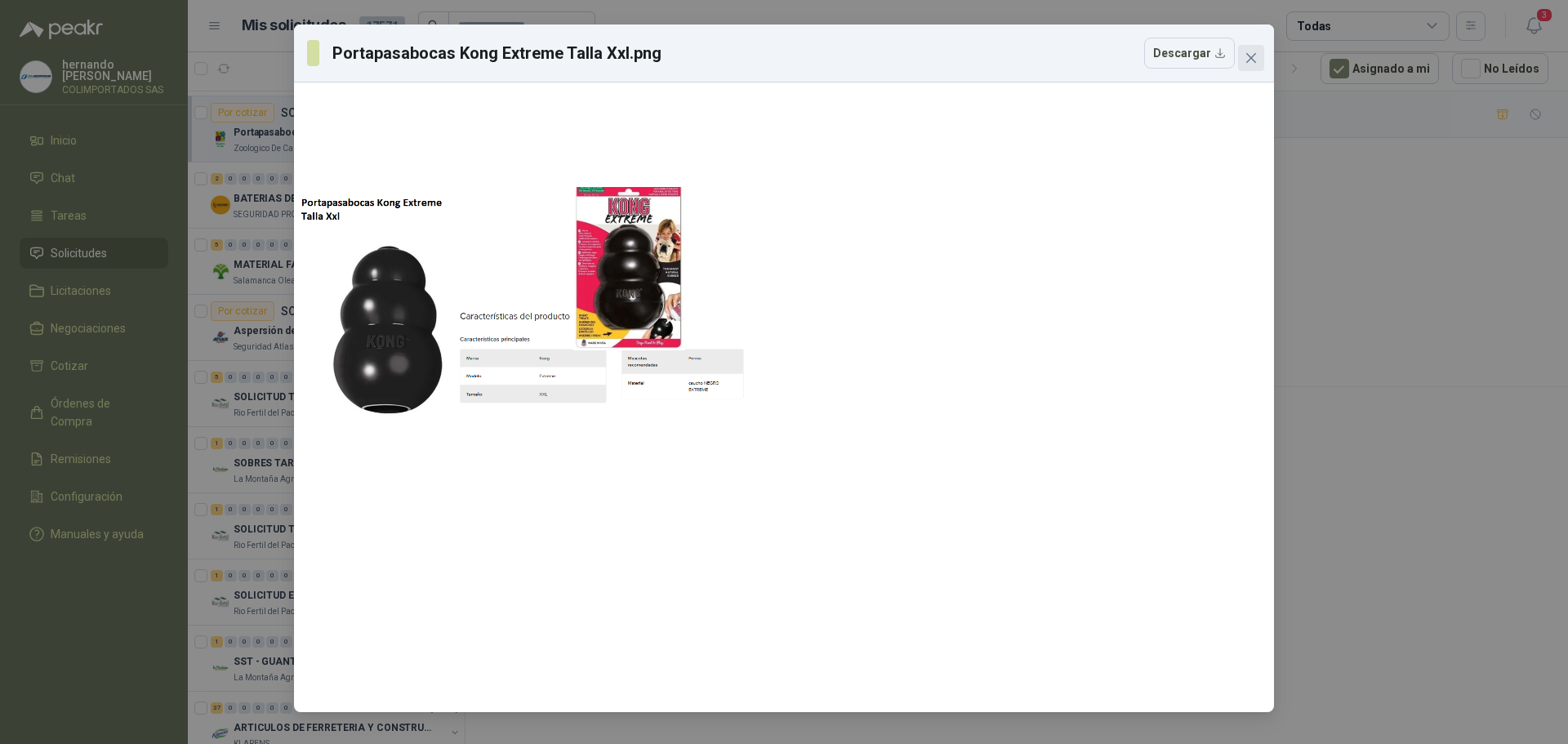
click at [1252, 59] on icon "close" at bounding box center [1251, 58] width 9 height 9
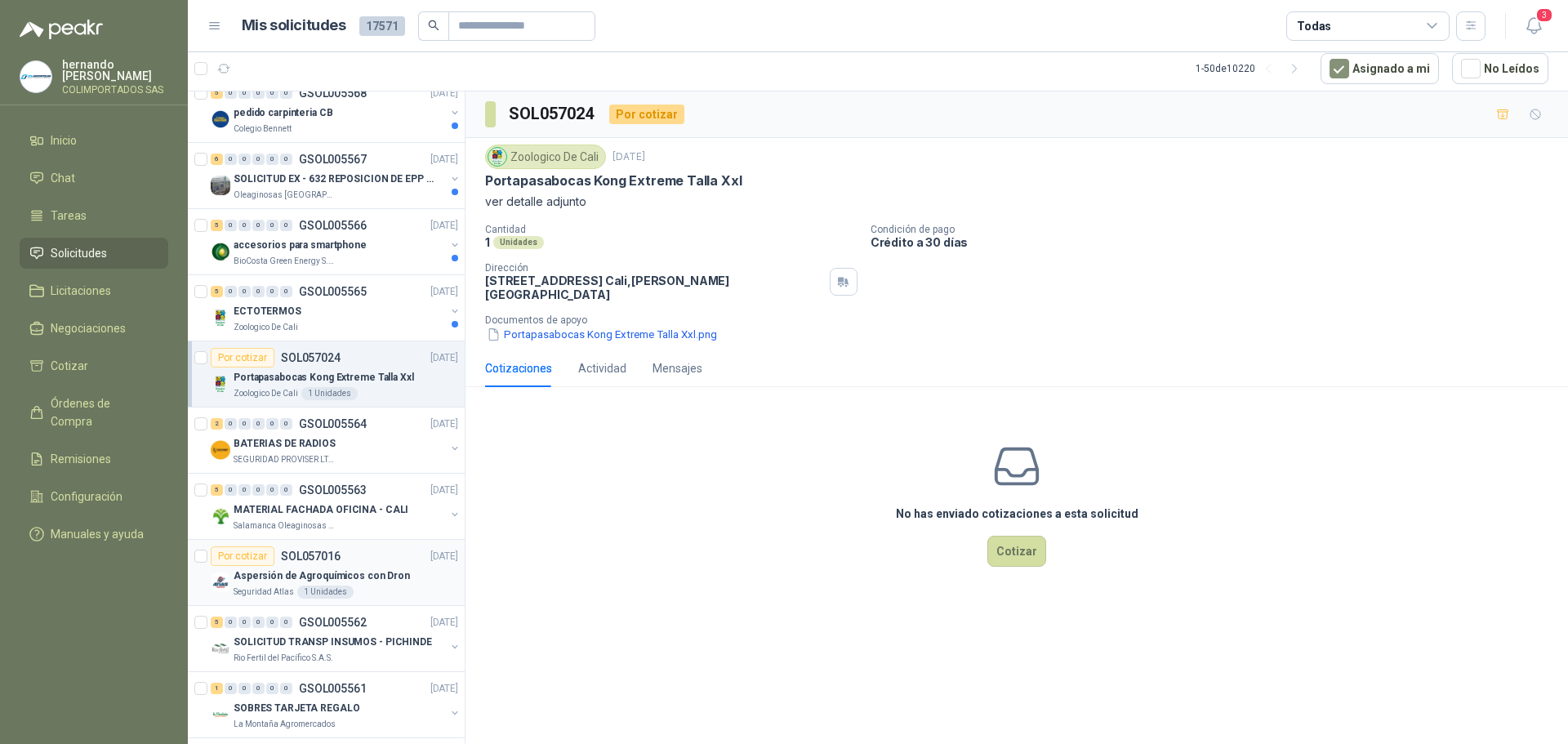
scroll to position [1390, 0]
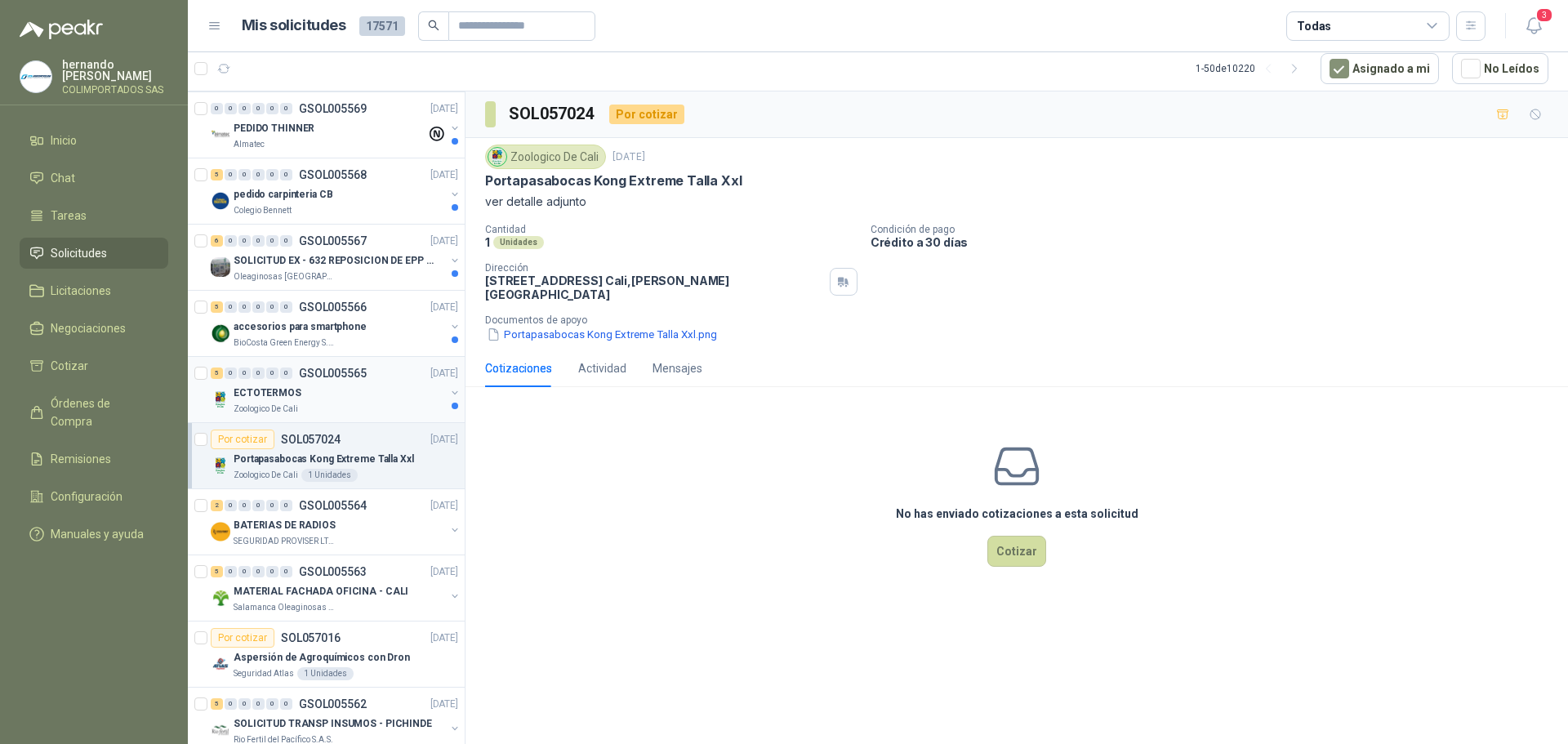
click at [343, 409] on div "Zoologico De Cali" at bounding box center [339, 409] width 212 height 13
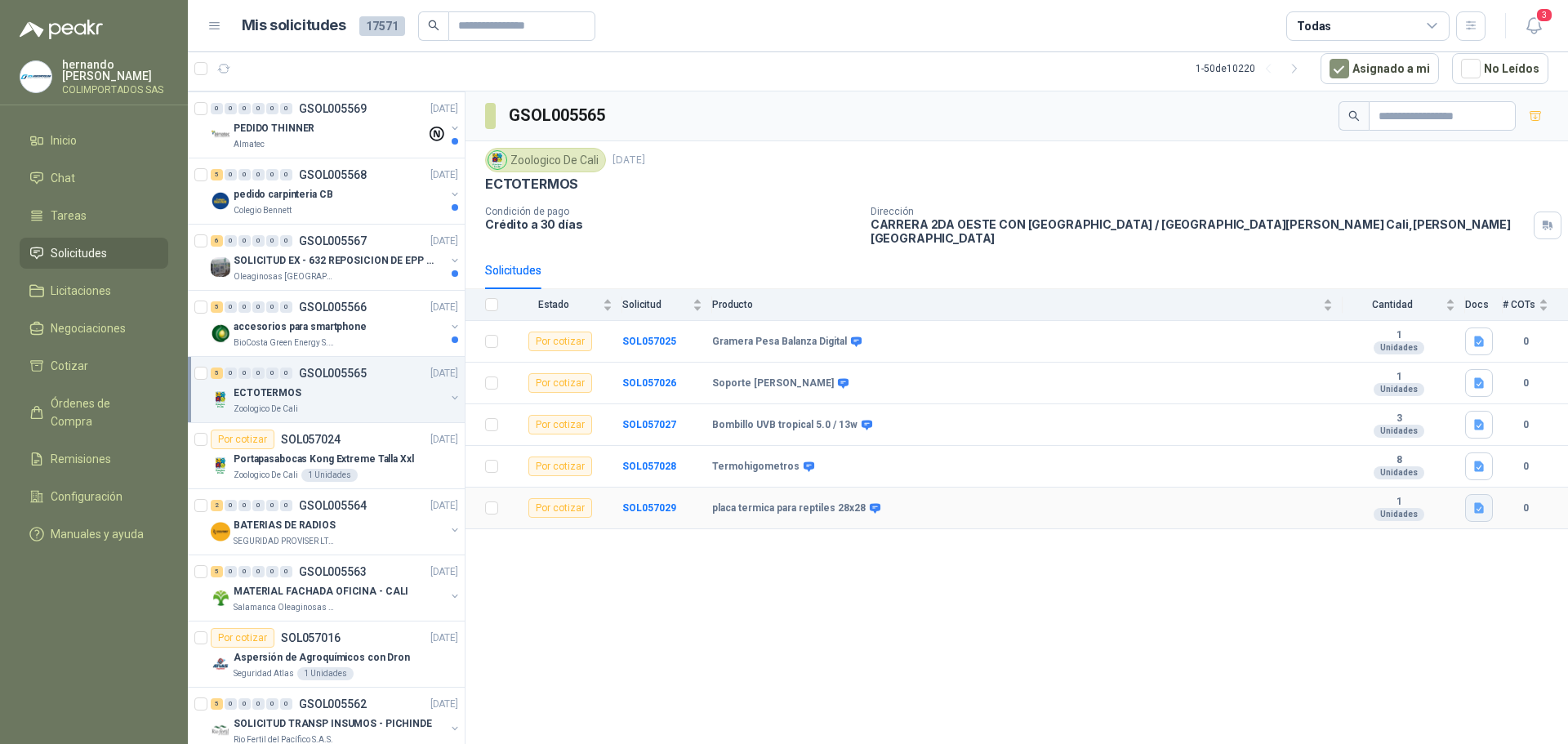
click at [1486, 501] on icon "button" at bounding box center [1479, 508] width 14 height 14
click at [1242, 456] on button "Placa Manta Térmica Para Reptiles Terrarios 14w 28x28cm.png" at bounding box center [1323, 461] width 319 height 17
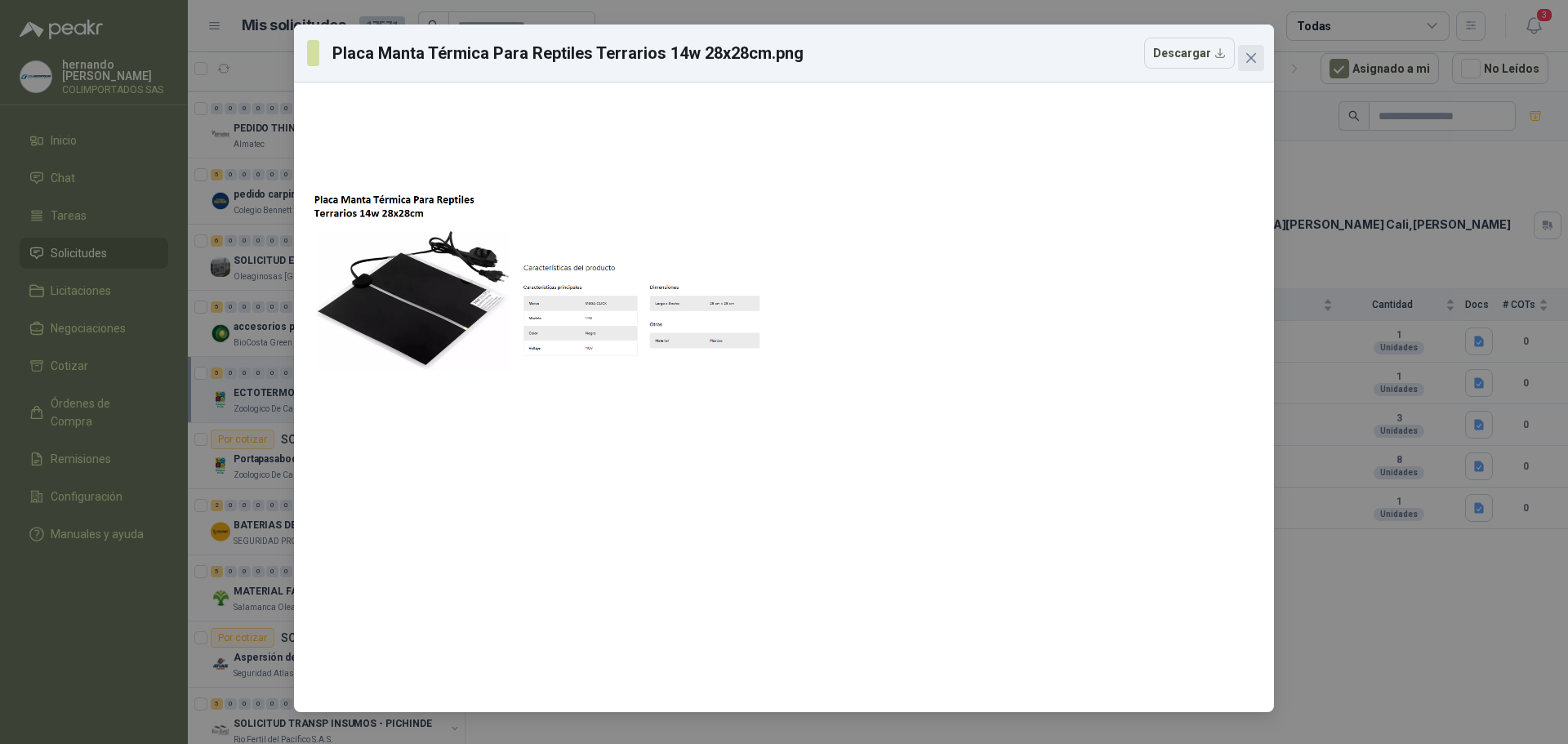
click at [1249, 59] on icon "close" at bounding box center [1251, 58] width 13 height 13
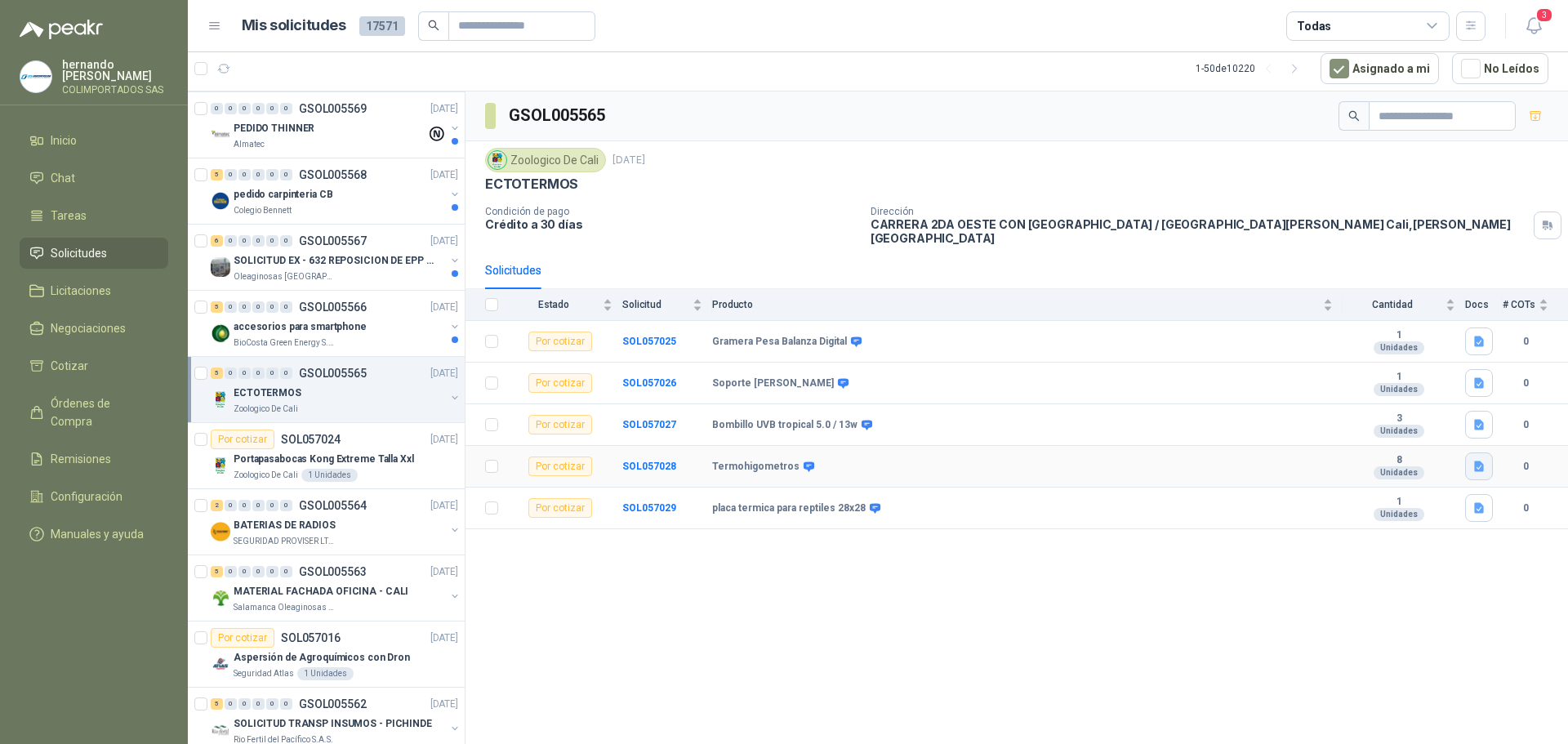
click at [1479, 462] on icon "button" at bounding box center [1479, 467] width 9 height 10
click at [1433, 420] on button "Termohigometro.png" at bounding box center [1422, 420] width 122 height 17
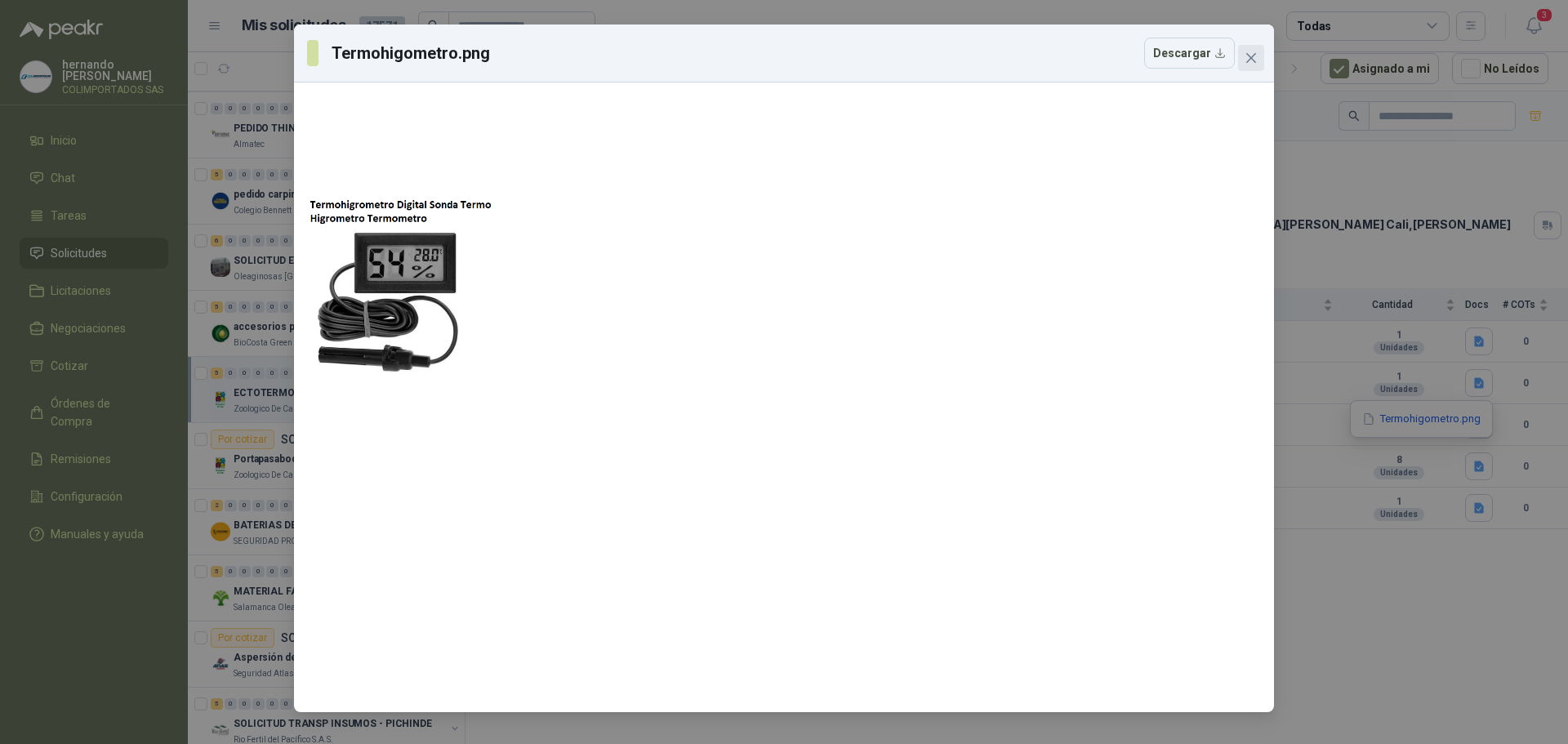
click at [1250, 55] on icon "close" at bounding box center [1251, 58] width 9 height 9
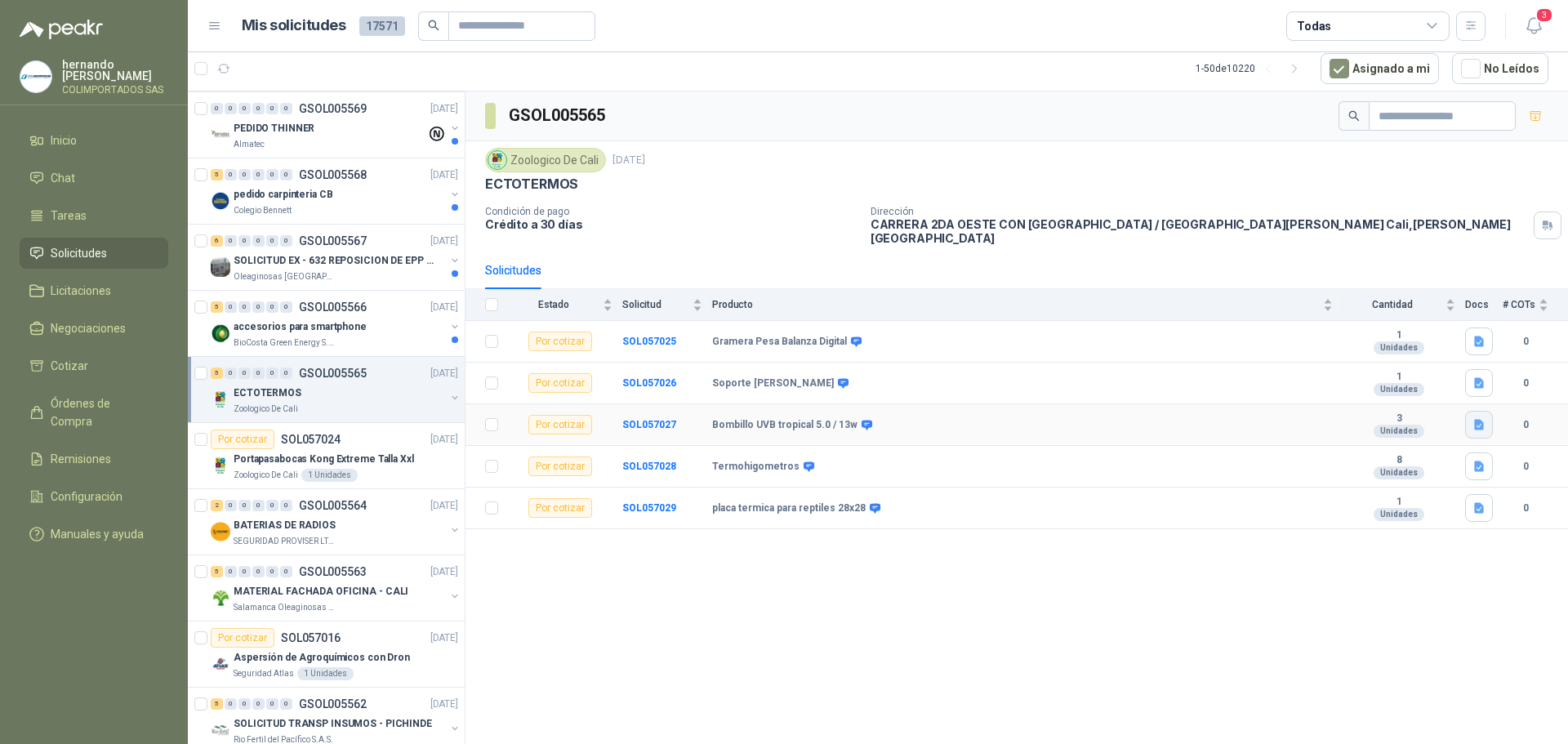
click at [1482, 419] on icon "button" at bounding box center [1479, 424] width 14 height 14
click at [1383, 379] on button "Bombillo En Espiral Uvb.png" at bounding box center [1406, 378] width 154 height 17
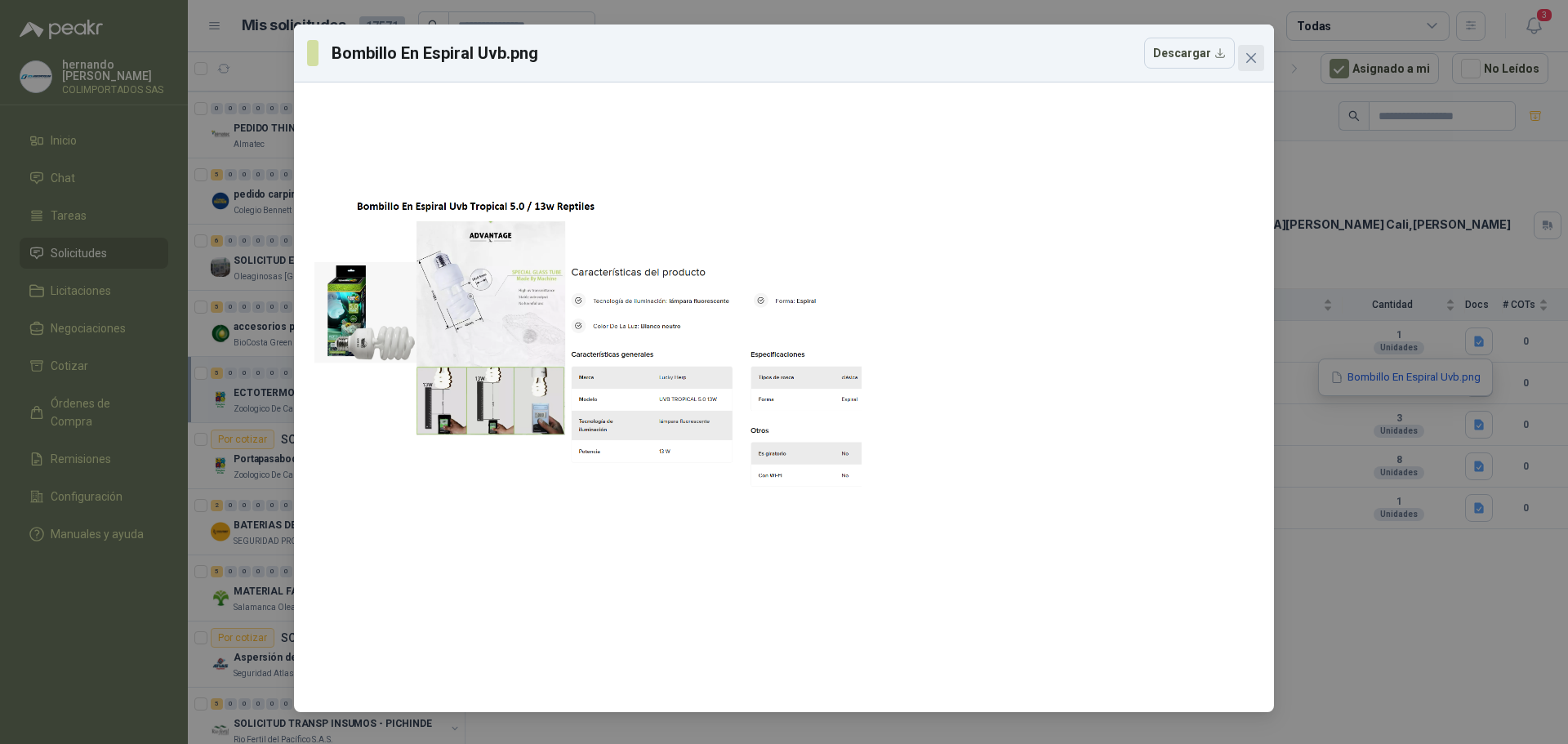
click at [1256, 58] on icon "close" at bounding box center [1251, 58] width 13 height 13
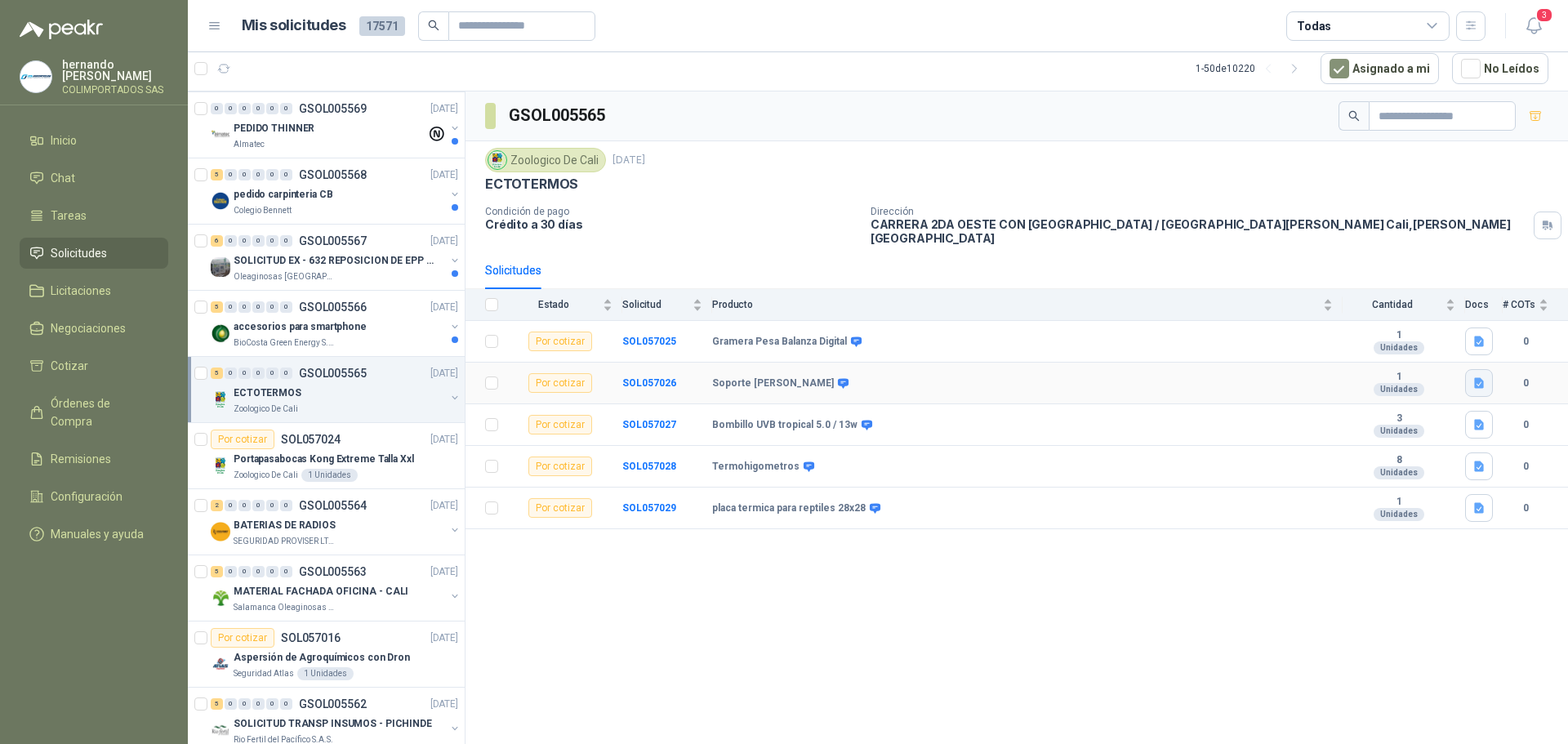
click at [1484, 382] on button "button" at bounding box center [1479, 383] width 28 height 28
click at [1313, 335] on button "Soporte Magnético Barra De ImAn Para Cuchillos.png" at bounding box center [1345, 336] width 275 height 17
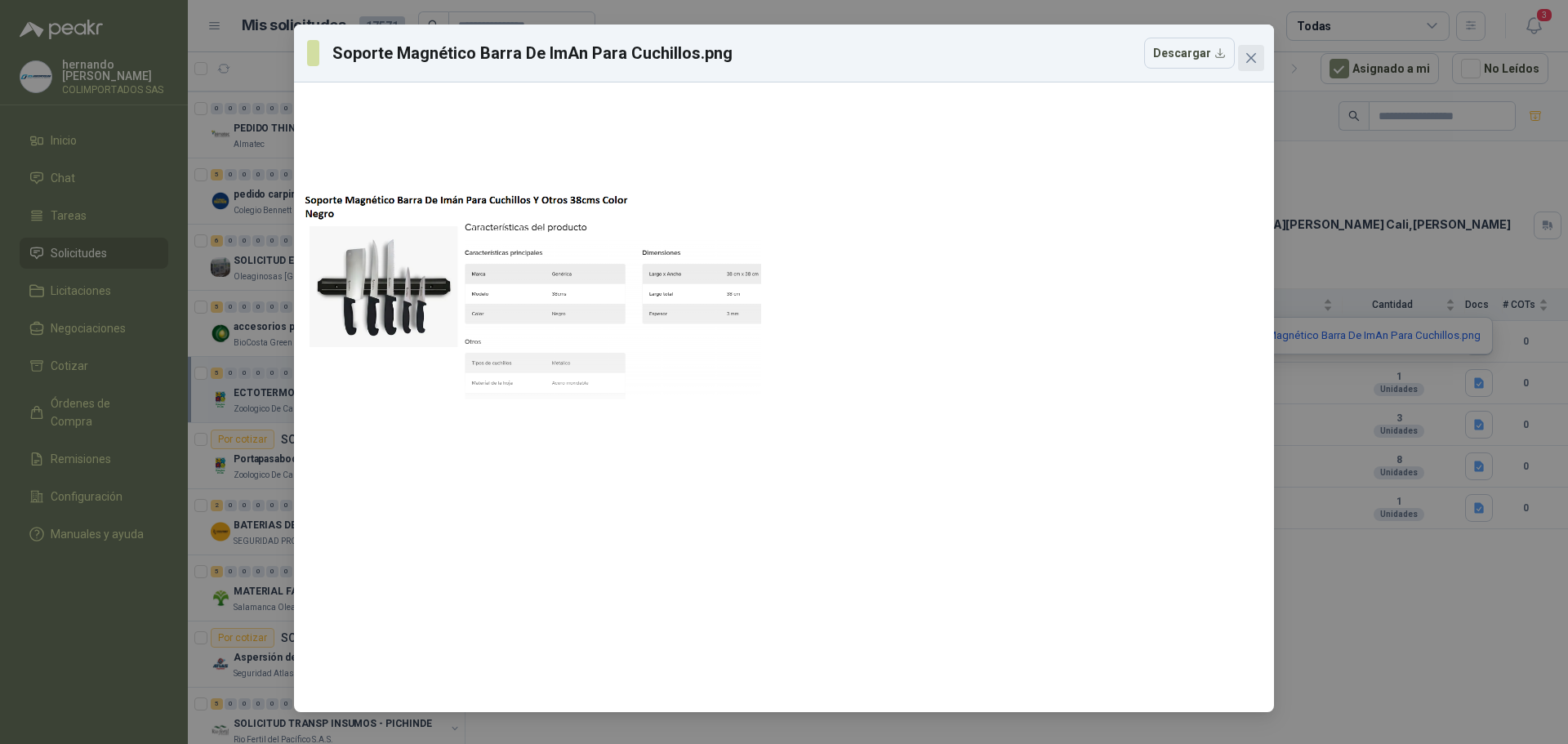
click at [1250, 54] on icon "close" at bounding box center [1251, 58] width 13 height 13
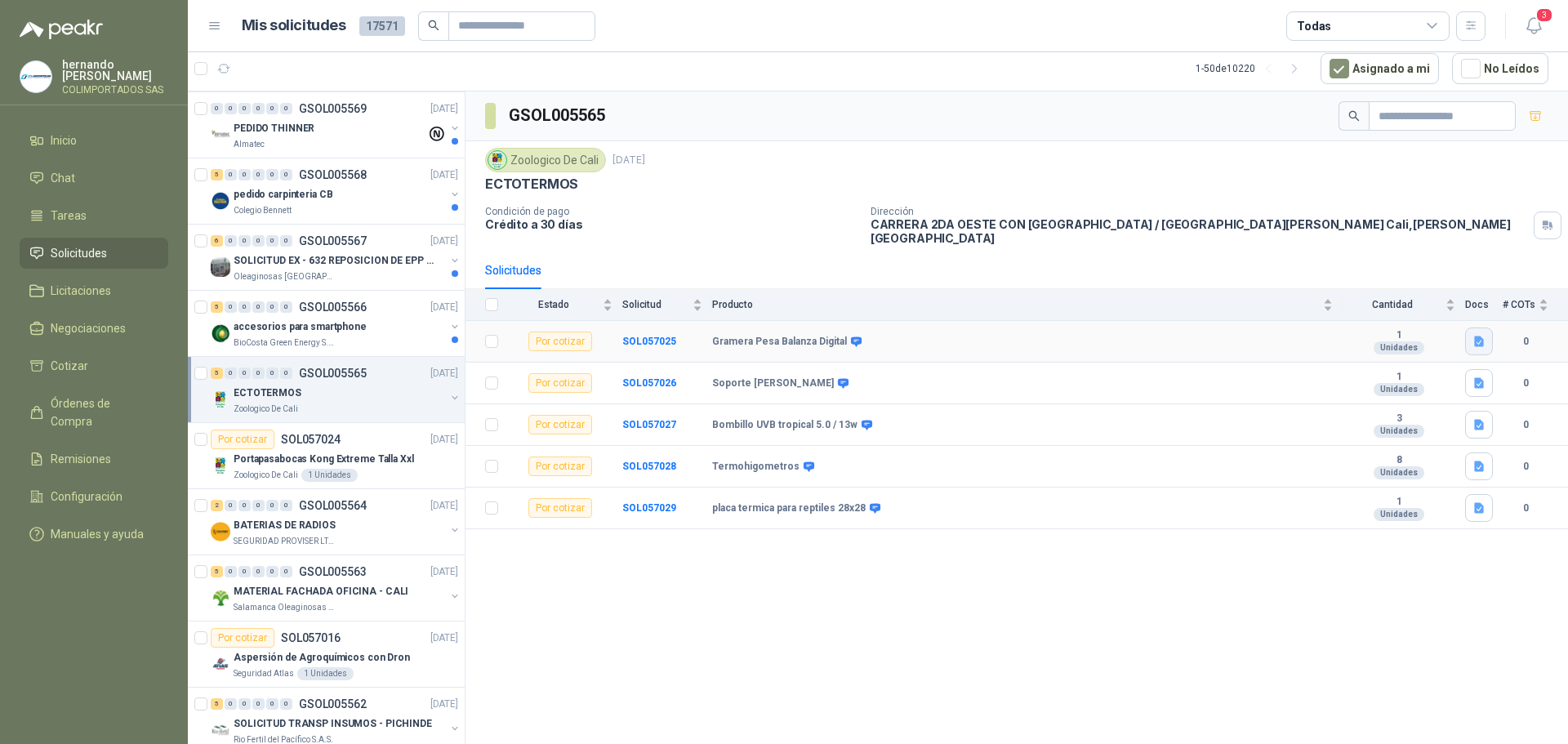
click at [1479, 335] on icon "button" at bounding box center [1479, 342] width 14 height 14
click at [1280, 295] on button "Gramera Pesa Balanza Digital Cocina Joya Precisa.png" at bounding box center [1341, 294] width 282 height 17
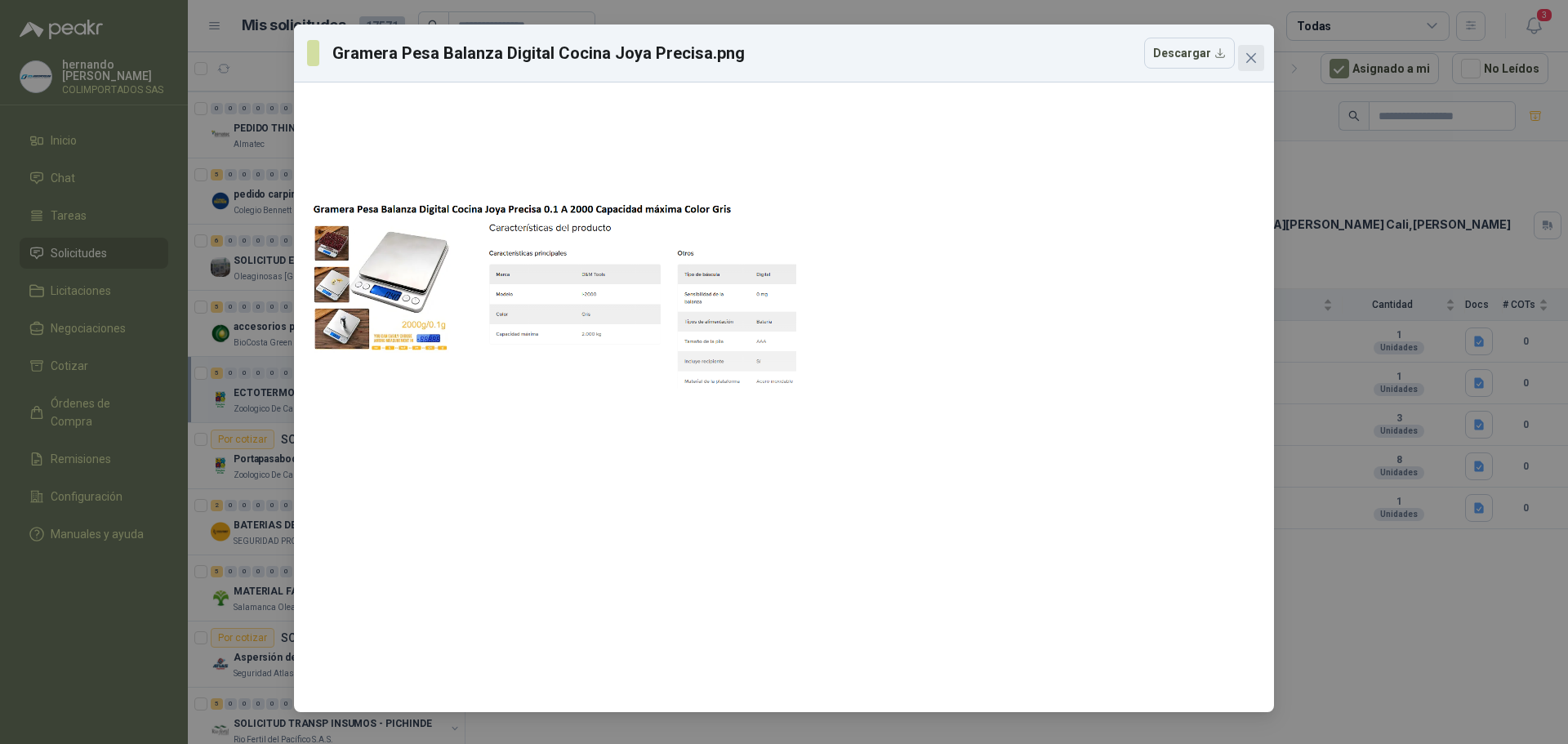
click at [1248, 64] on icon "close" at bounding box center [1251, 58] width 13 height 13
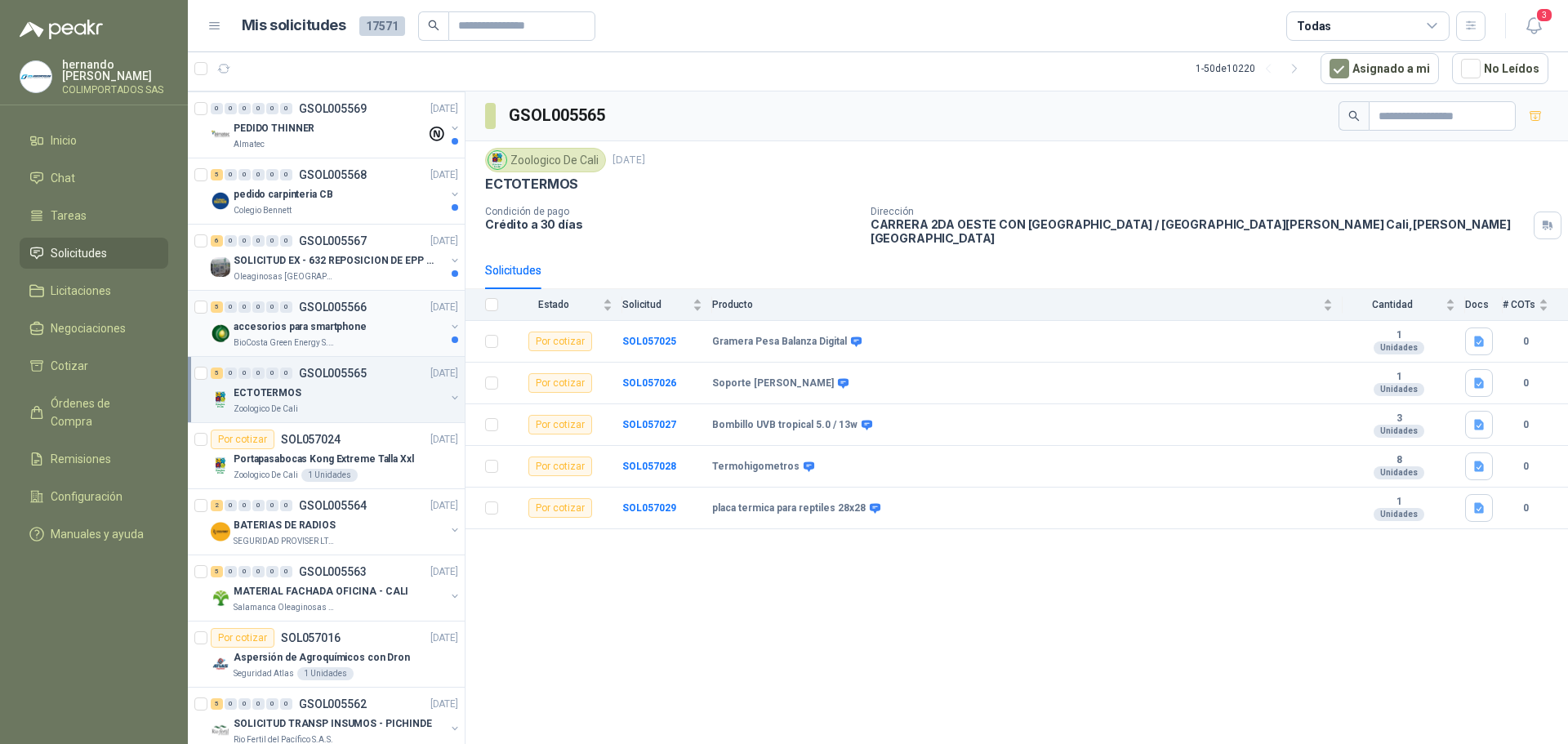
click at [361, 335] on div "accesorios para smartphone" at bounding box center [339, 326] width 212 height 20
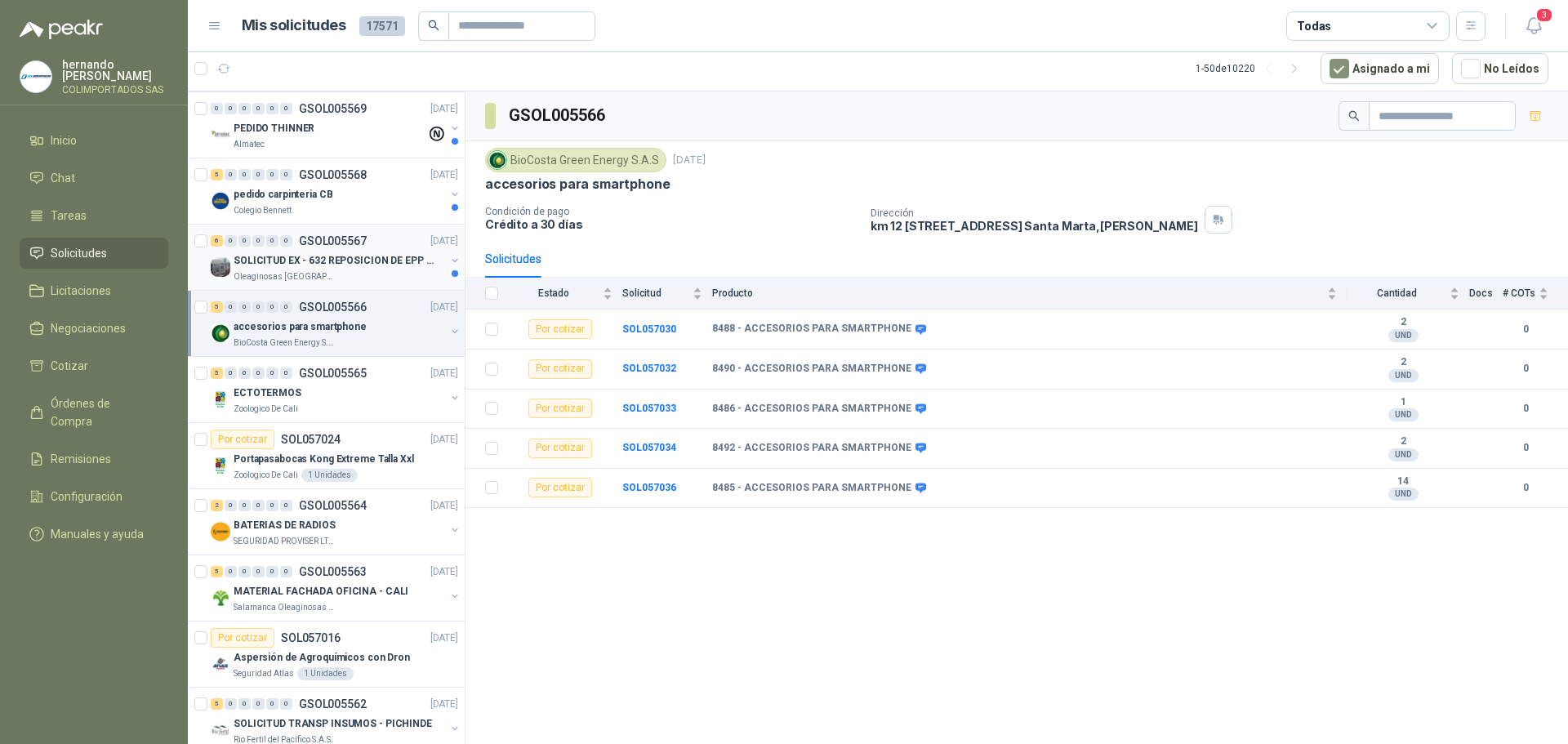
click at [342, 270] on div "SOLICITUD EX - 632 REPOSICION DE EPP #2" at bounding box center [339, 260] width 212 height 20
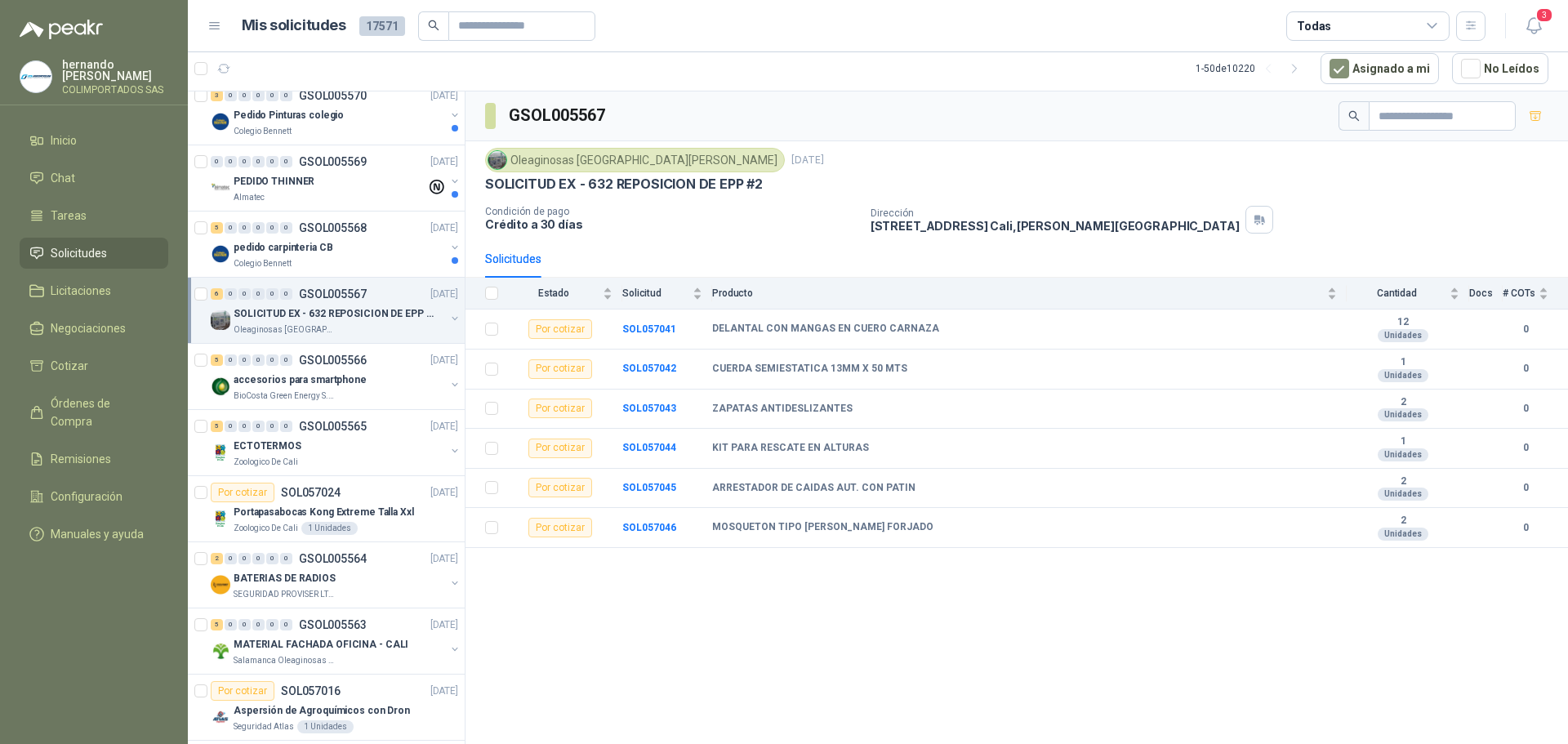
scroll to position [1307, 0]
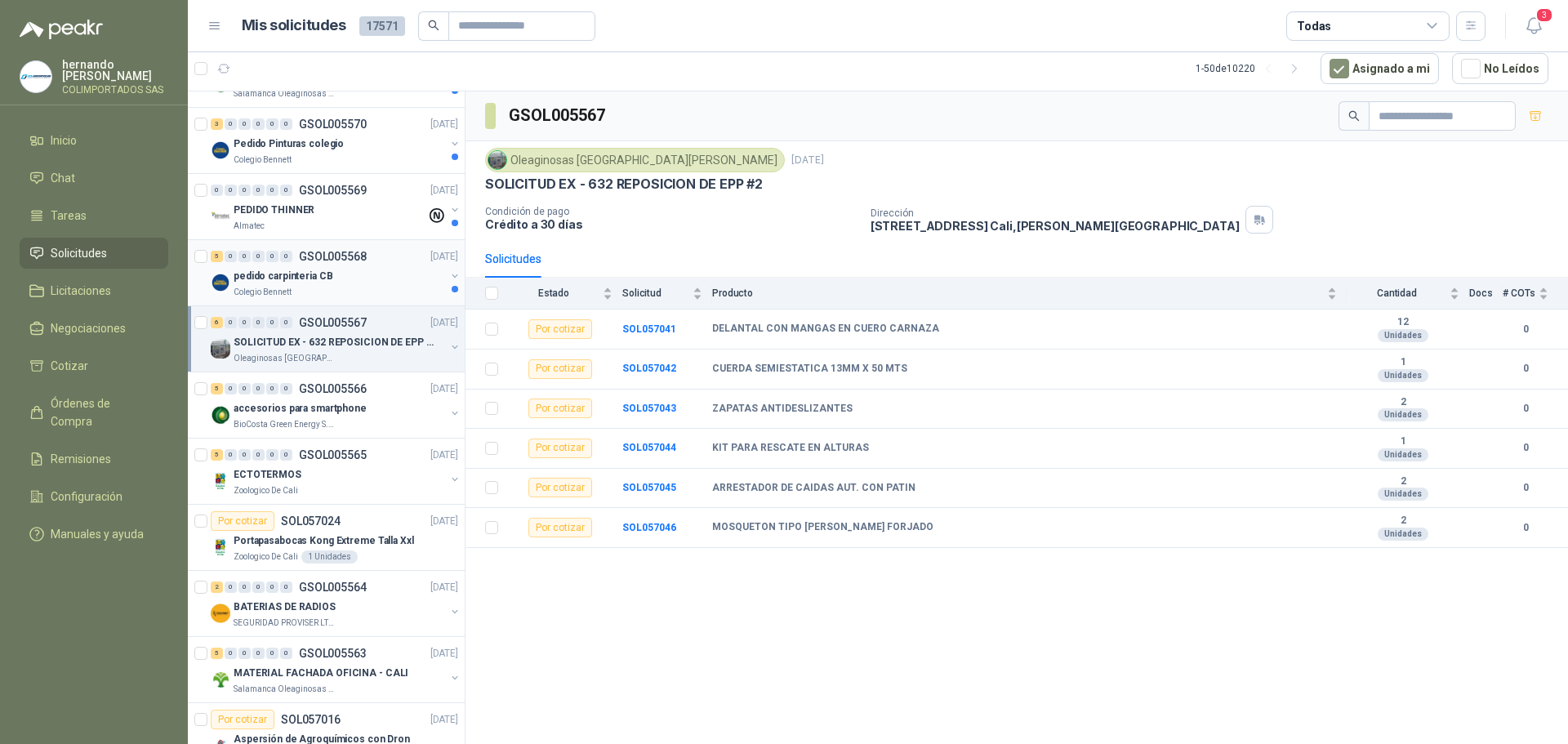
click at [348, 281] on div "pedido carpinteria CB" at bounding box center [339, 275] width 212 height 20
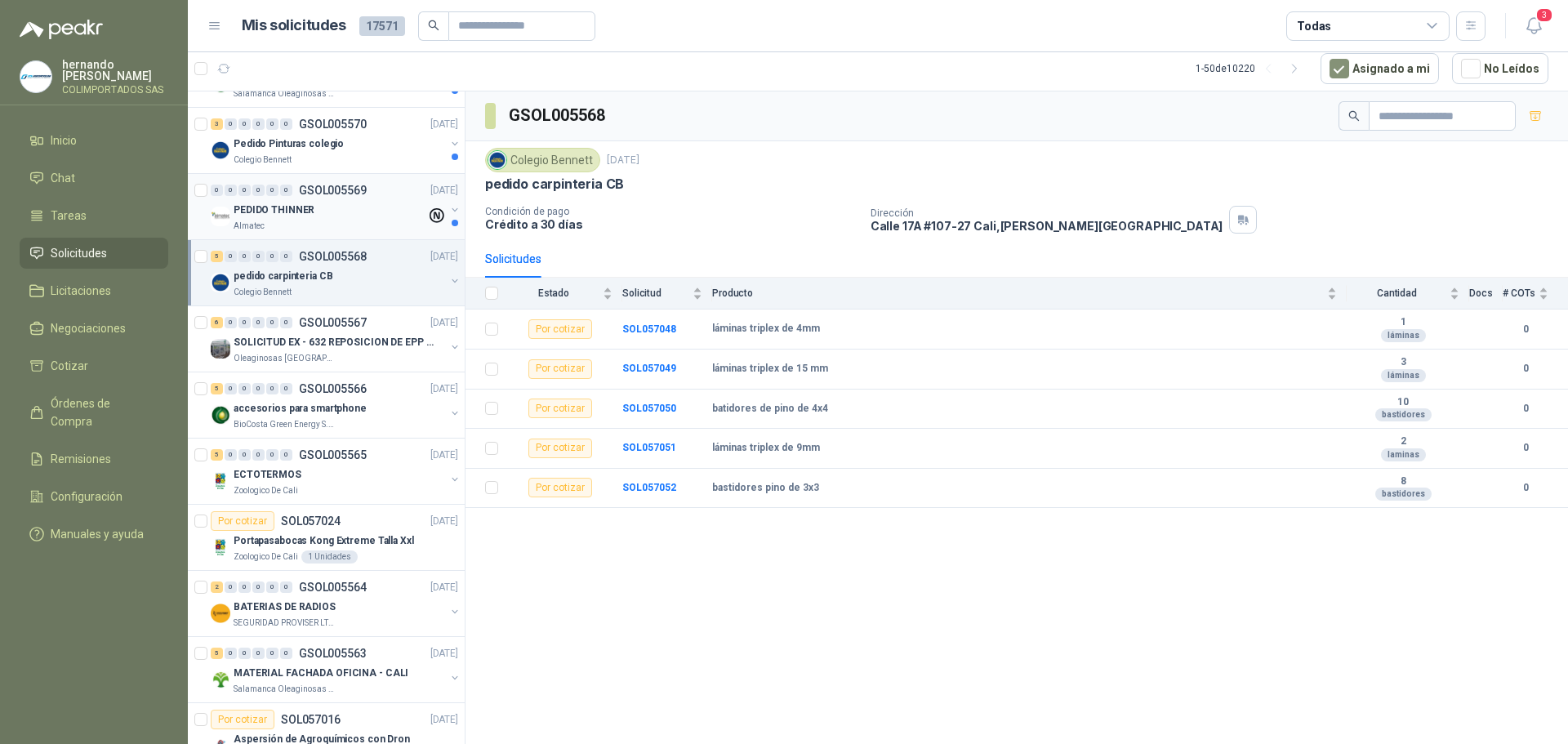
click at [327, 219] on div "PEDIDO THINNER" at bounding box center [330, 210] width 193 height 20
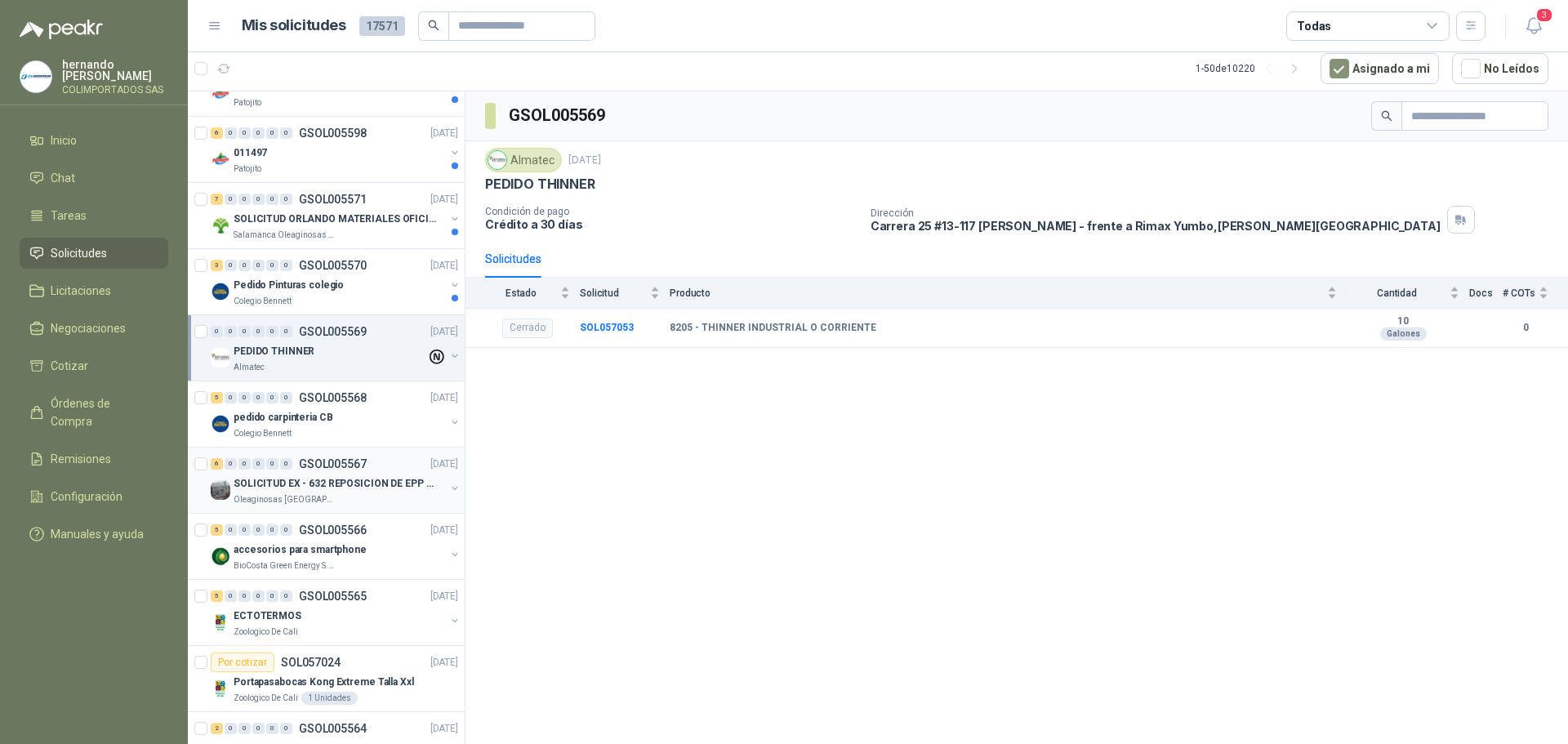
scroll to position [1144, 0]
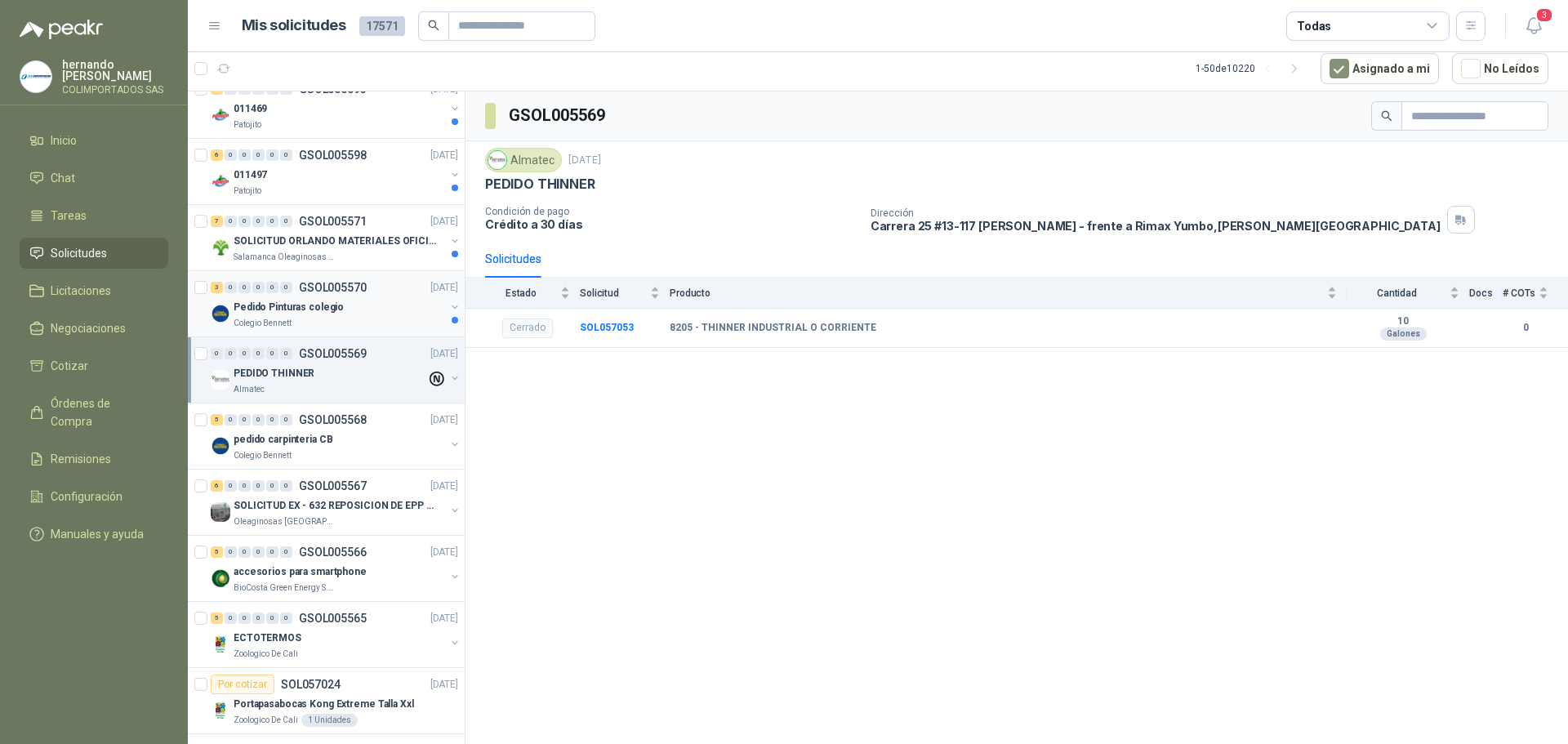
click at [318, 328] on div "Colegio Bennett" at bounding box center [339, 323] width 212 height 13
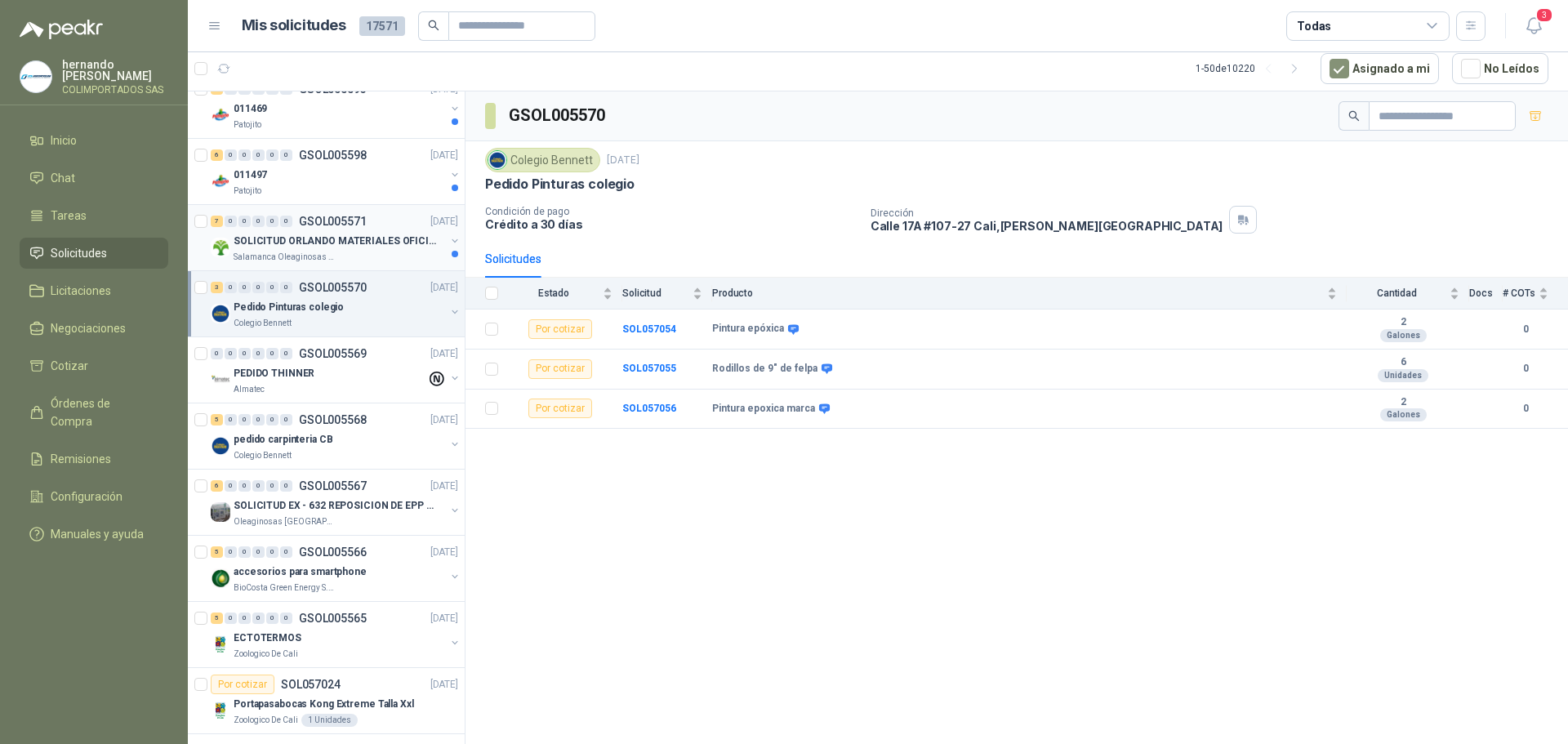
click at [376, 256] on div "Salamanca Oleaginosas SAS" at bounding box center [339, 258] width 212 height 13
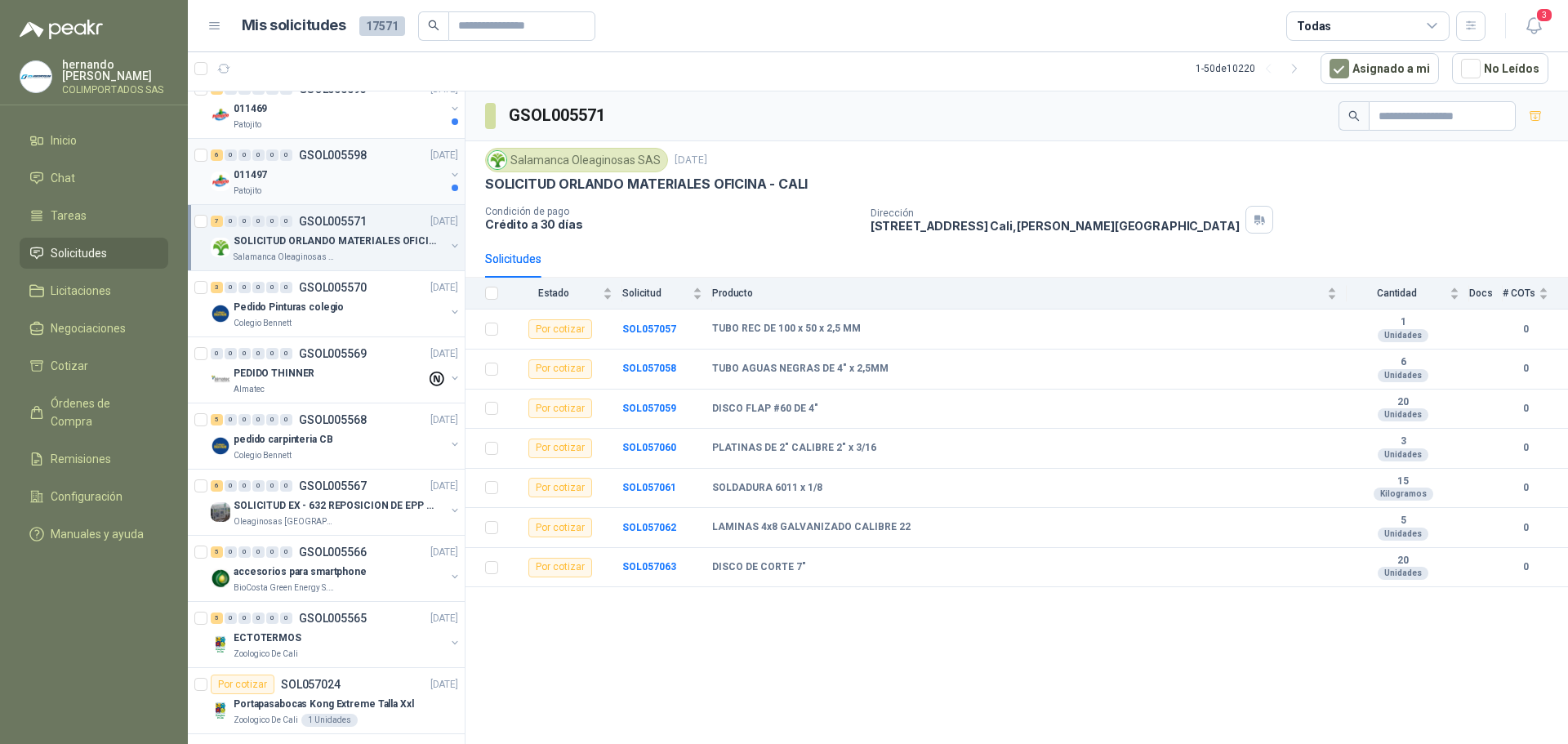
click at [351, 174] on div "011497" at bounding box center [339, 174] width 212 height 20
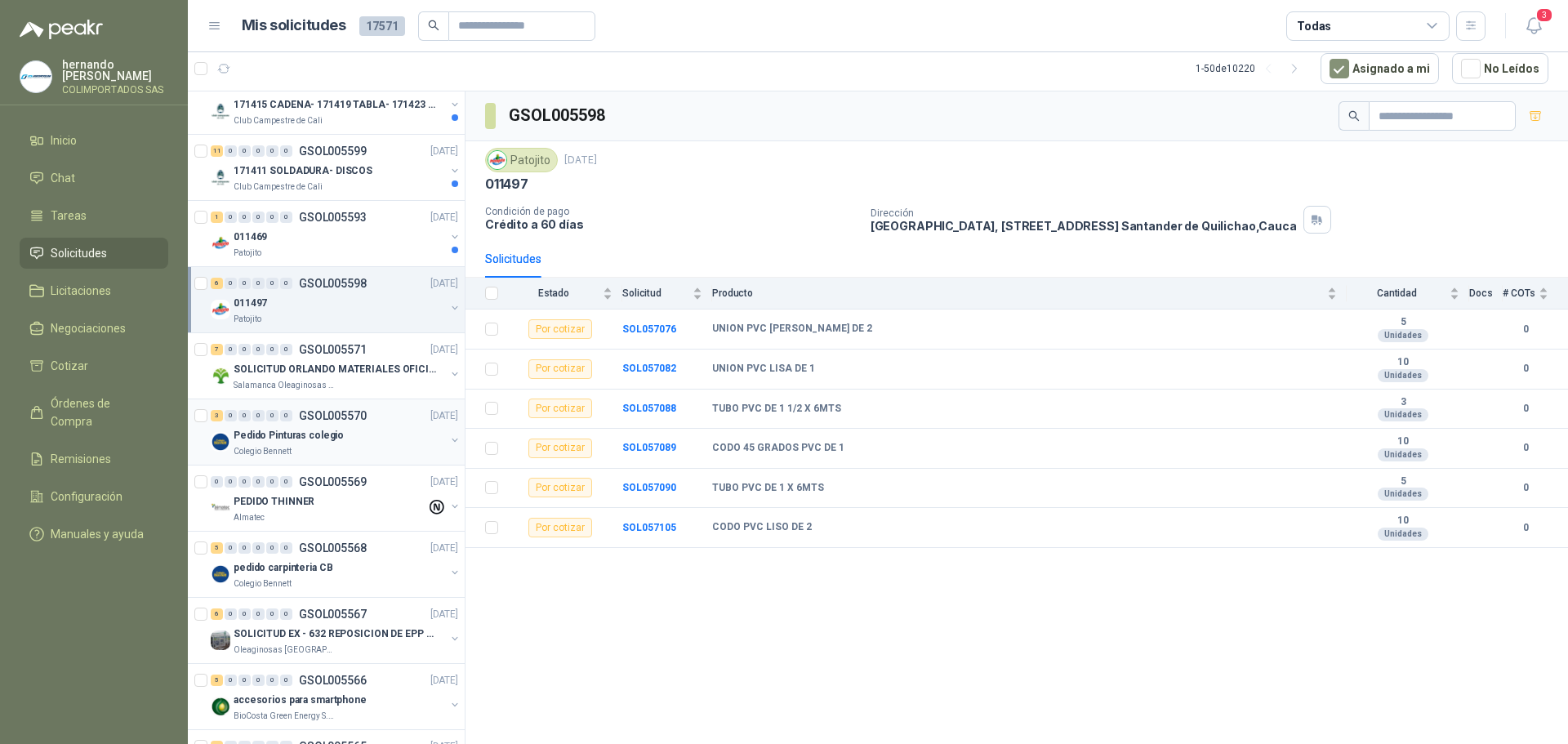
scroll to position [980, 0]
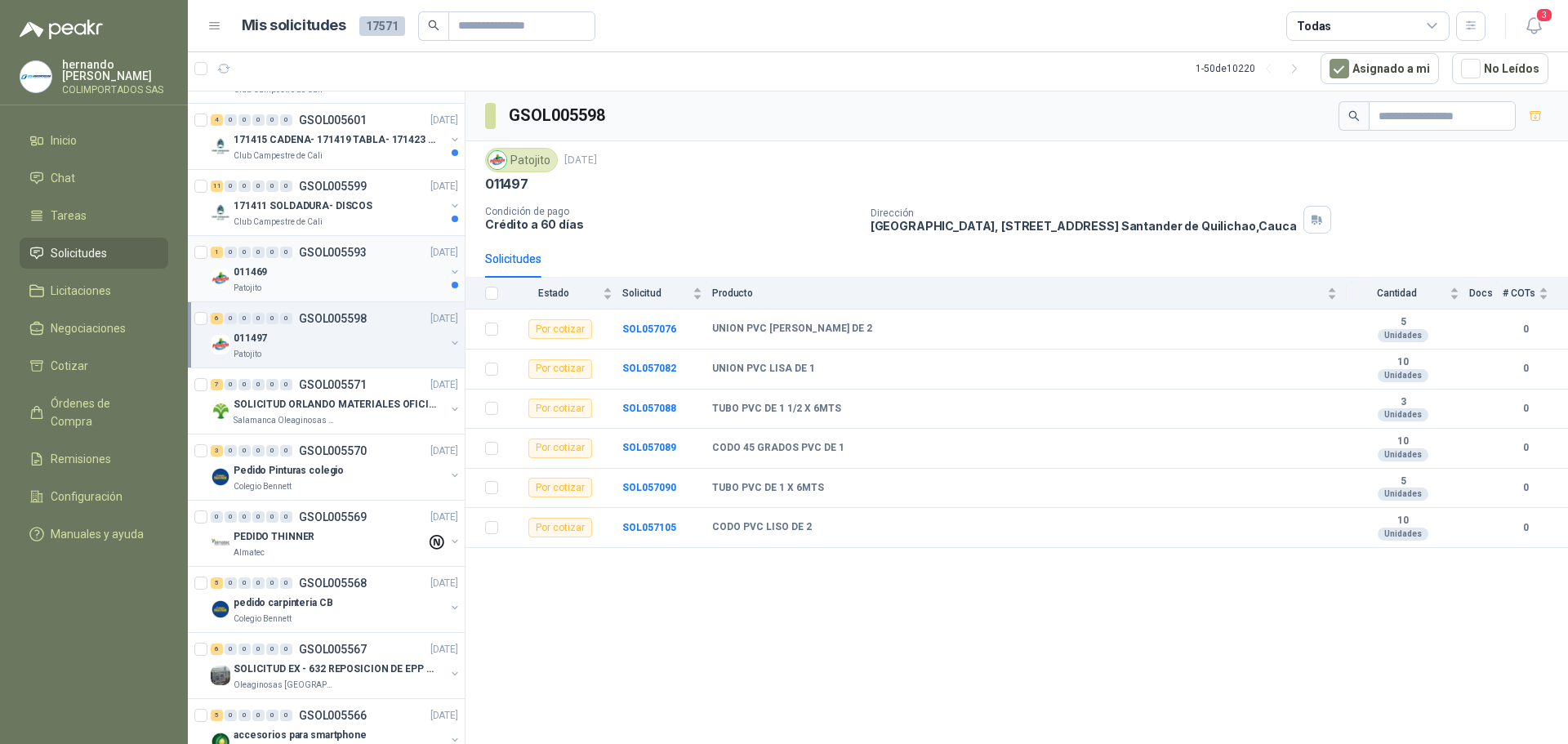
click at [308, 279] on div "011469" at bounding box center [339, 272] width 212 height 20
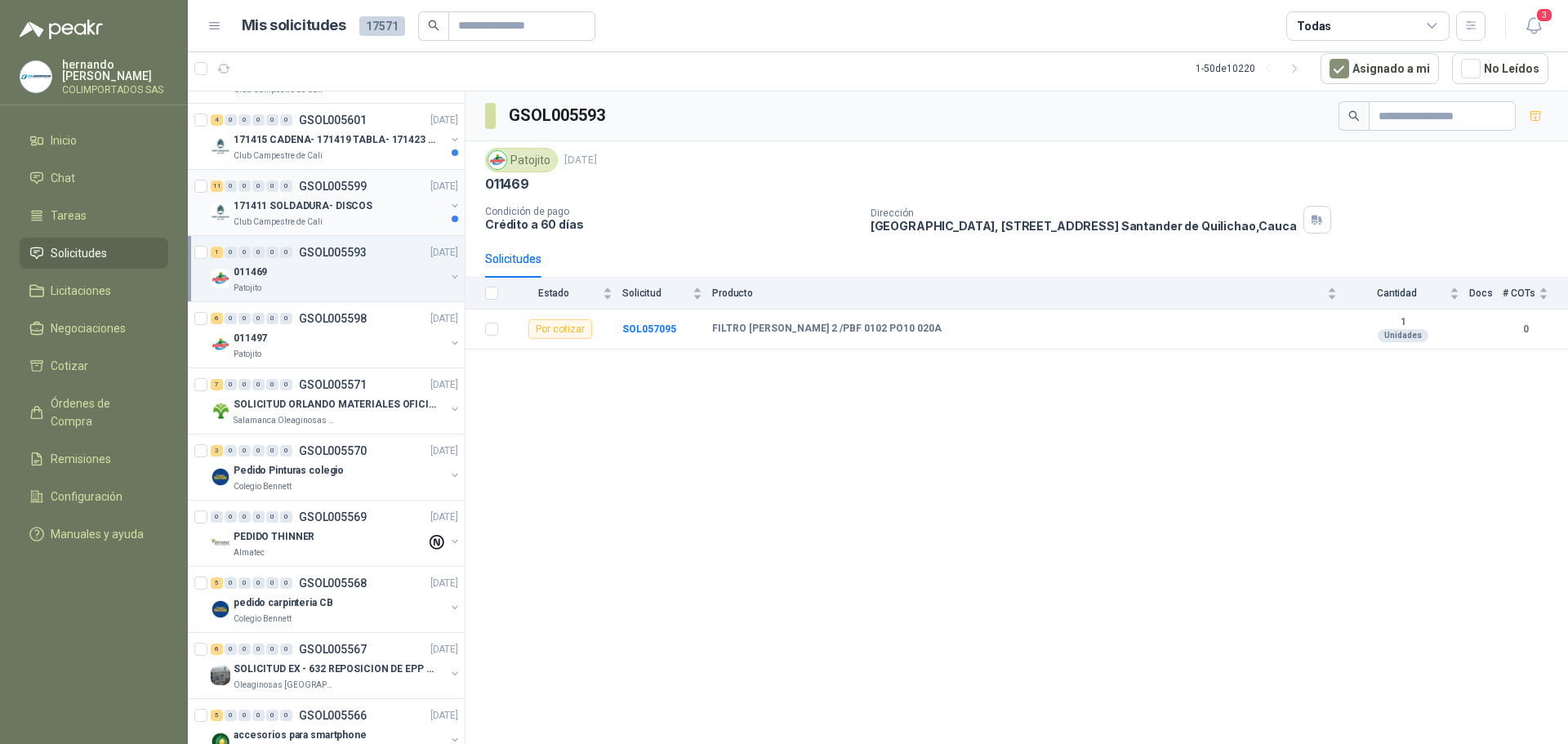
click at [370, 212] on div "171411 SOLDADURA- DISCOS" at bounding box center [339, 205] width 212 height 20
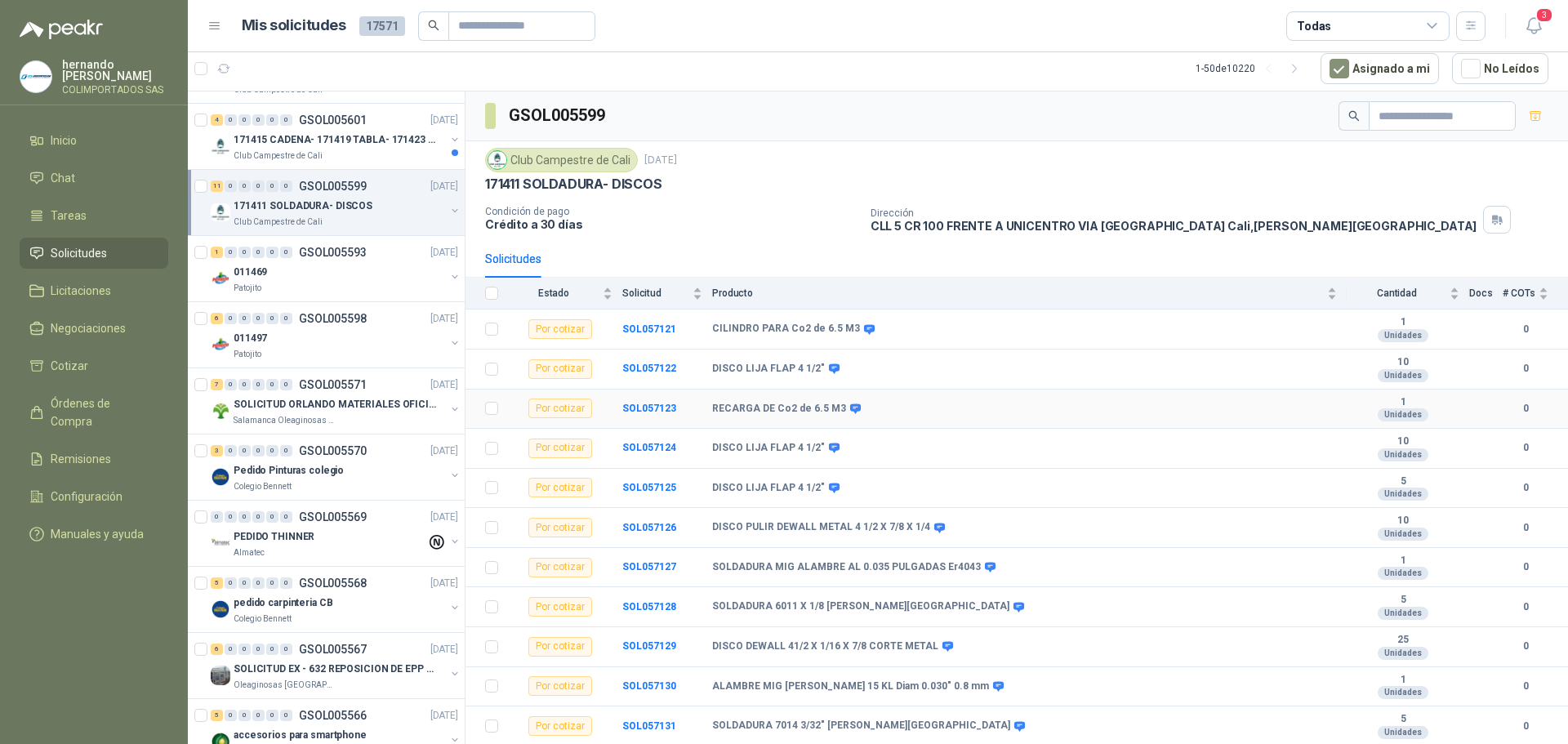
scroll to position [3, 0]
click at [386, 143] on p "171415 CADENA- 171419 TABLA- 171423 VARILLA" at bounding box center [334, 140] width 203 height 16
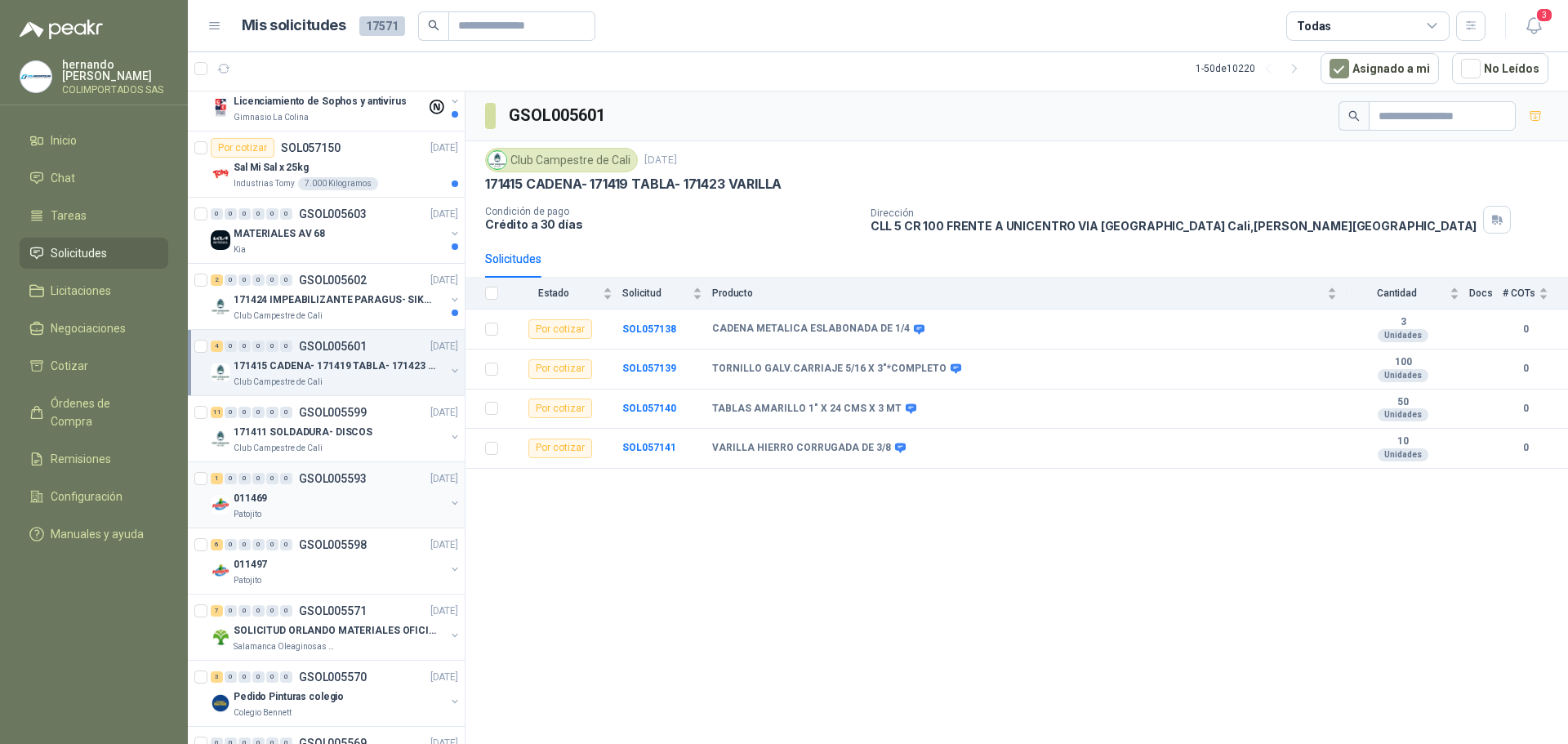
scroll to position [736, 0]
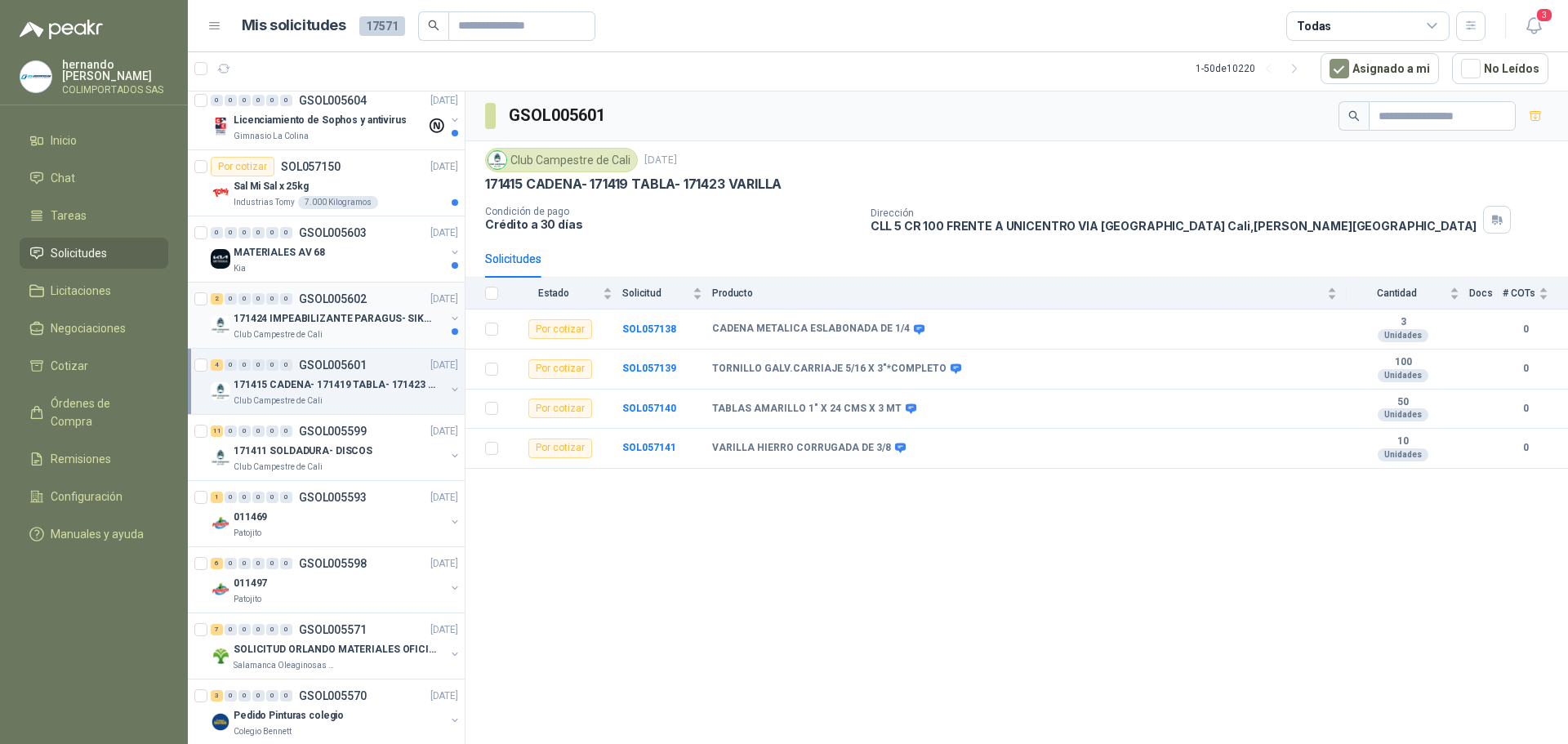
click at [365, 329] on div "Club Campestre de Cali" at bounding box center [339, 335] width 212 height 13
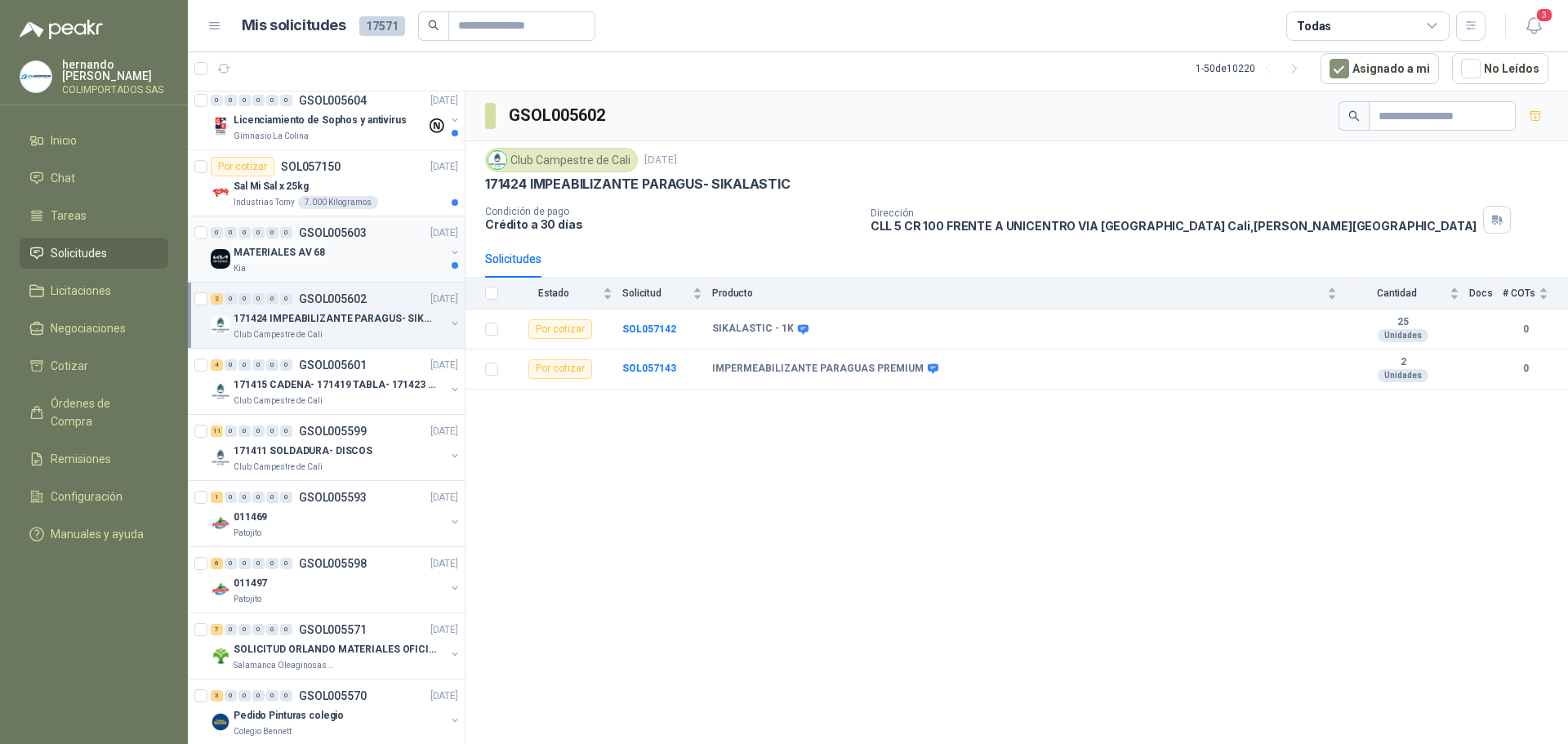
click at [362, 270] on div "Kia" at bounding box center [339, 269] width 212 height 13
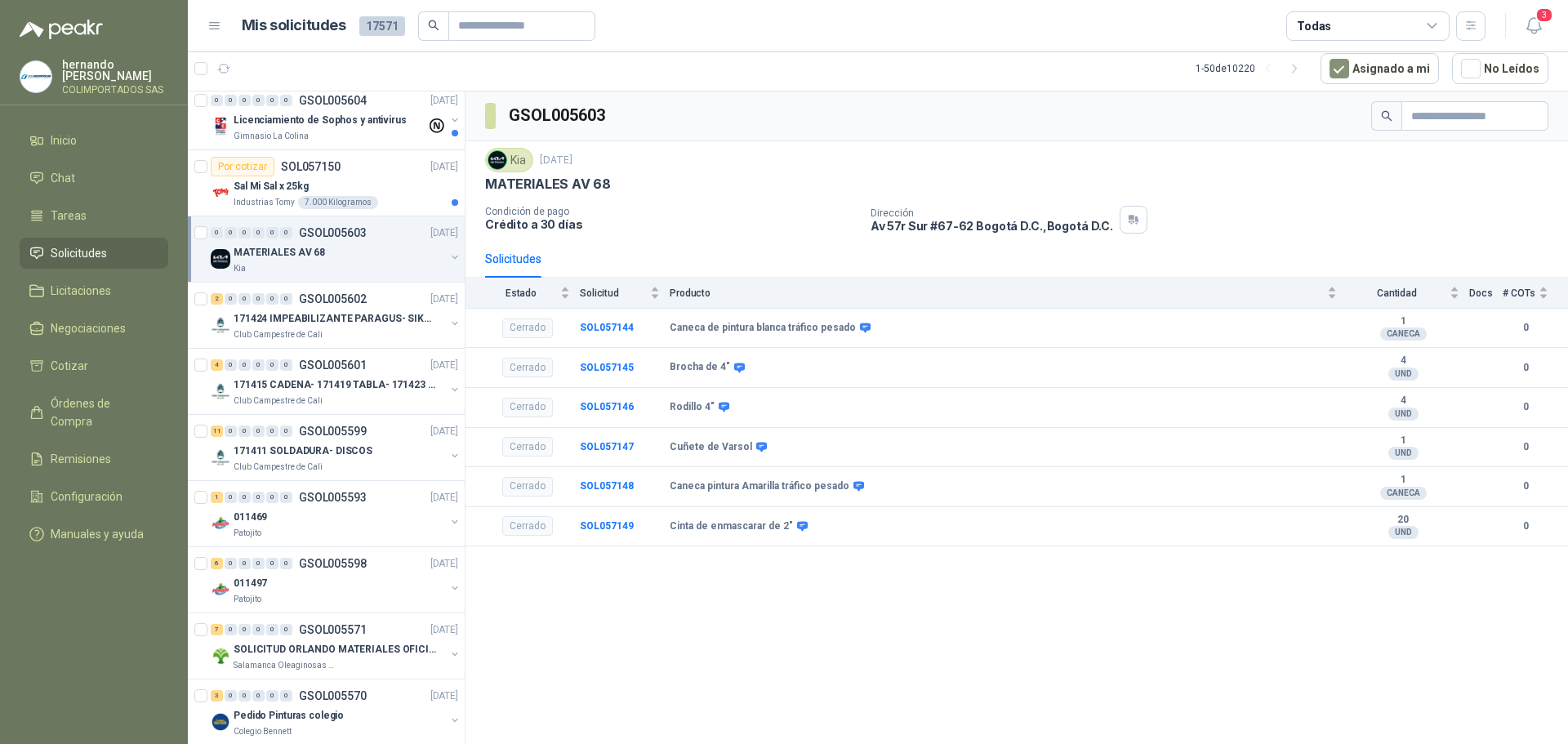
drag, startPoint x: 362, startPoint y: 270, endPoint x: 377, endPoint y: 259, distance: 18.6
drag, startPoint x: 377, startPoint y: 259, endPoint x: 827, endPoint y: 616, distance: 574.4
click at [827, 616] on div "GSOL005603 Kia [DATE] MATERIALES AV 68 Condición de pago Crédito a 30 días Dire…" at bounding box center [1016, 418] width 1102 height 653
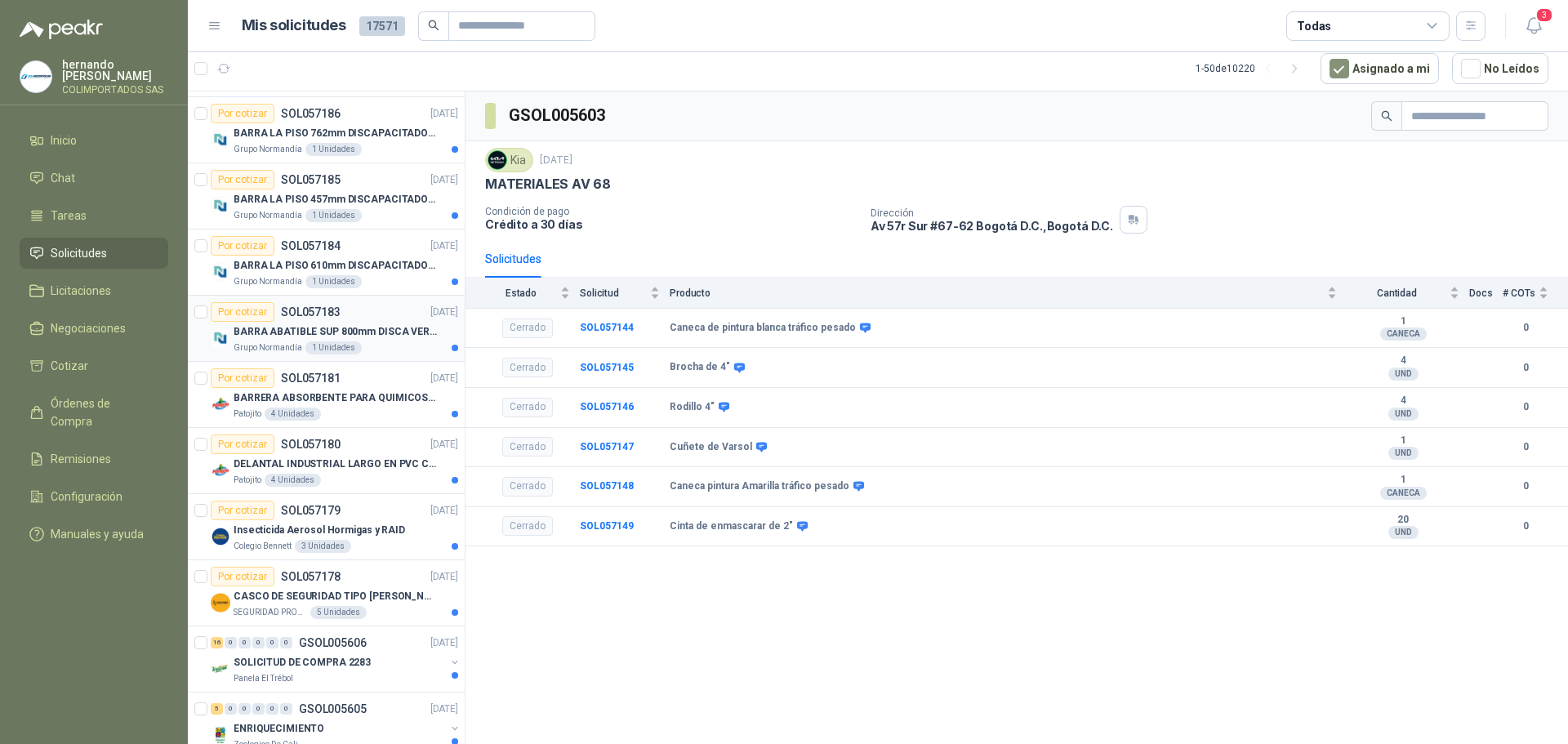
scroll to position [409, 0]
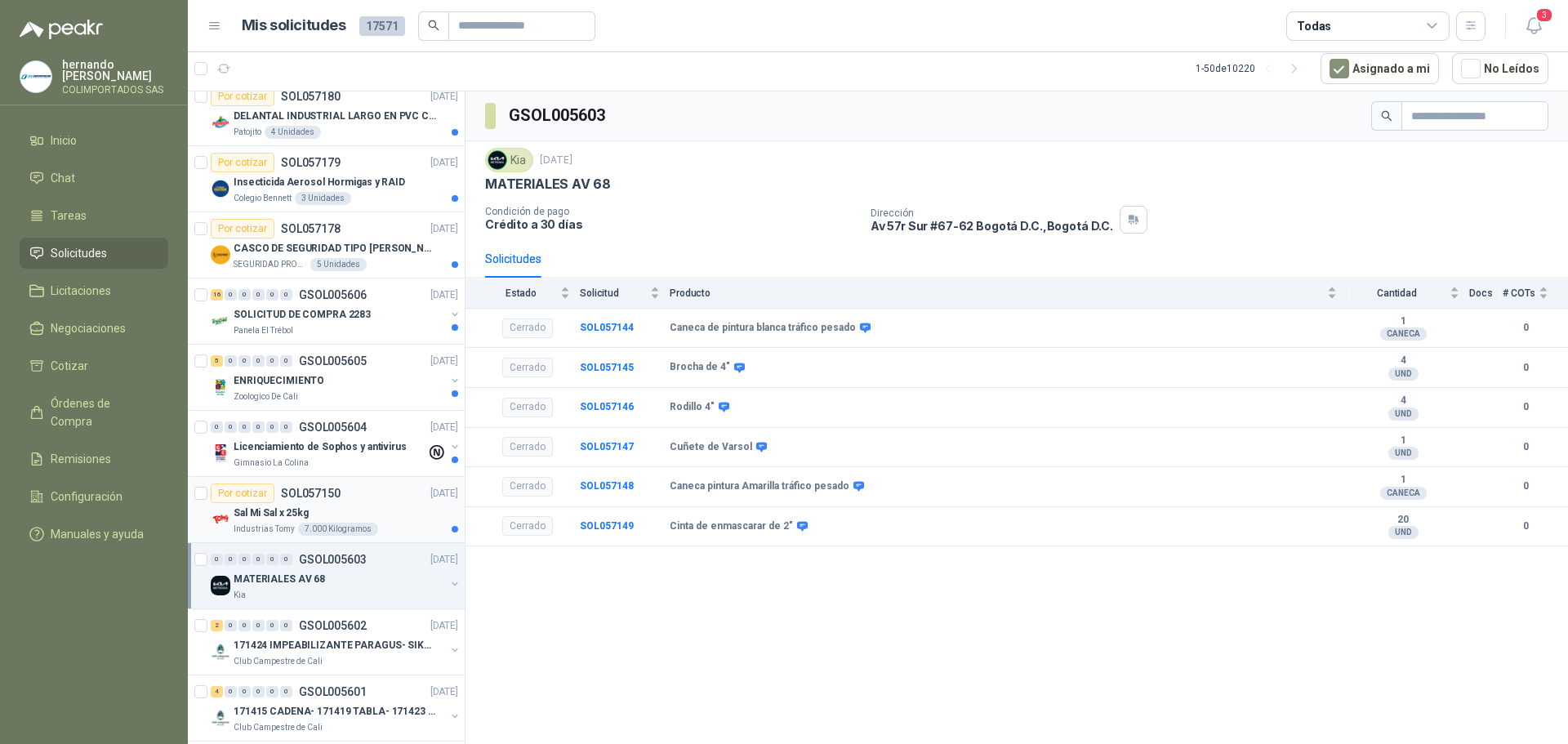
click at [384, 501] on div "Por cotizar SOL057150 [DATE]" at bounding box center [334, 493] width 247 height 20
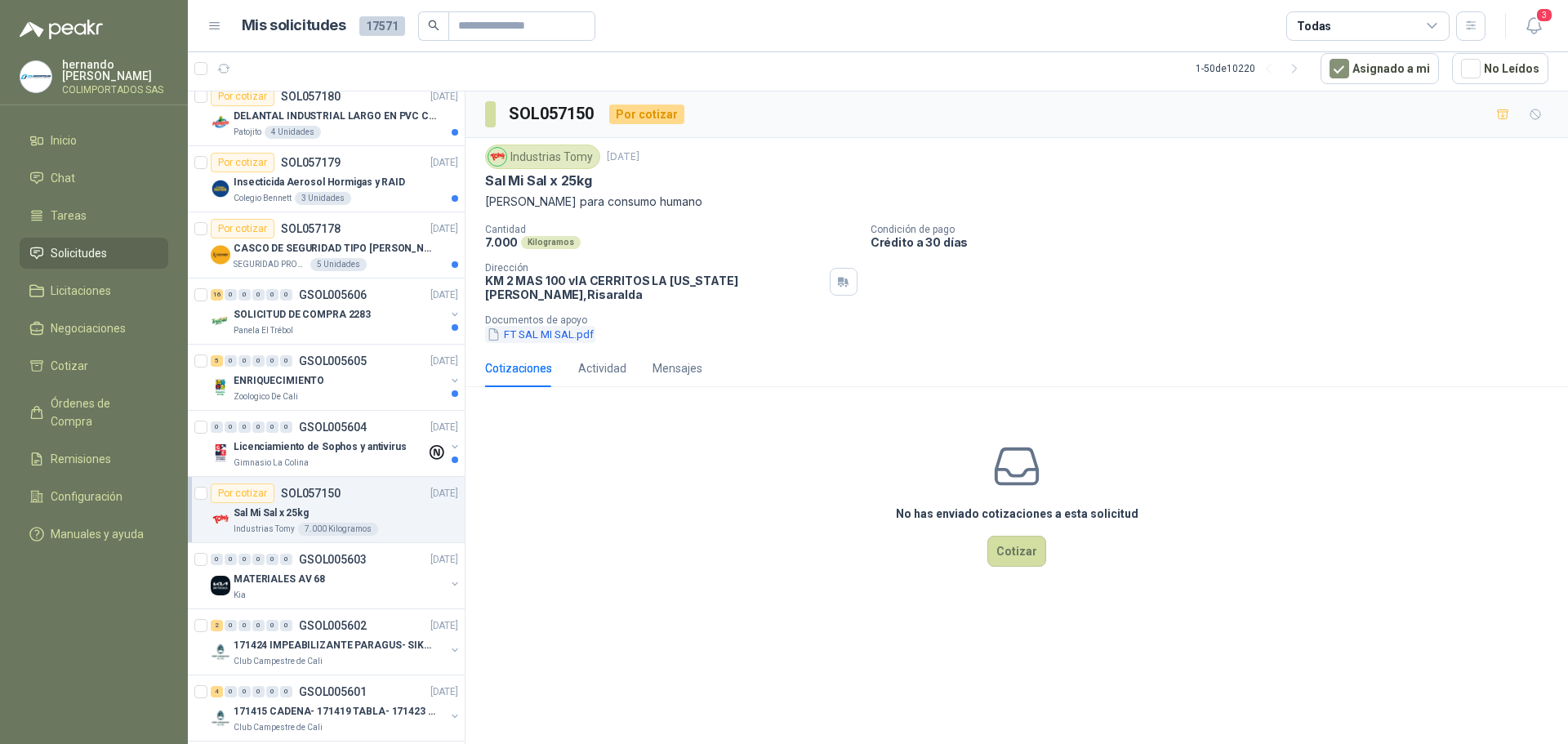
click at [558, 326] on button "FT SAL MI SAL.pdf" at bounding box center [540, 335] width 111 height 17
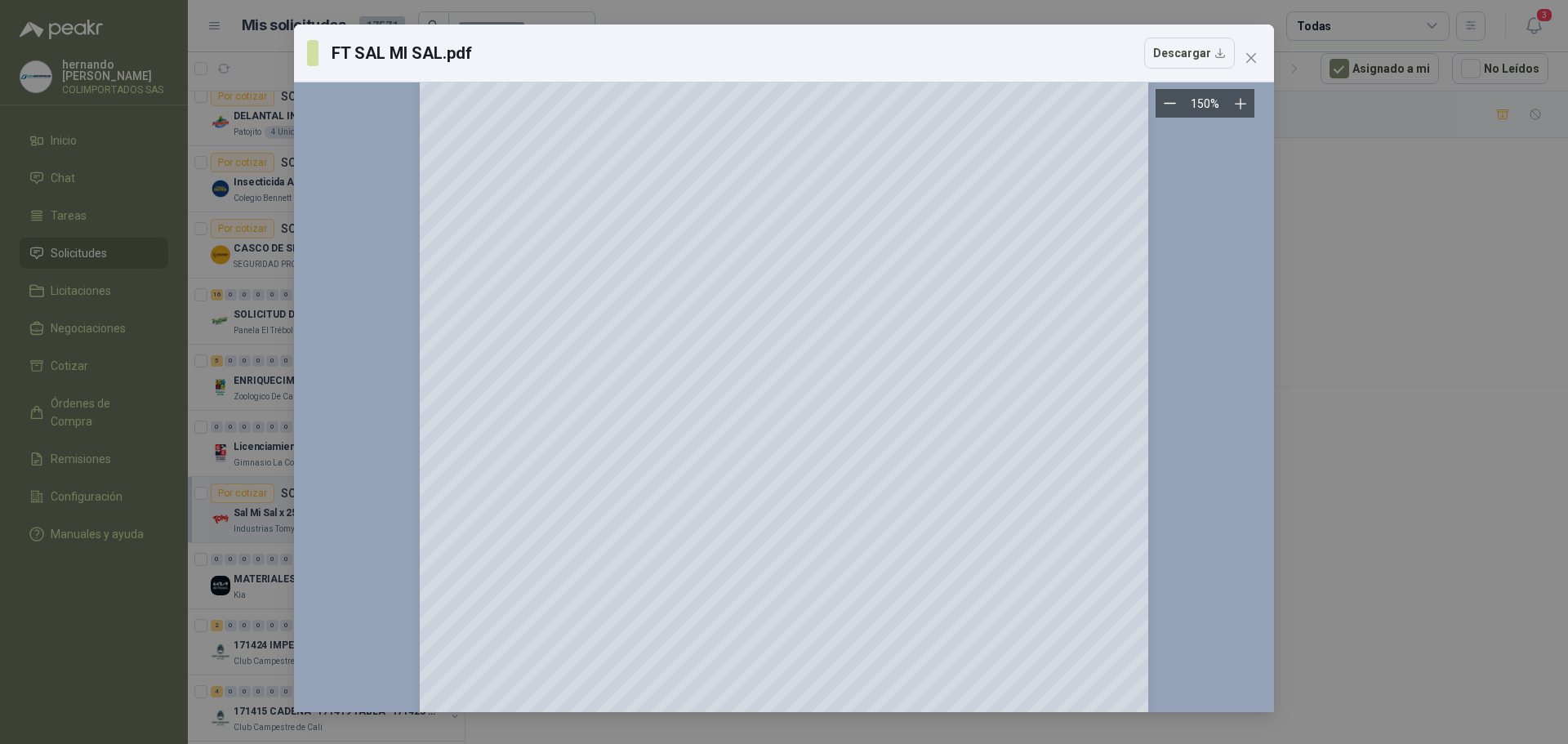
scroll to position [1144, 0]
click at [1249, 54] on icon "close" at bounding box center [1251, 58] width 9 height 9
